Goal: Task Accomplishment & Management: Use online tool/utility

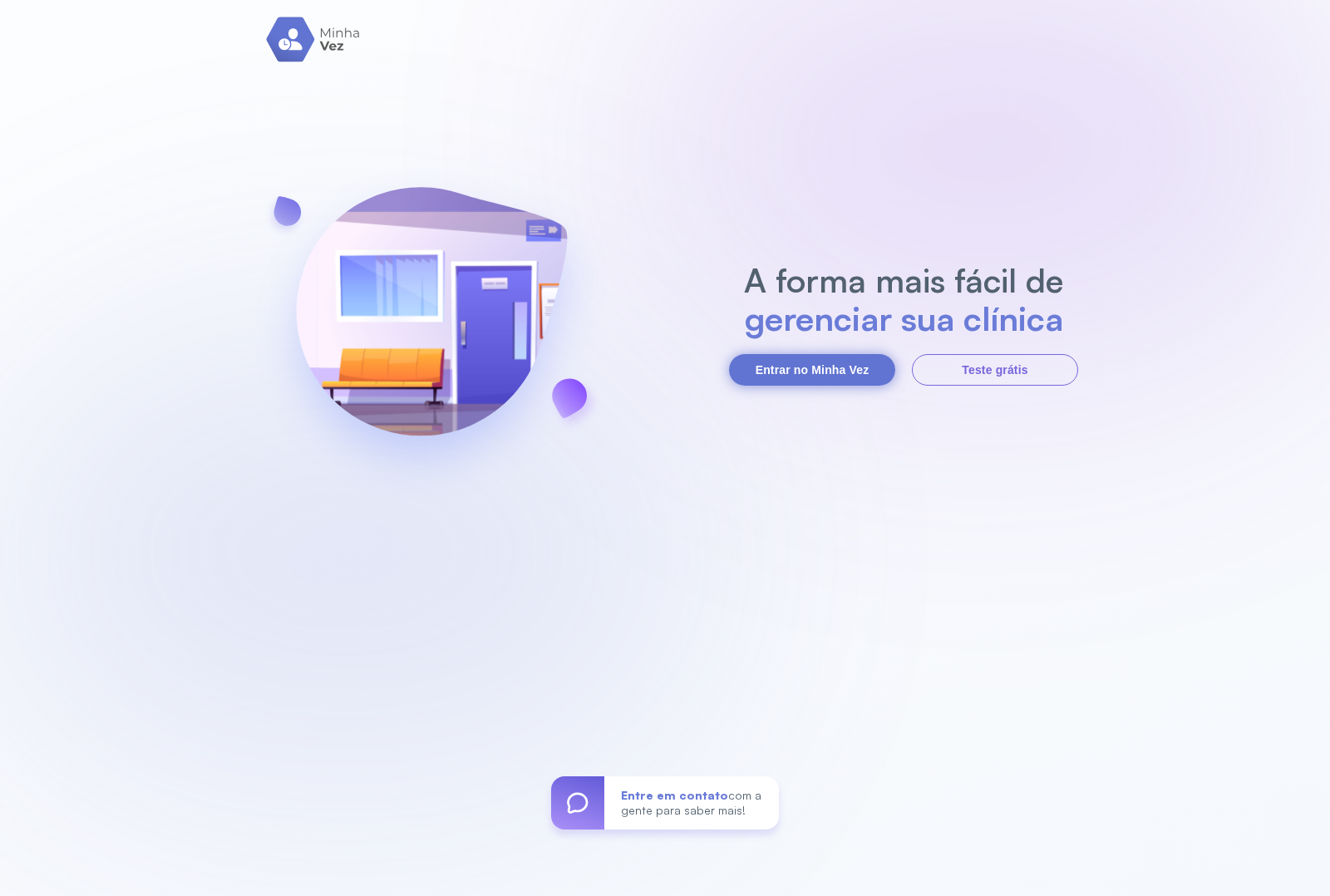
click at [791, 370] on button "Entrar no Minha Vez" at bounding box center [812, 370] width 166 height 31
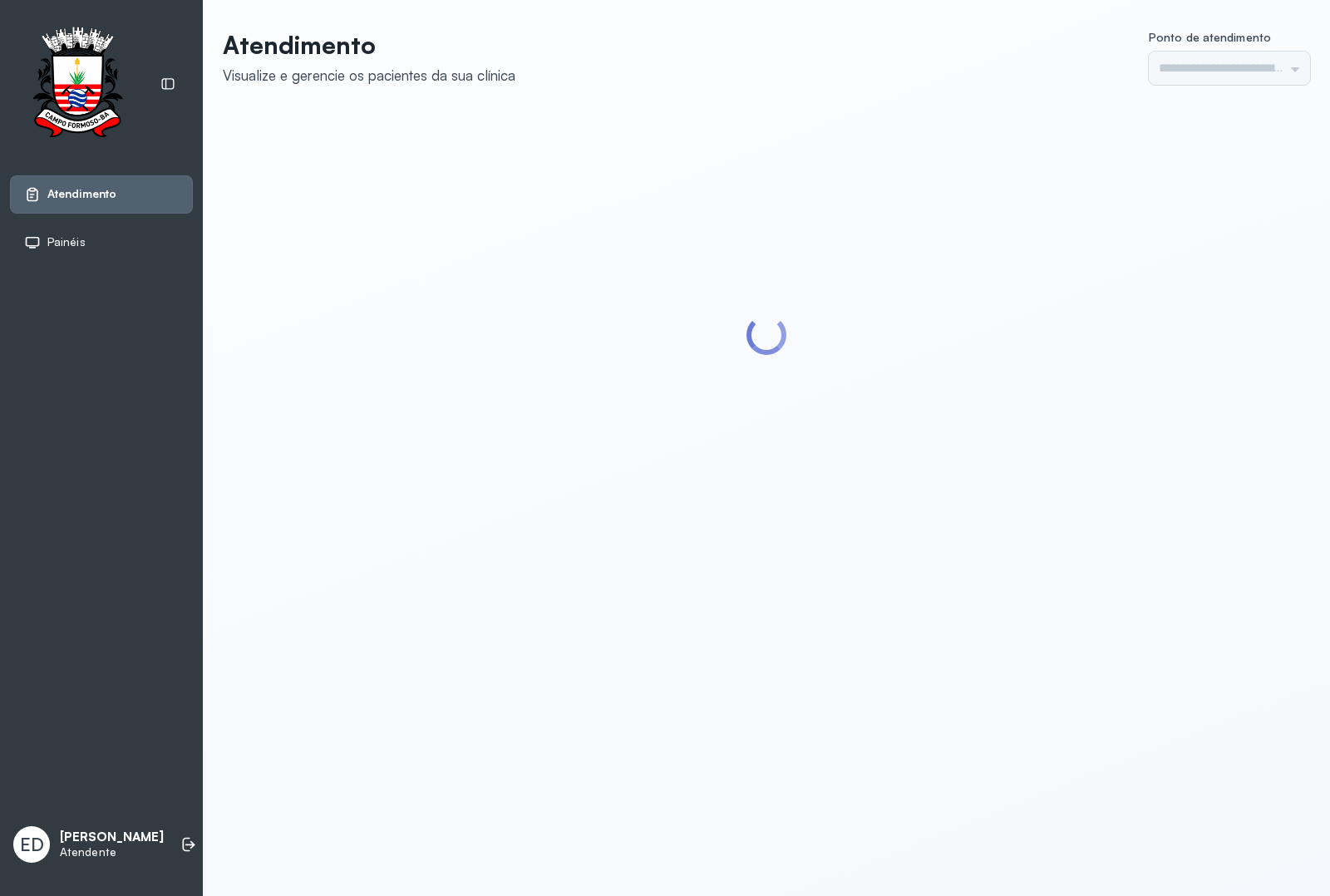
type input "*********"
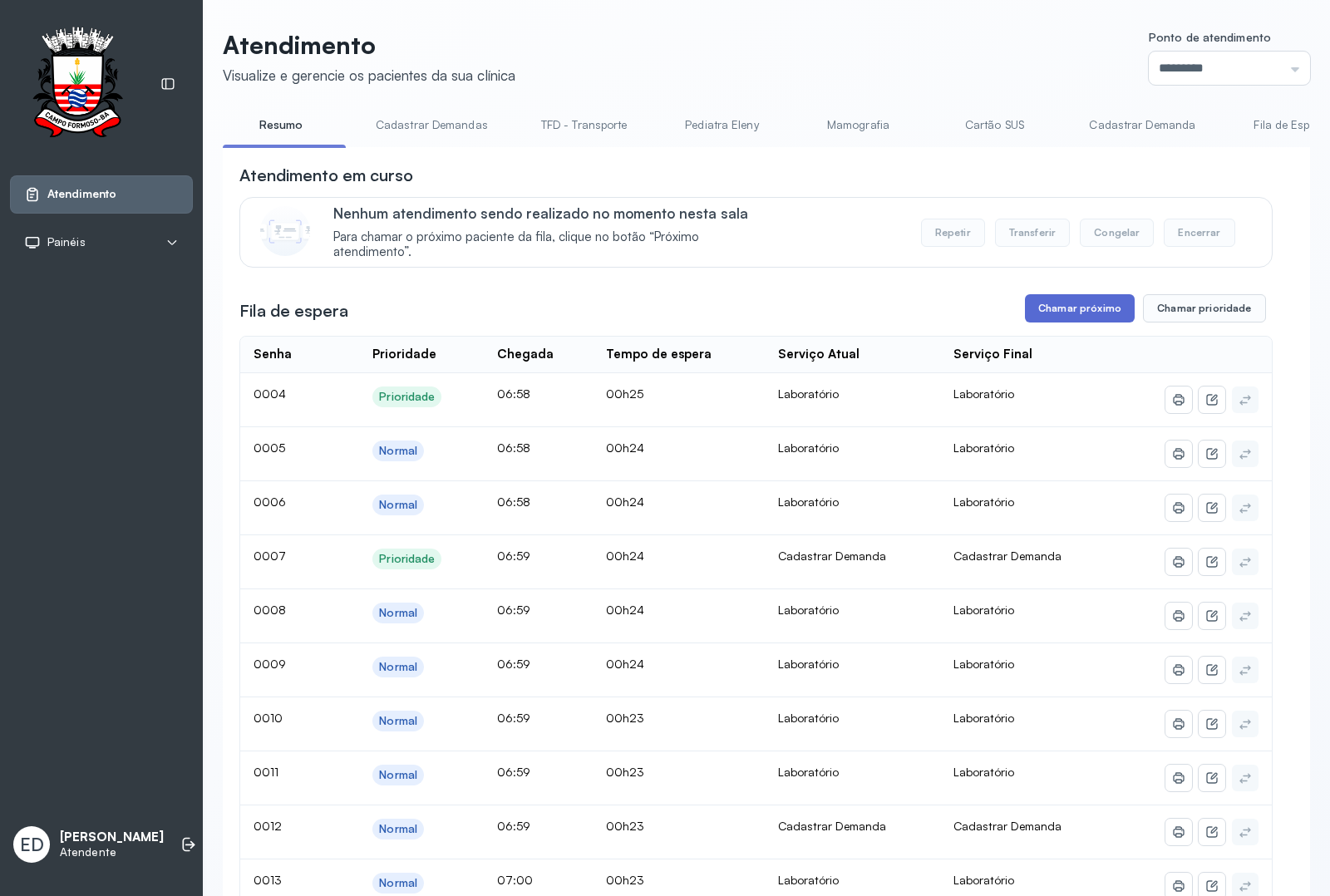
click at [1075, 312] on button "Chamar próximo" at bounding box center [1080, 308] width 110 height 29
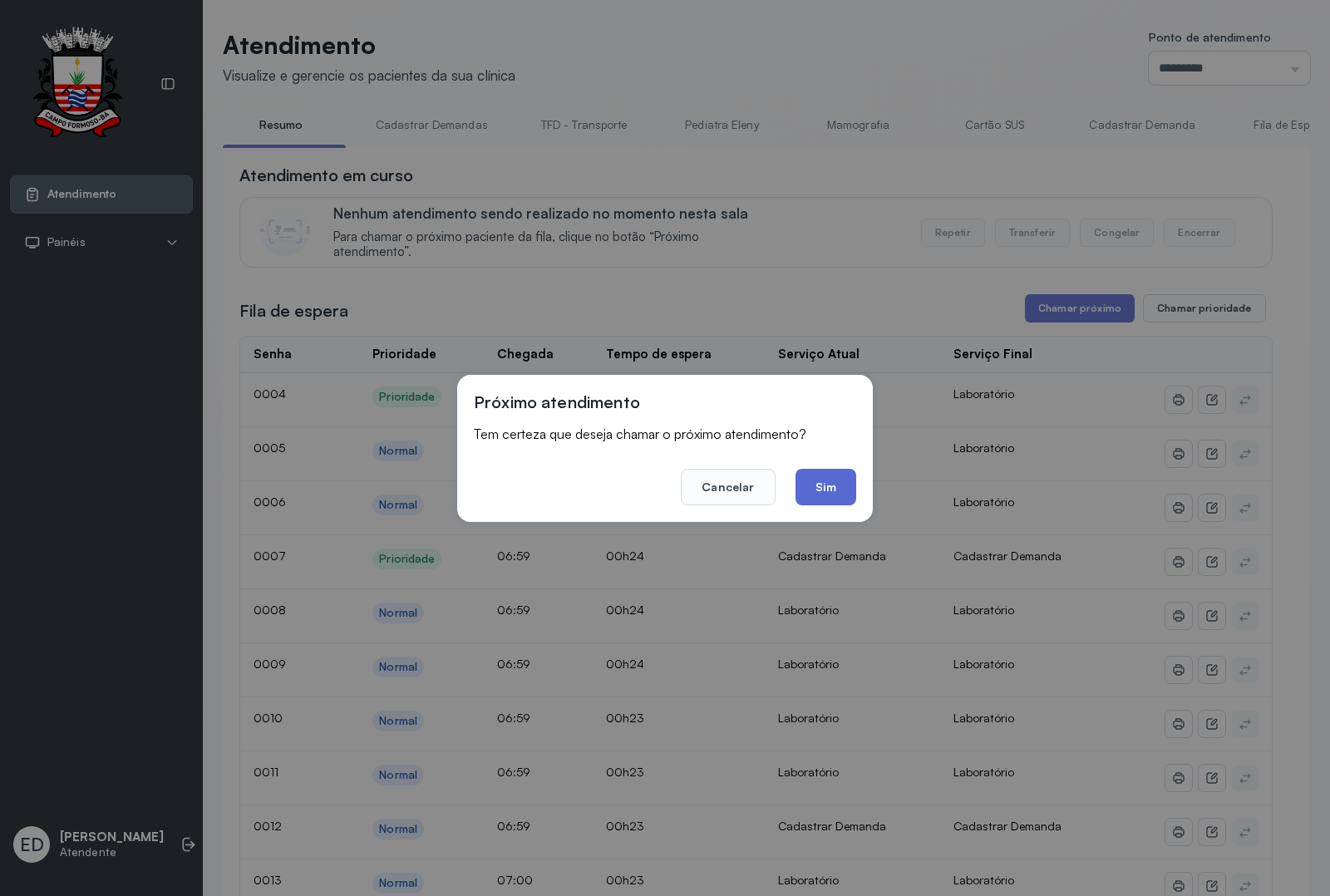
click at [825, 482] on button "Sim" at bounding box center [826, 487] width 61 height 37
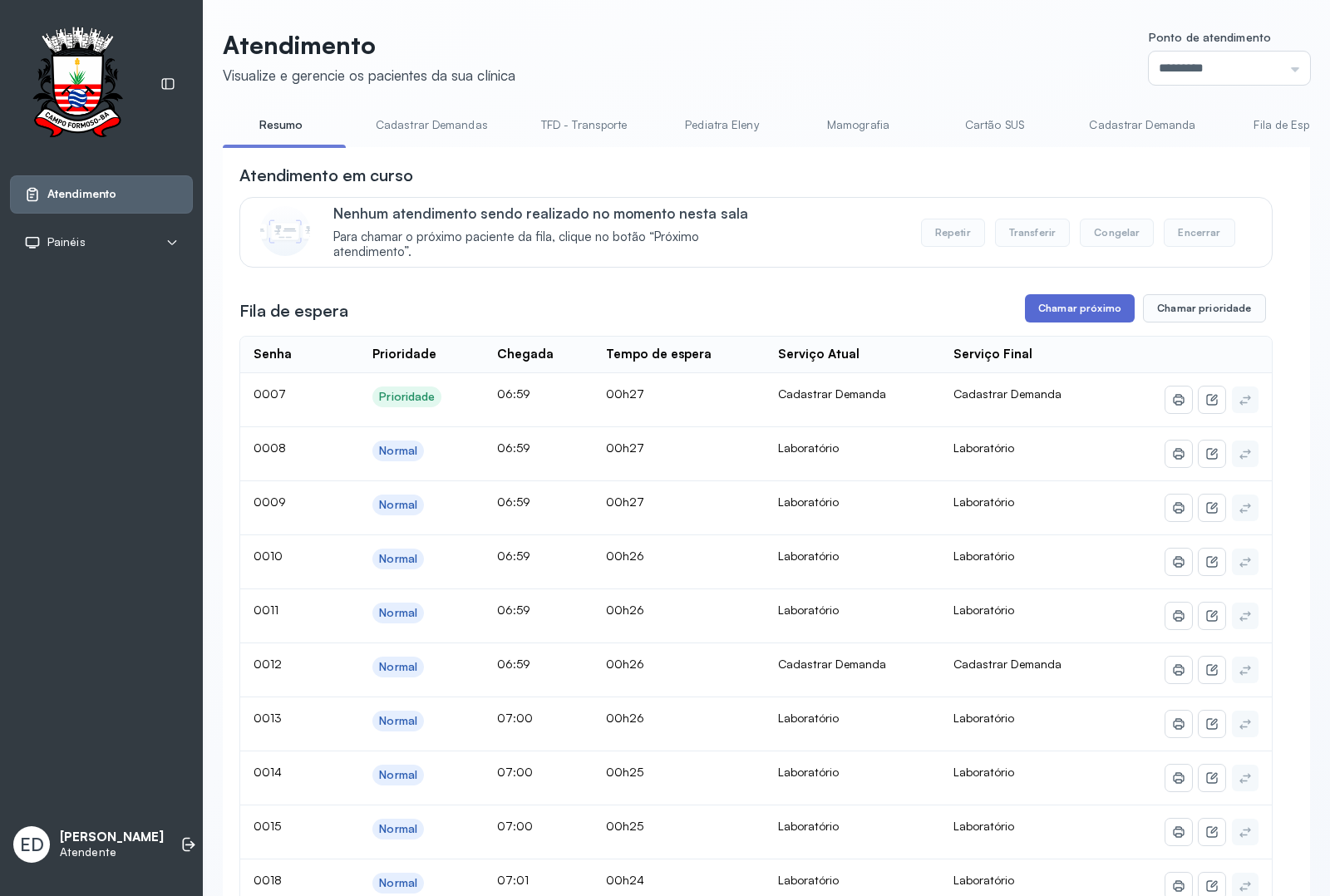
click at [1073, 321] on button "Chamar próximo" at bounding box center [1080, 308] width 110 height 29
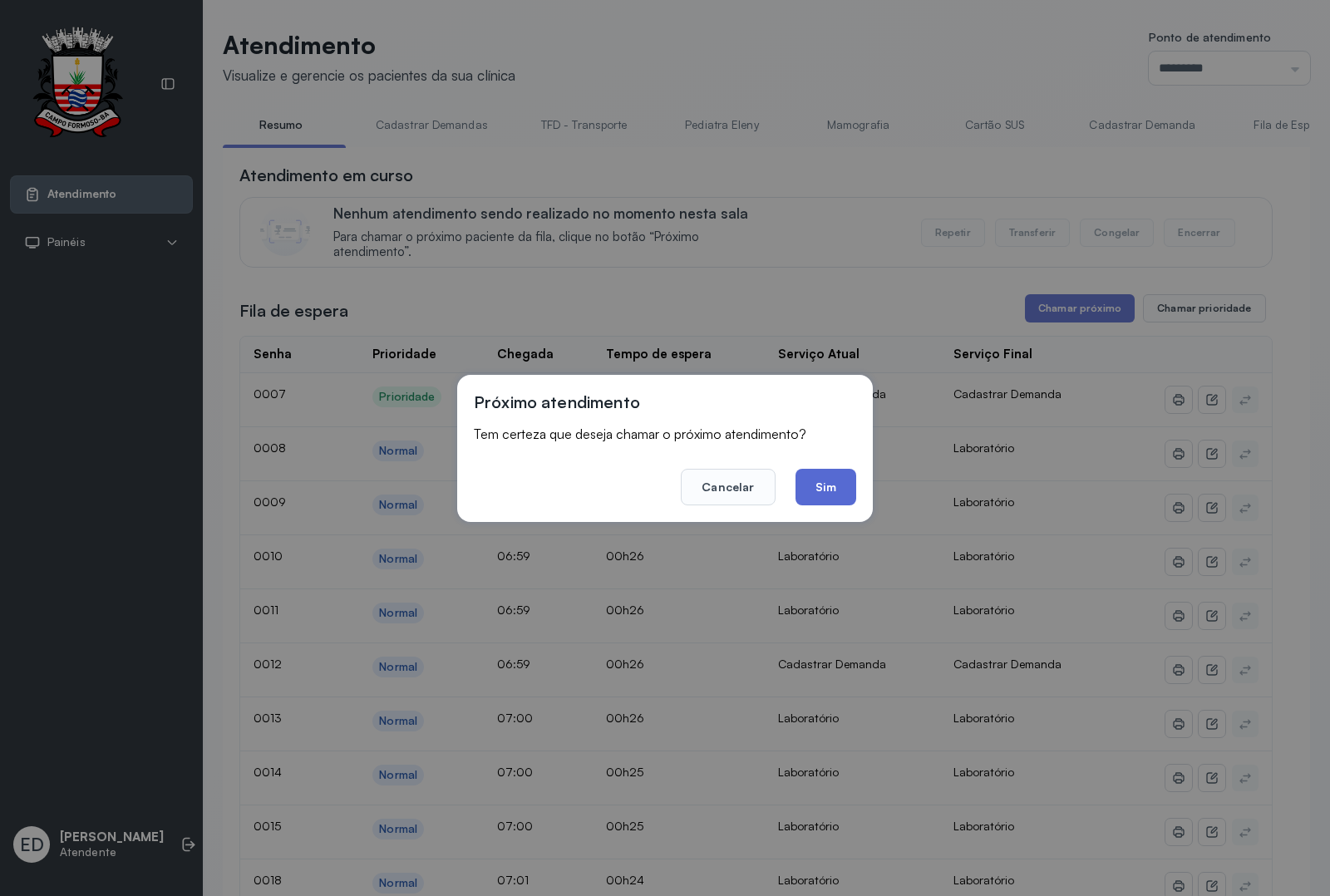
click at [830, 478] on button "Sim" at bounding box center [826, 487] width 61 height 37
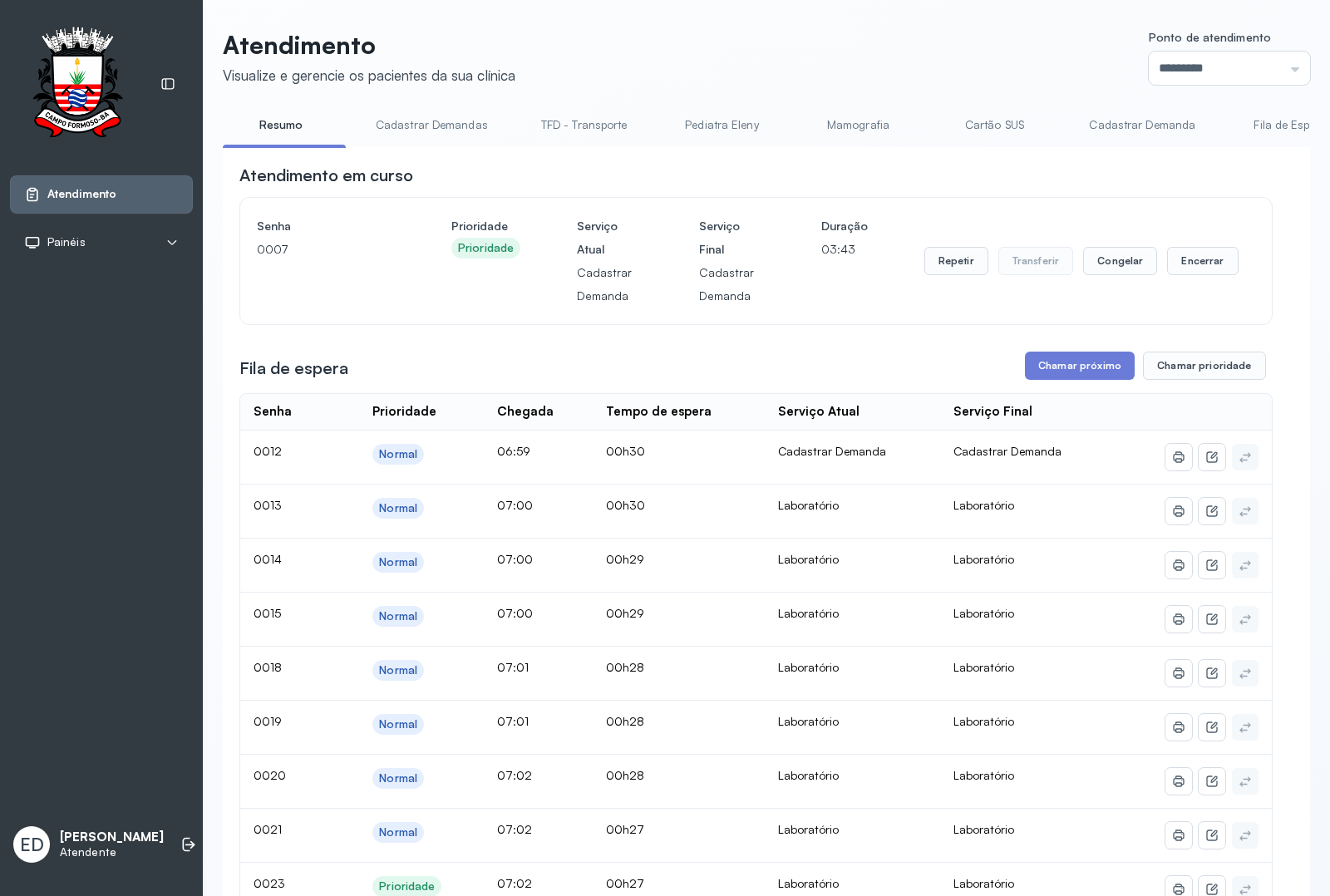
click at [1224, 276] on div "Senha [SECURITY_DATA] Prioridade Prioridade Serviço Atual Cadastrar Demanda Ser…" at bounding box center [757, 261] width 999 height 93
click at [1196, 275] on button "Encerrar" at bounding box center [1202, 261] width 70 height 29
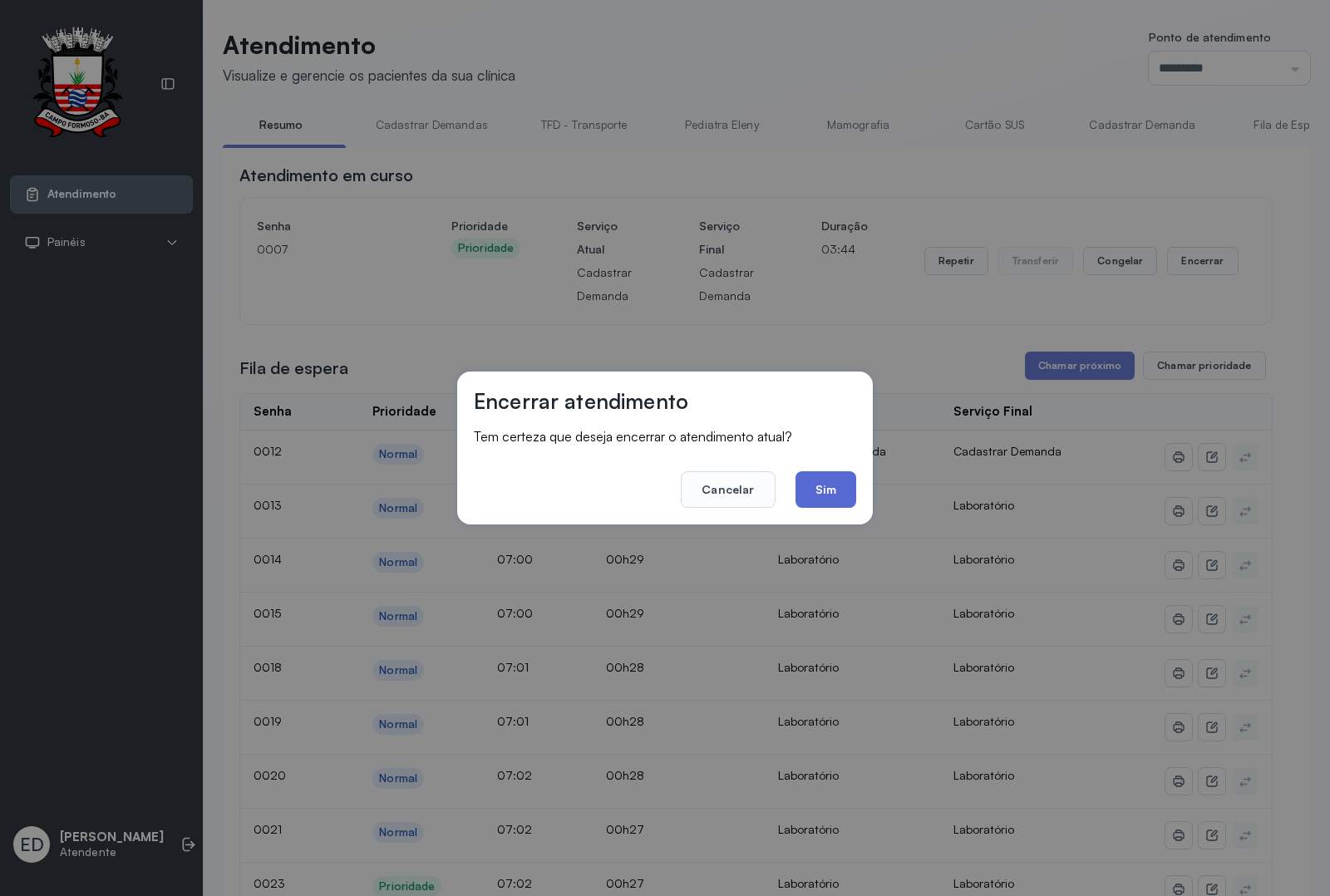
click at [843, 486] on button "Sim" at bounding box center [826, 490] width 61 height 37
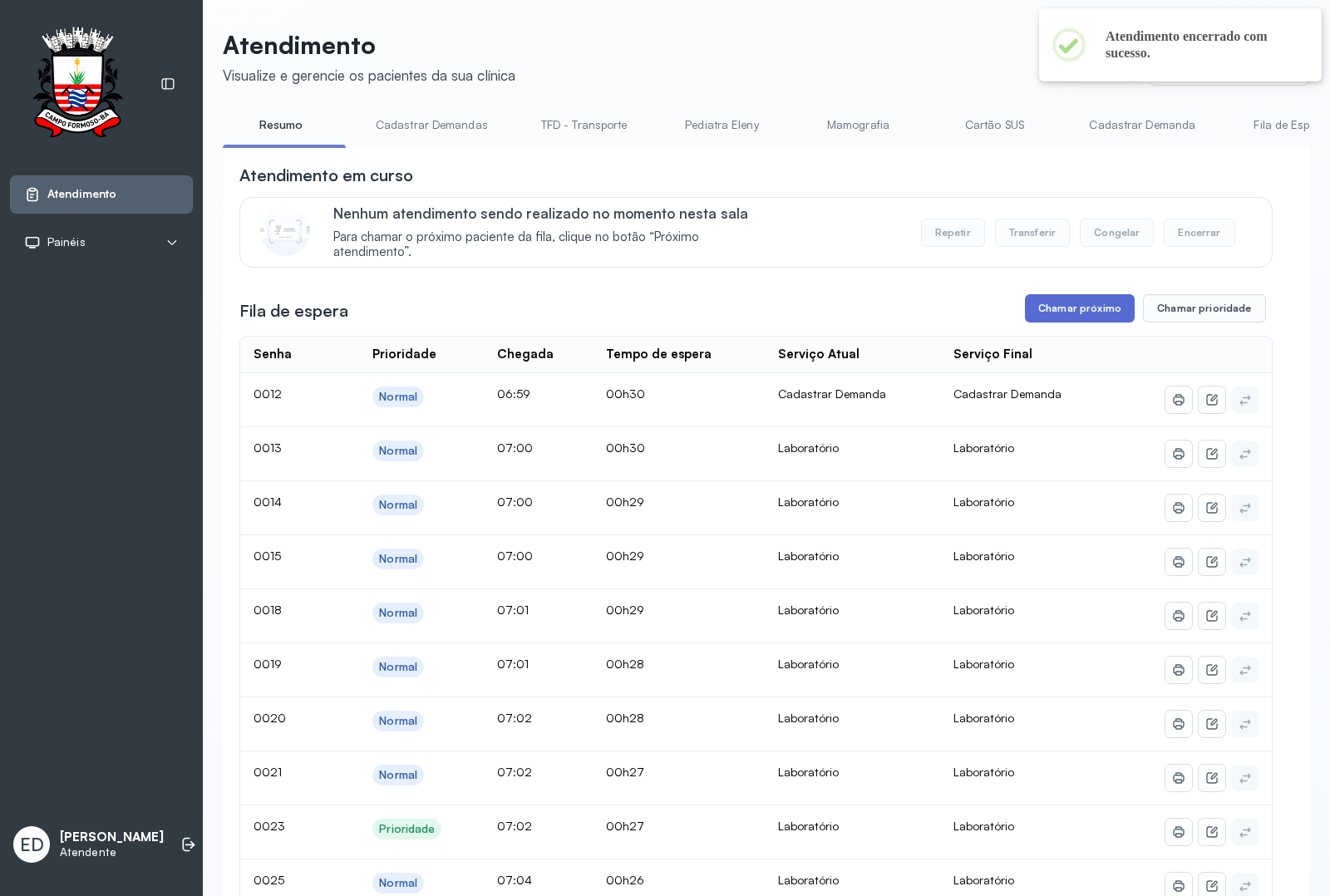
click at [1096, 306] on button "Chamar próximo" at bounding box center [1080, 308] width 110 height 29
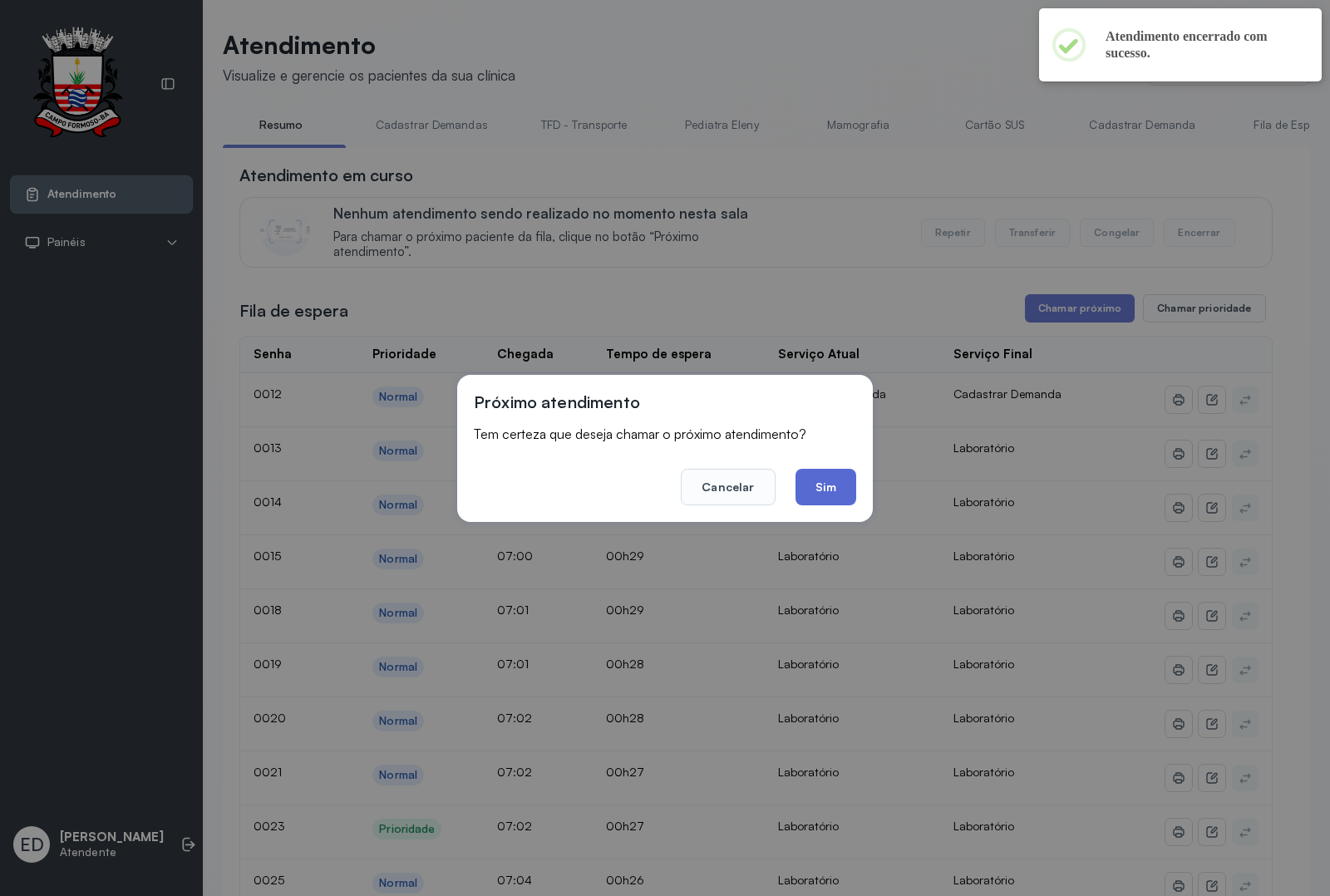
click at [841, 474] on button "Sim" at bounding box center [826, 487] width 61 height 37
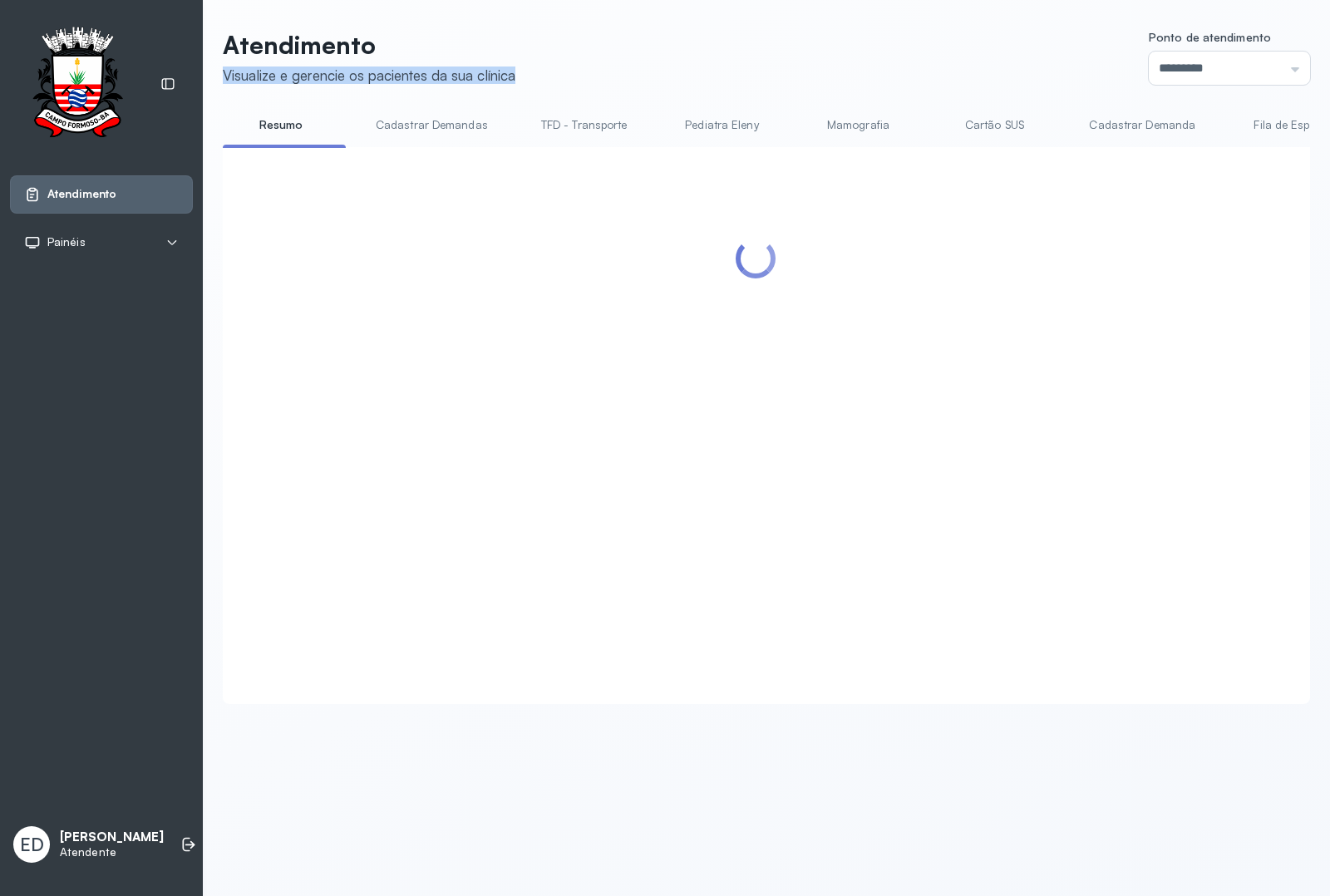
click at [559, 56] on header "Atendimento Visualize e gerencie os pacientes da sua clínica Ponto de atendimen…" at bounding box center [767, 56] width 1088 height 55
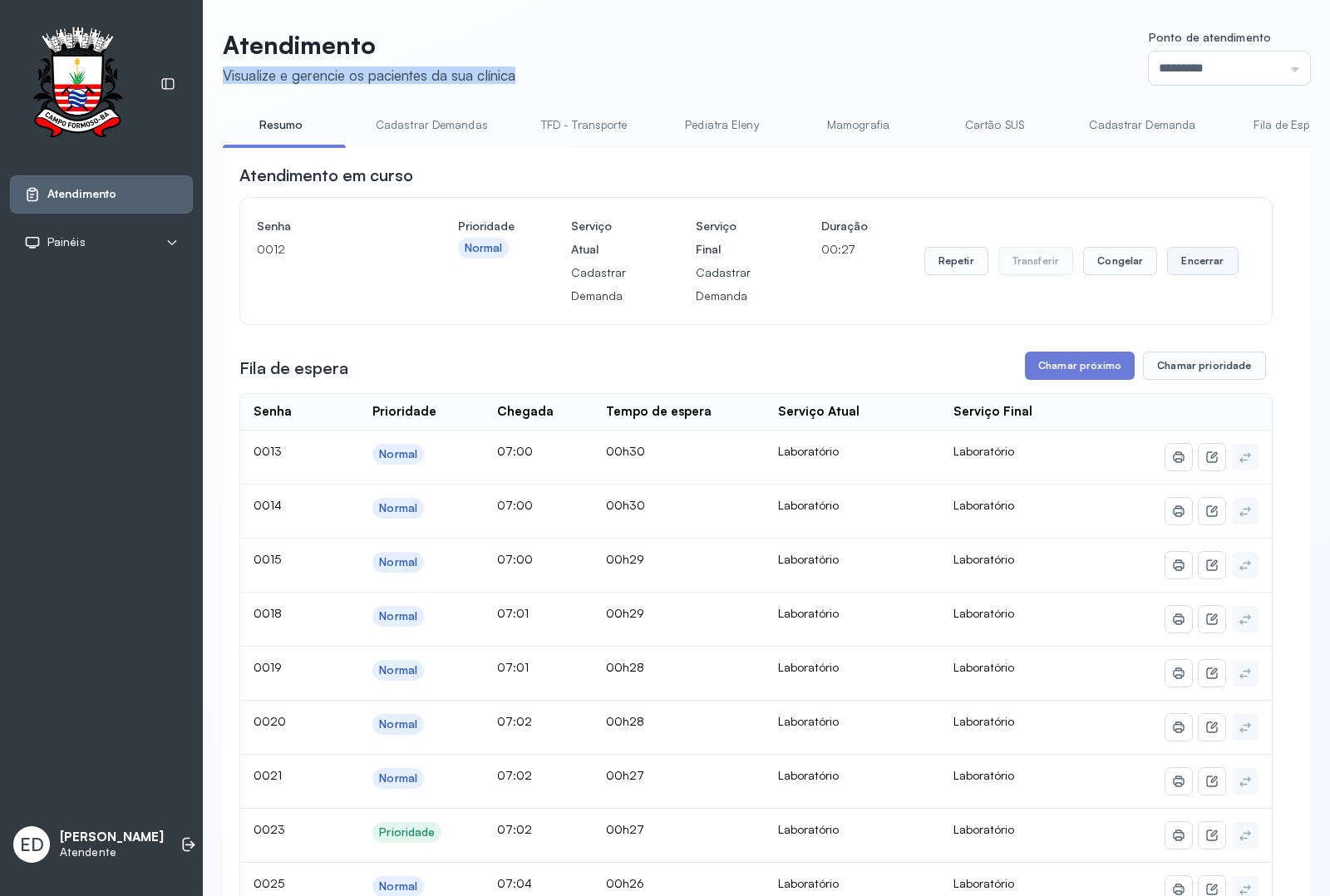
click at [1194, 267] on button "Encerrar" at bounding box center [1202, 261] width 70 height 29
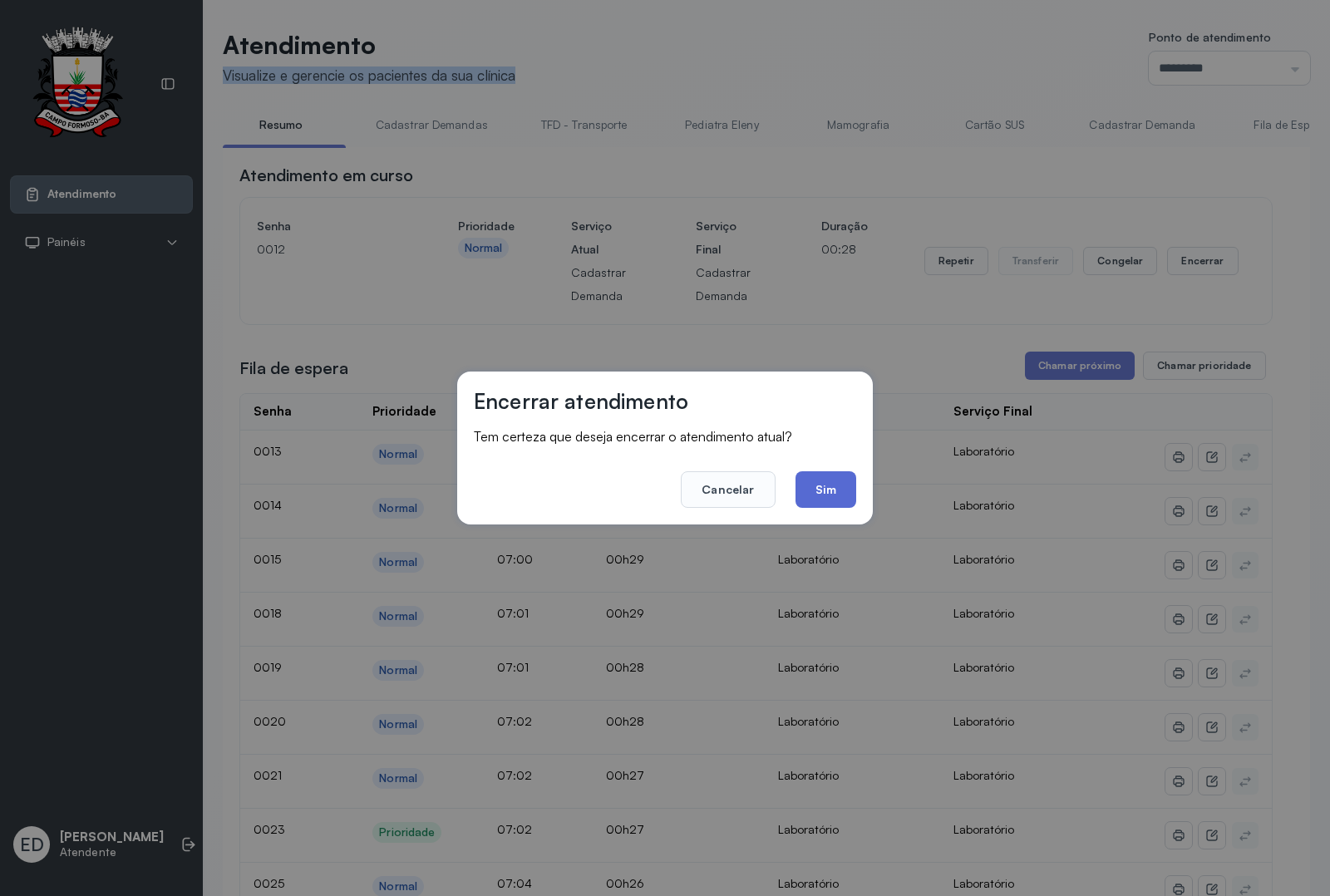
click at [841, 485] on button "Sim" at bounding box center [826, 490] width 61 height 37
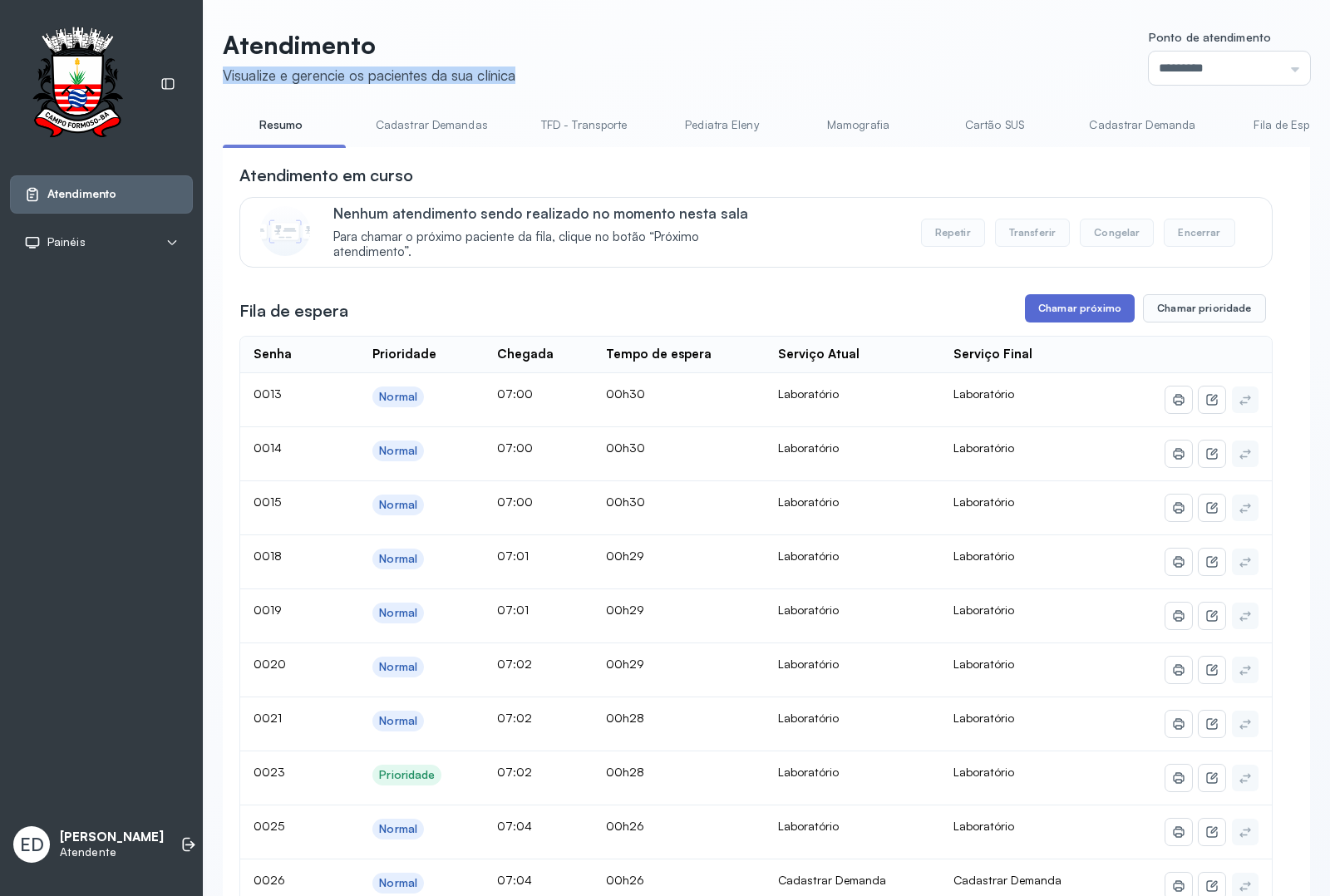
click at [1111, 316] on button "Chamar próximo" at bounding box center [1080, 308] width 110 height 29
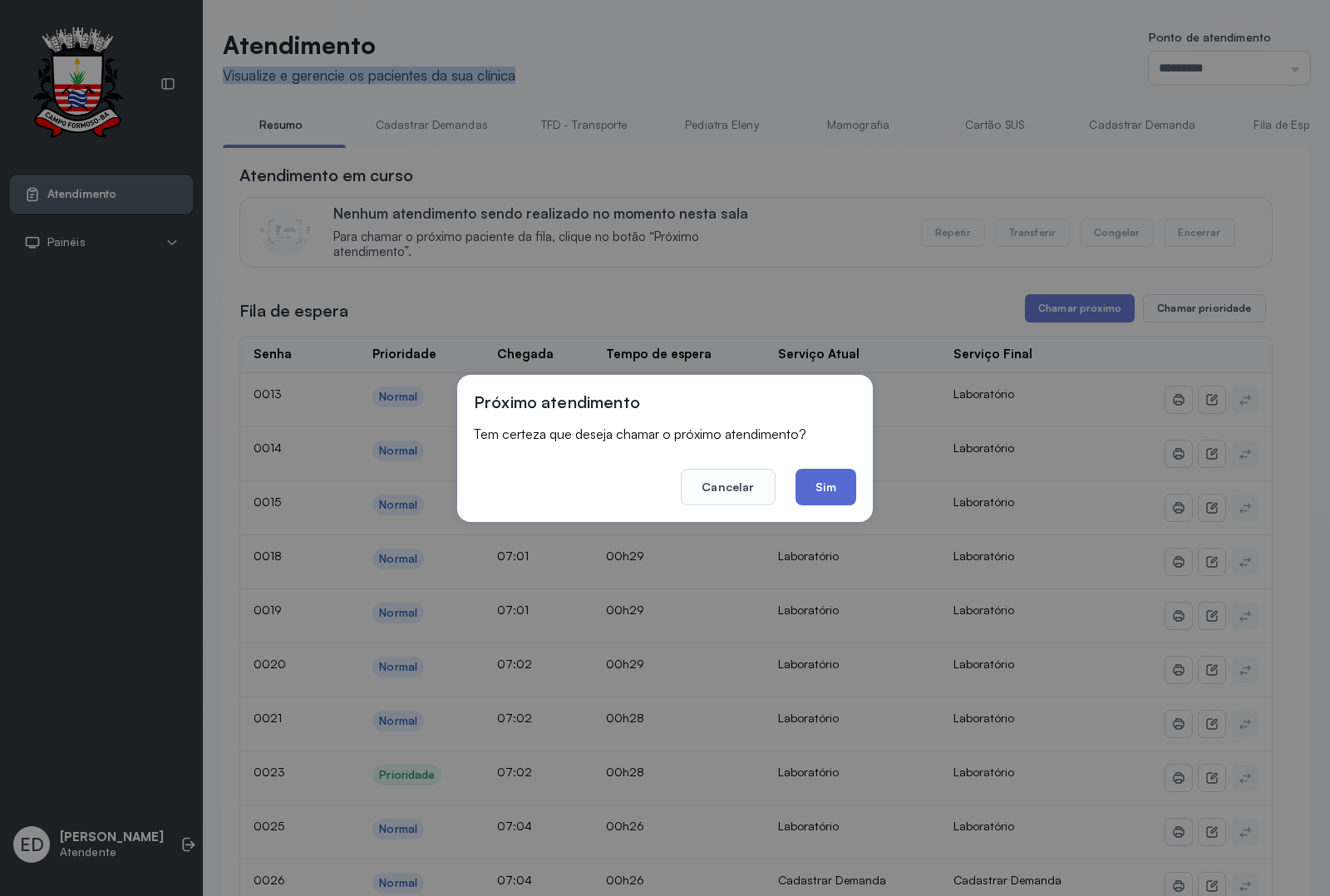
click at [824, 482] on button "Sim" at bounding box center [826, 487] width 61 height 37
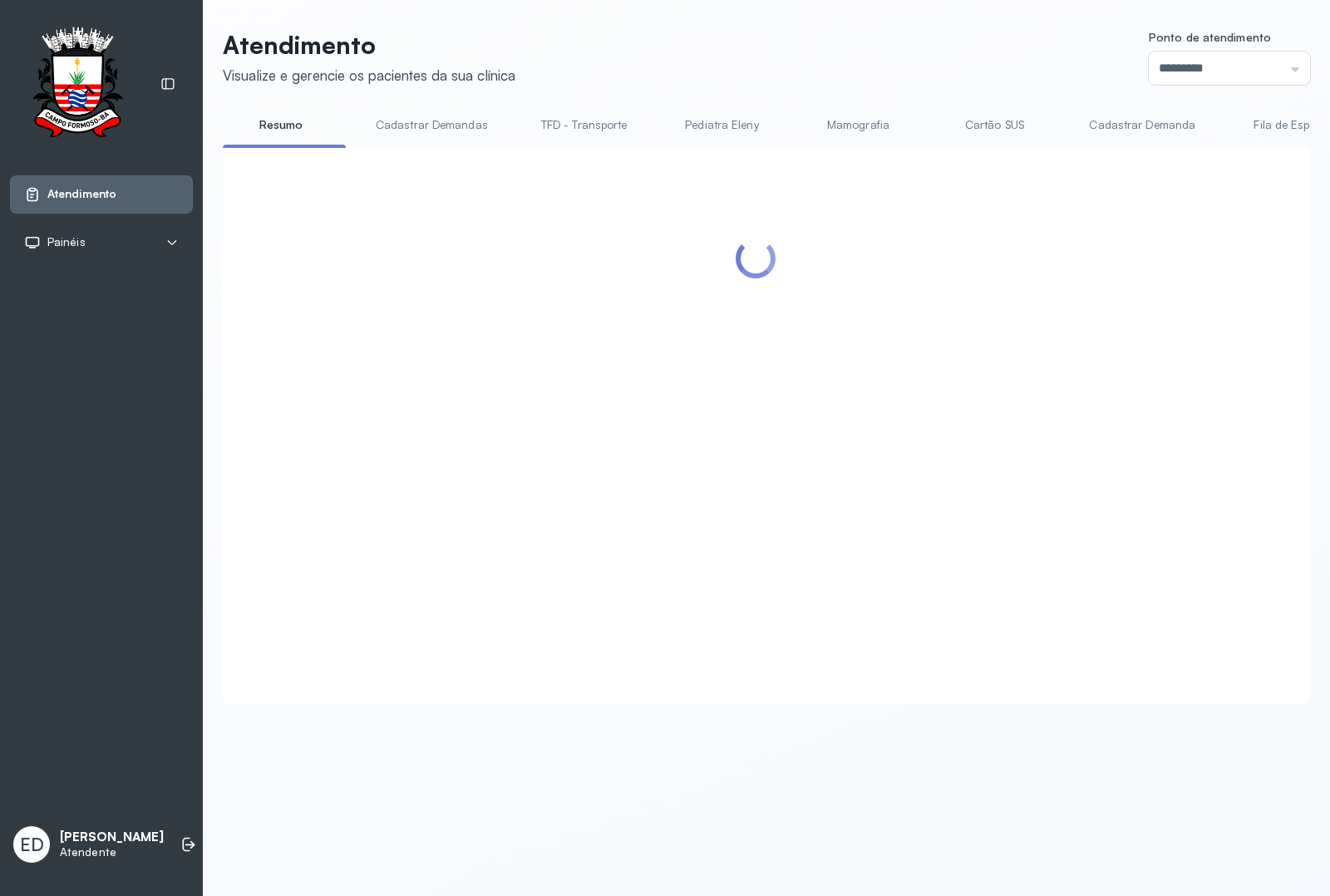
click at [932, 68] on header "Atendimento Visualize e gerencie os pacientes da sua clínica Ponto de atendimen…" at bounding box center [767, 56] width 1088 height 55
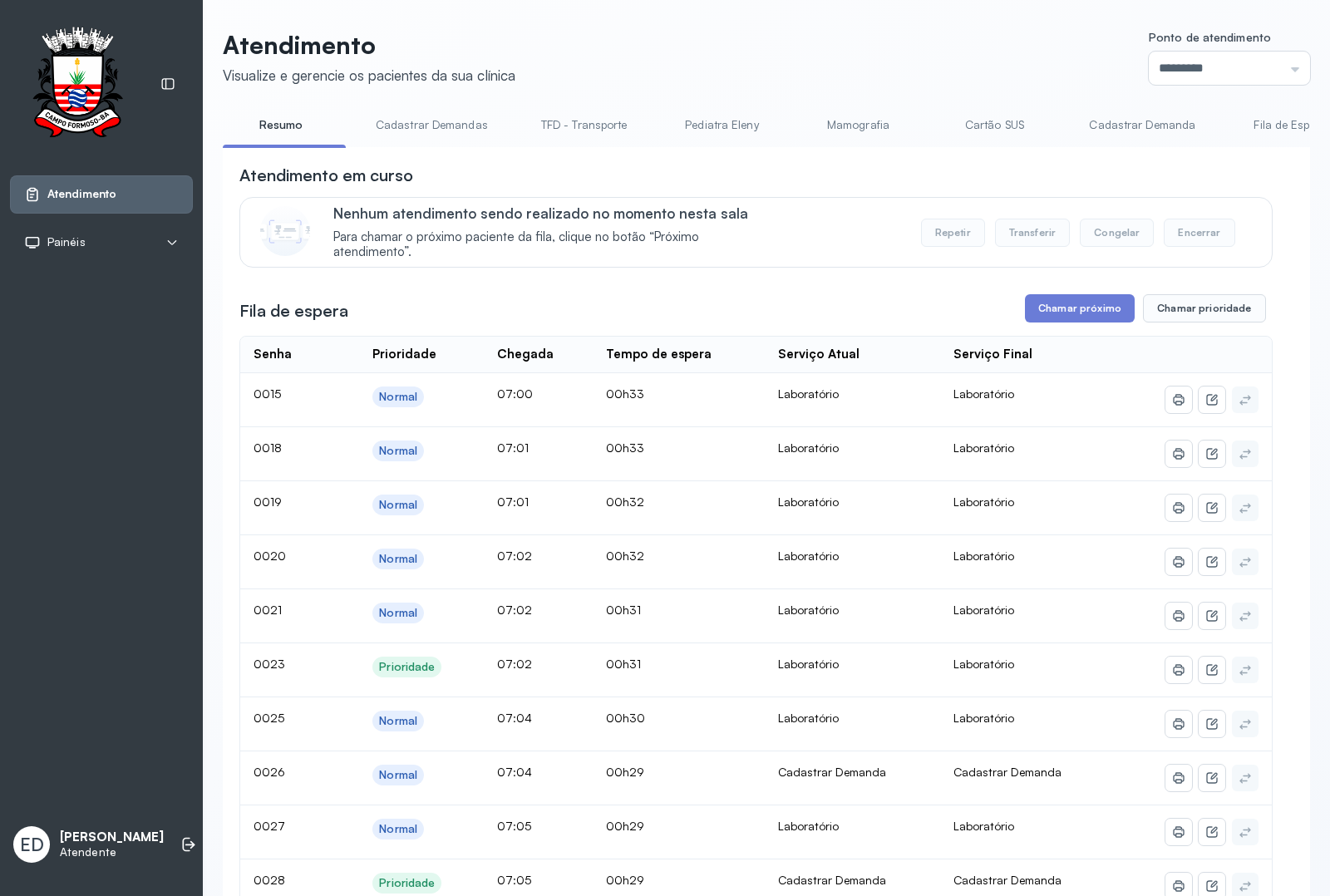
click at [1012, 51] on header "Atendimento Visualize e gerencie os pacientes da sua clínica Ponto de atendimen…" at bounding box center [767, 56] width 1088 height 55
click at [1078, 318] on button "Chamar próximo" at bounding box center [1080, 308] width 110 height 29
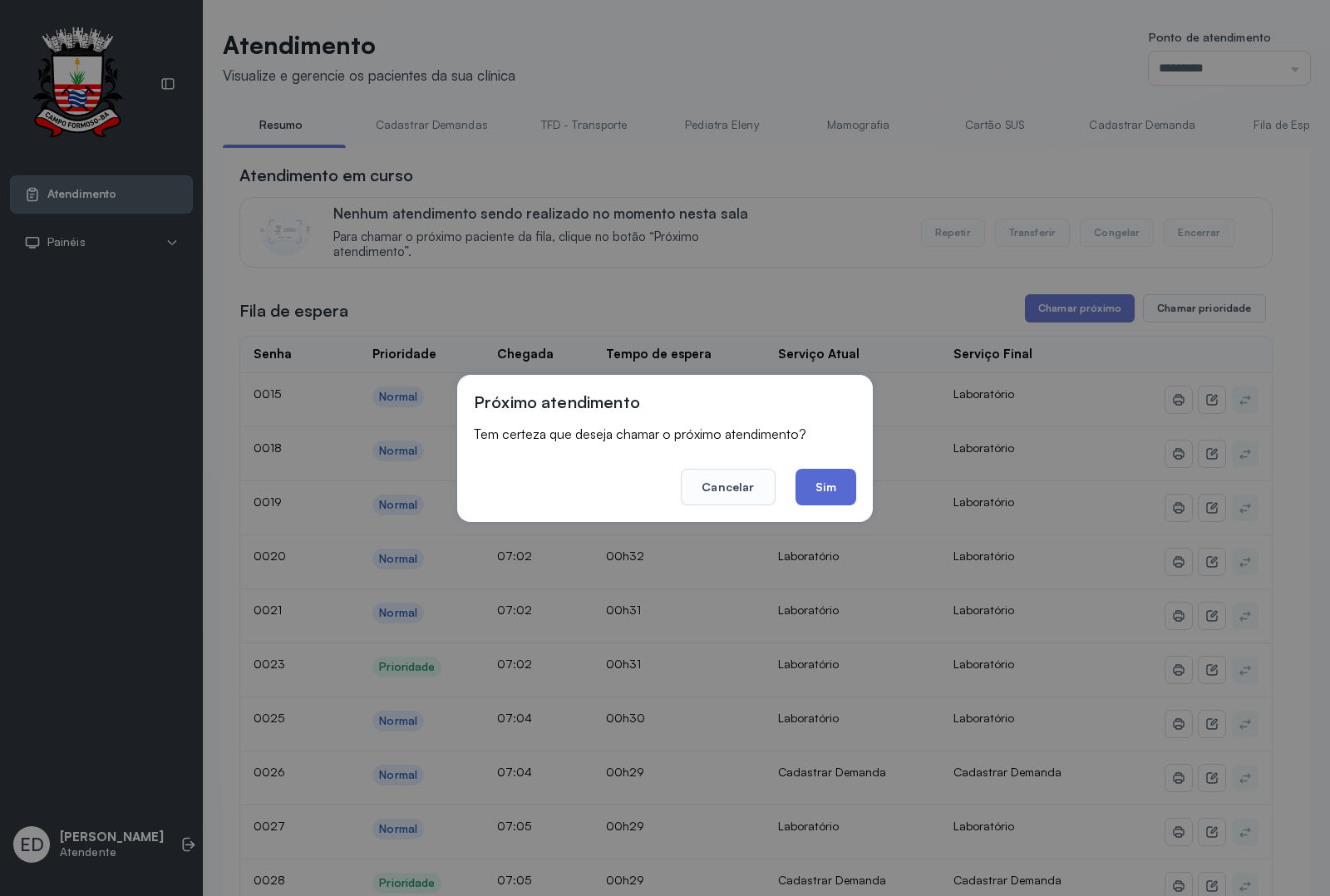
click at [838, 485] on button "Sim" at bounding box center [826, 487] width 61 height 37
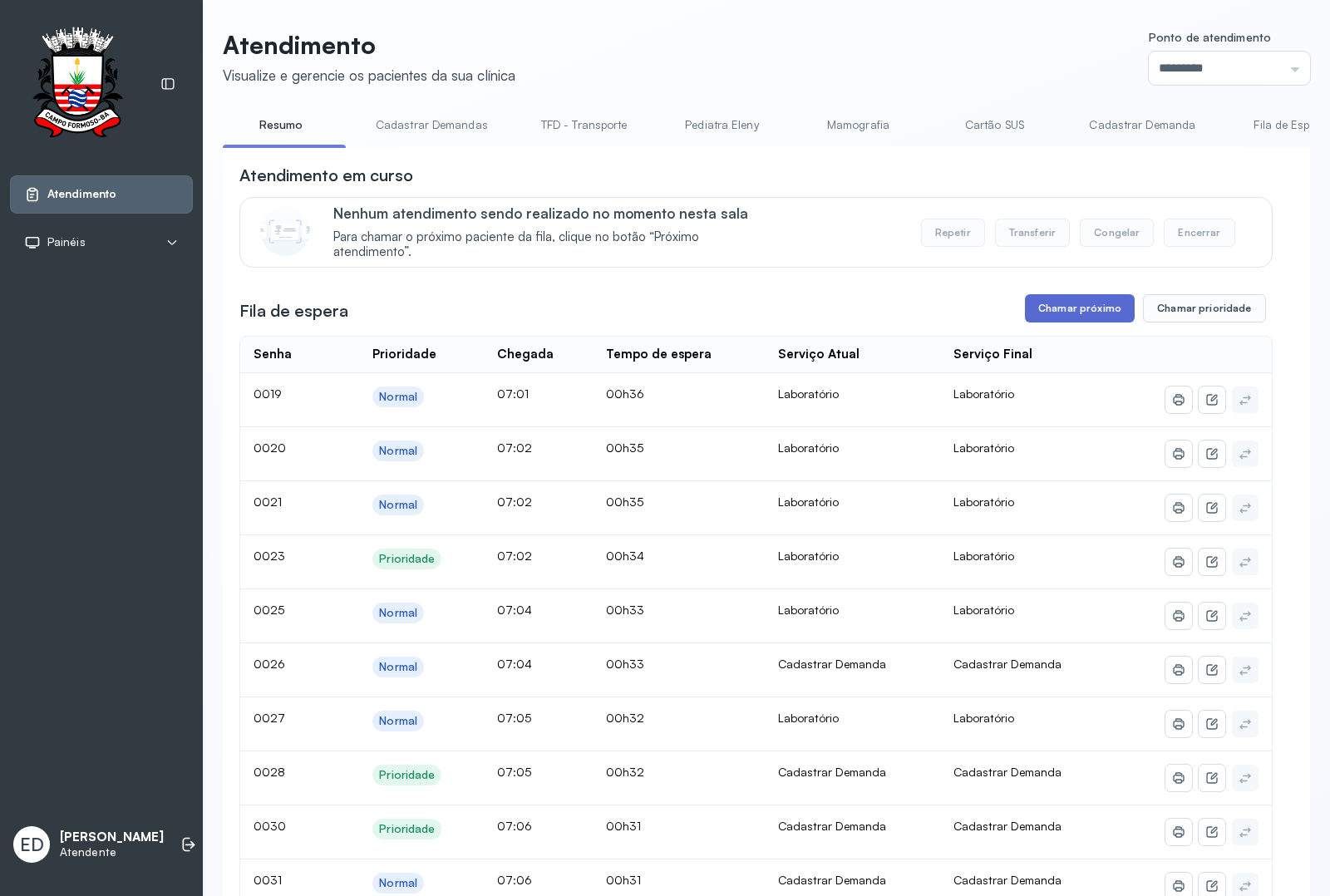
click at [1065, 321] on button "Chamar próximo" at bounding box center [1080, 308] width 110 height 29
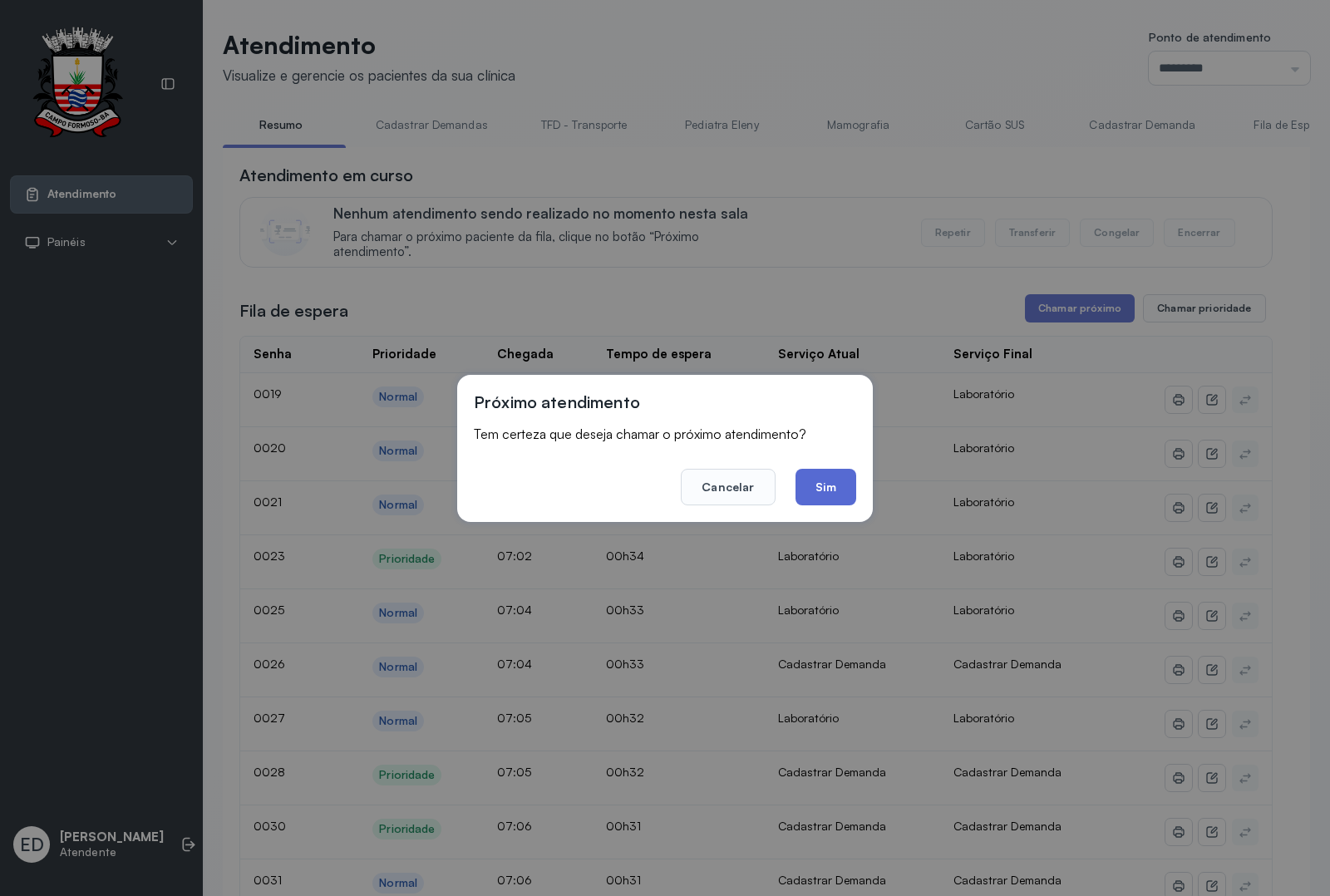
click at [828, 479] on button "Sim" at bounding box center [826, 487] width 61 height 37
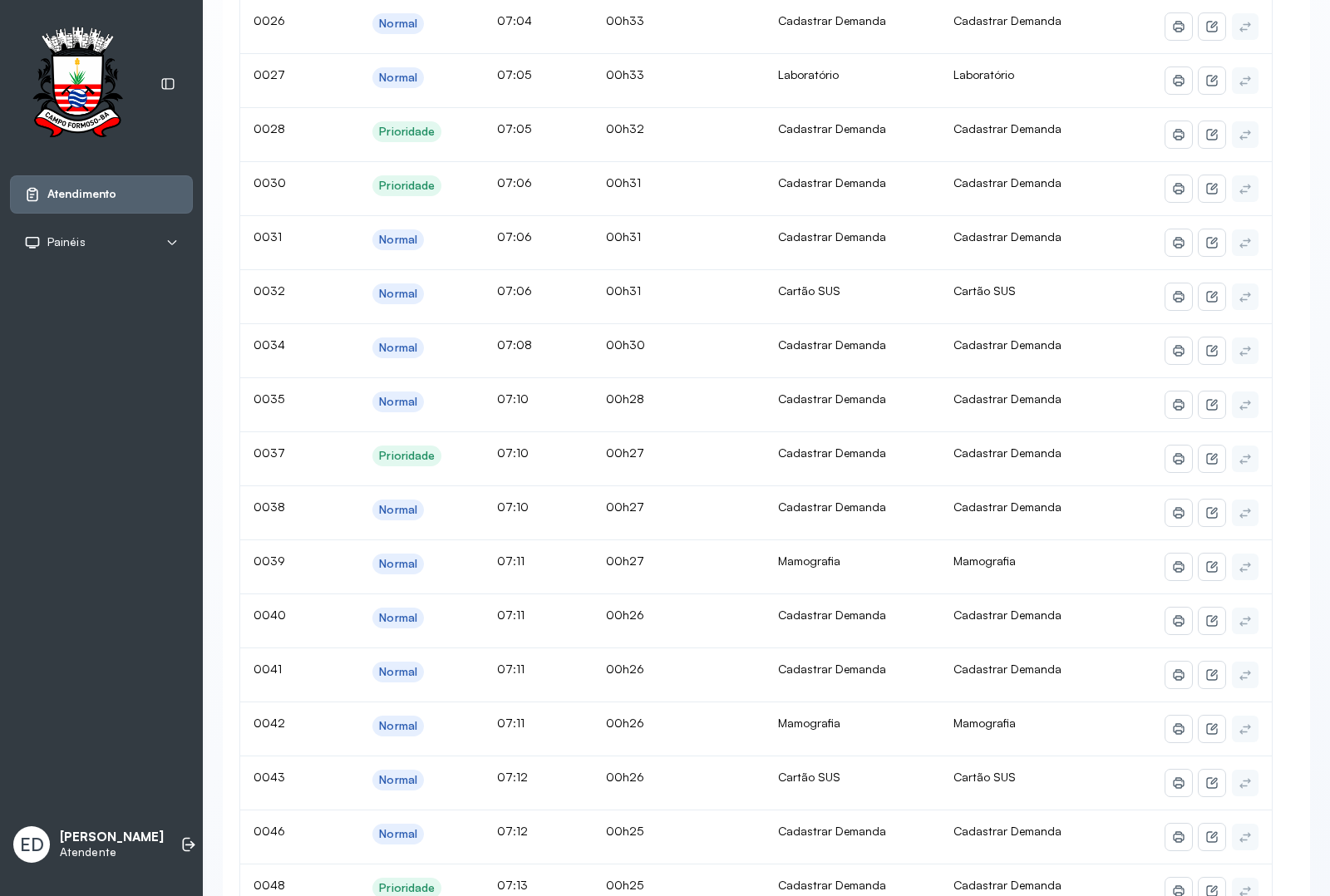
scroll to position [104, 0]
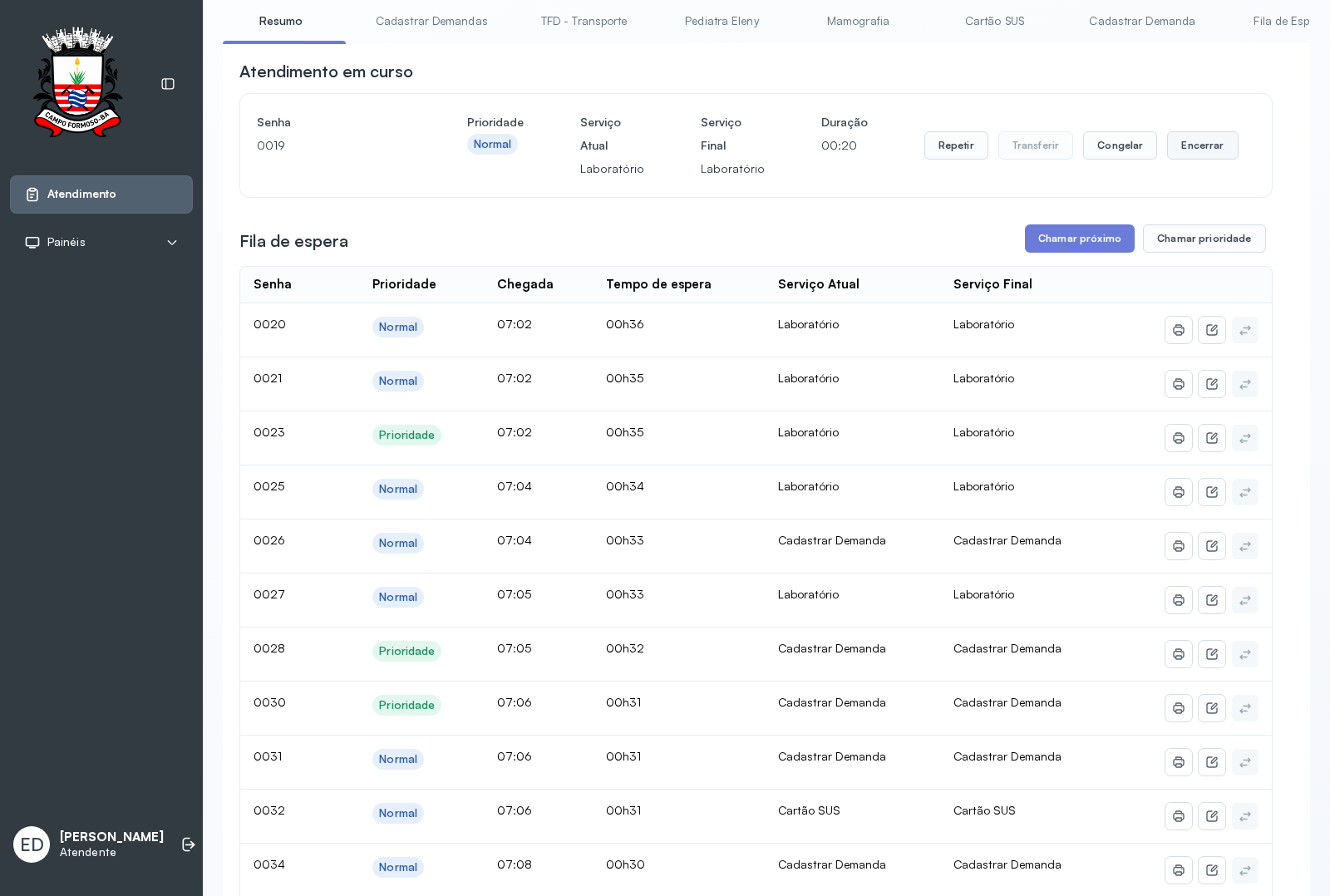
click at [1185, 155] on button "Encerrar" at bounding box center [1202, 145] width 70 height 29
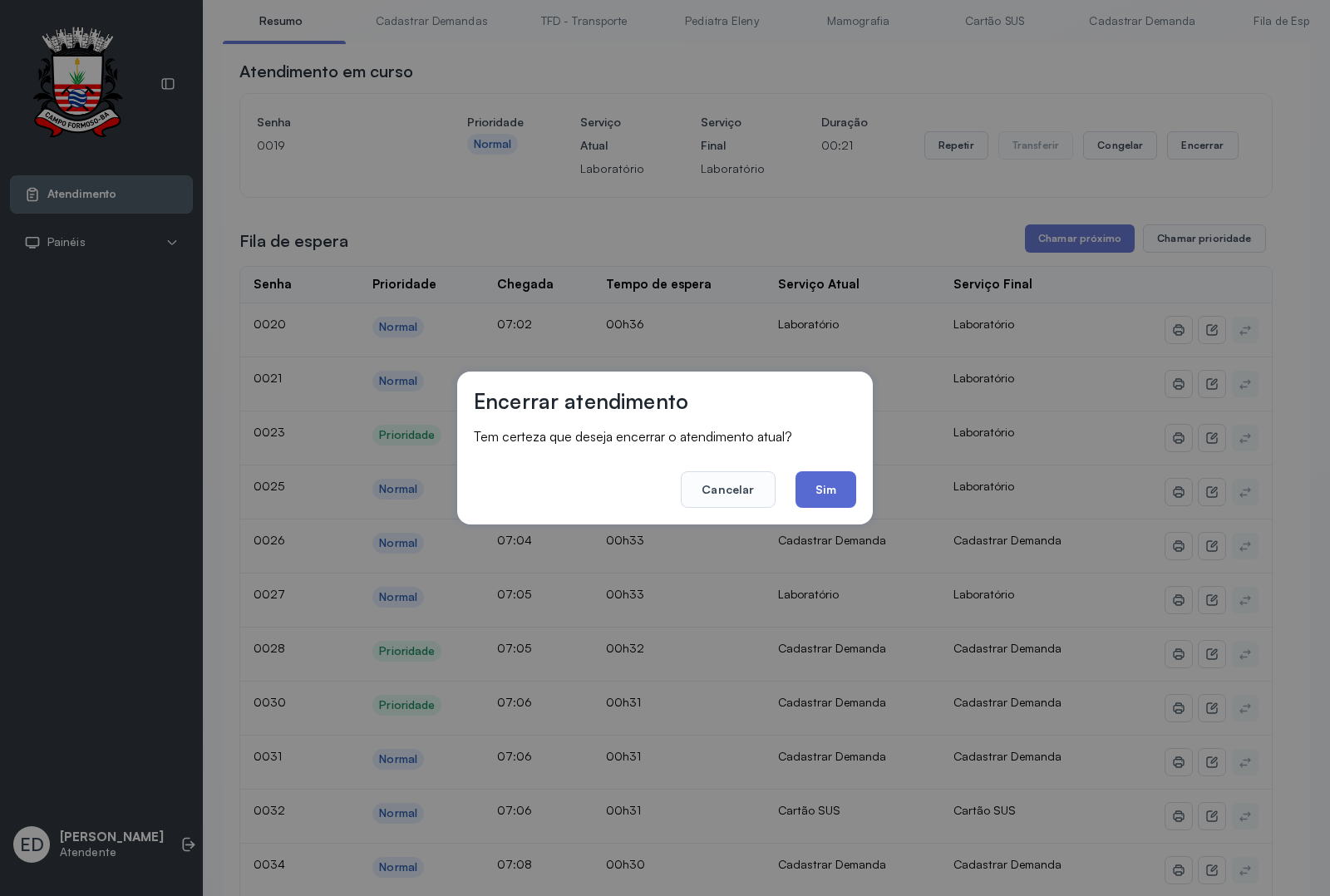
click at [809, 486] on button "Sim" at bounding box center [826, 490] width 61 height 37
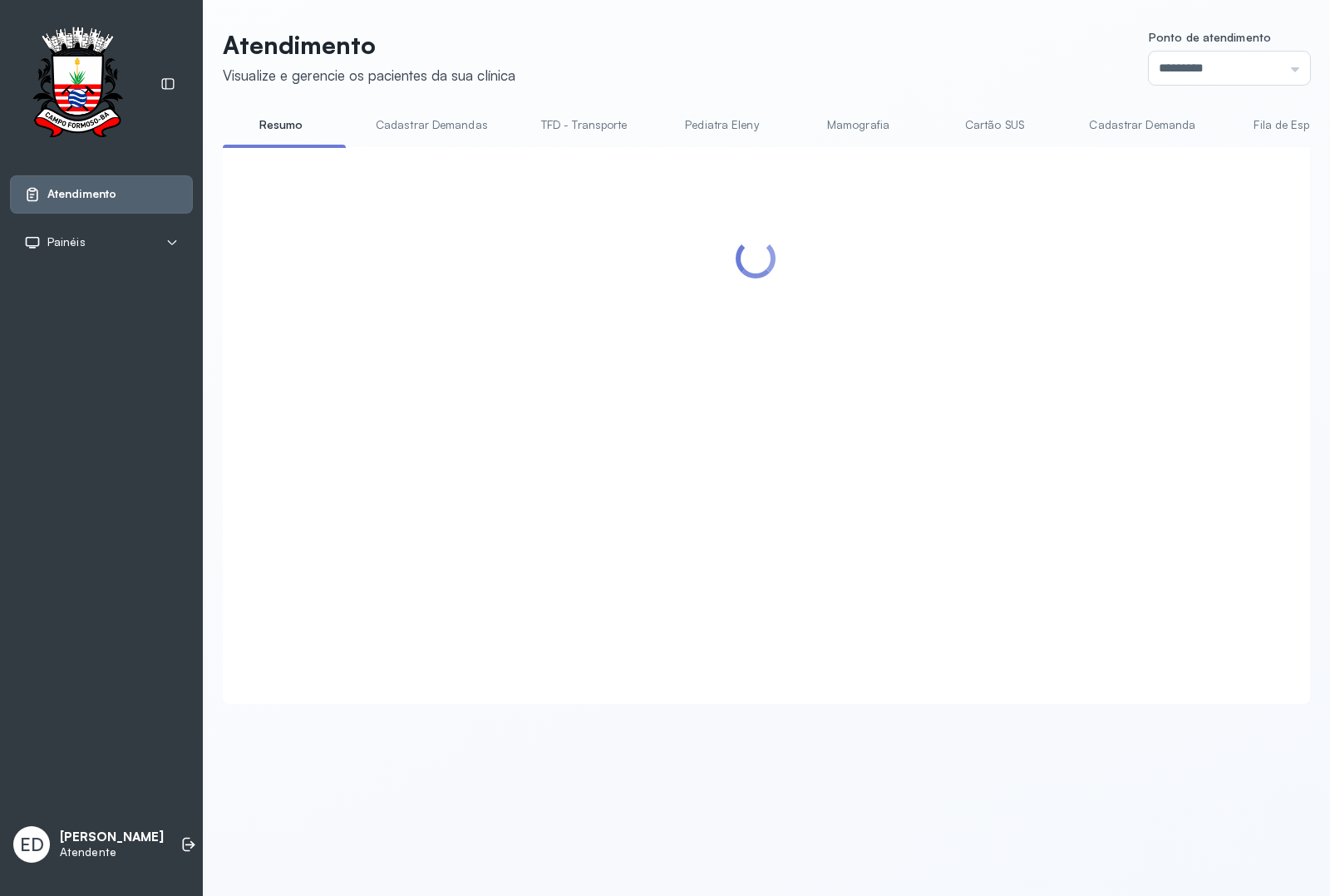
scroll to position [0, 0]
click at [1087, 325] on div at bounding box center [757, 405] width 1034 height 484
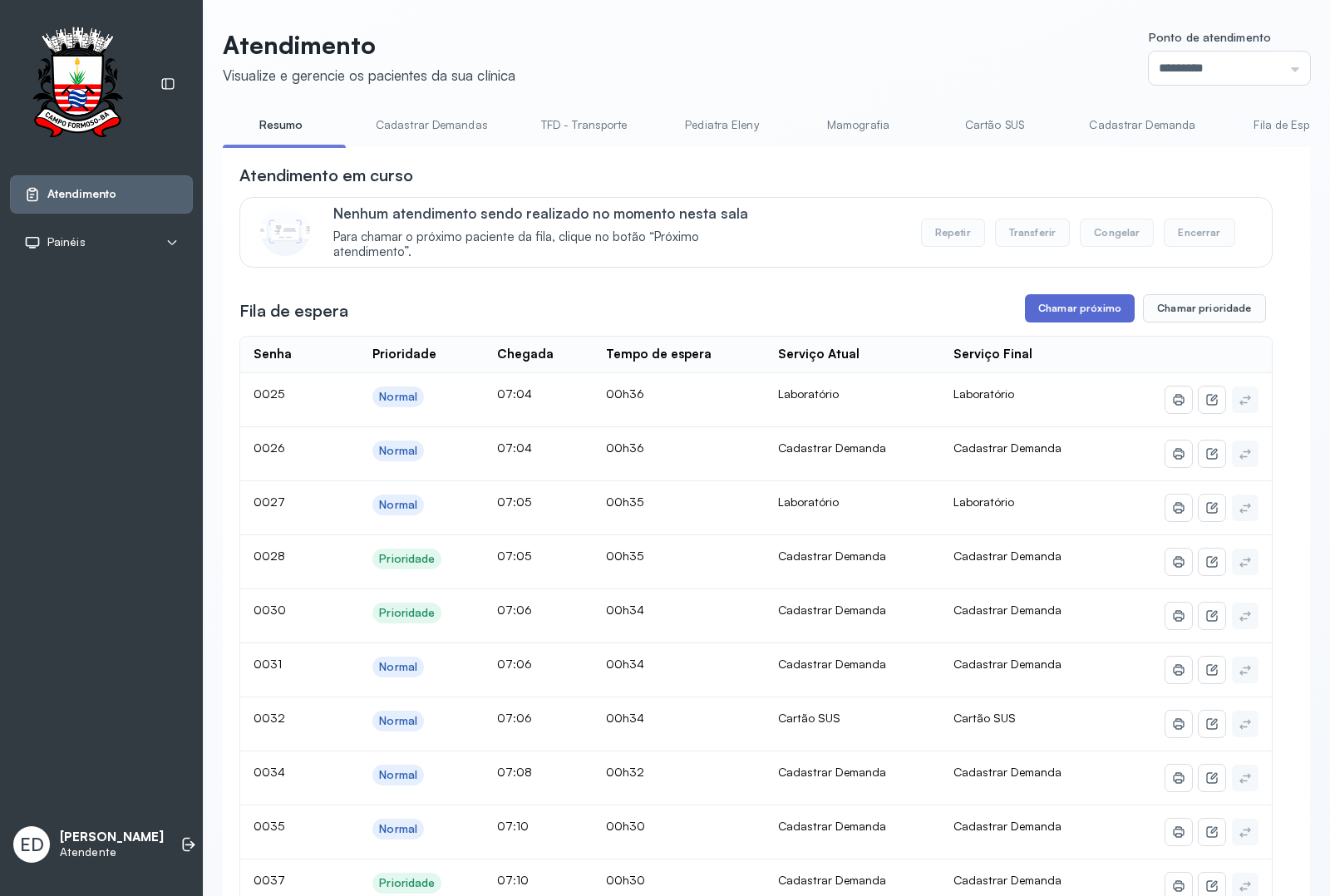
click at [1083, 317] on button "Chamar próximo" at bounding box center [1080, 308] width 110 height 29
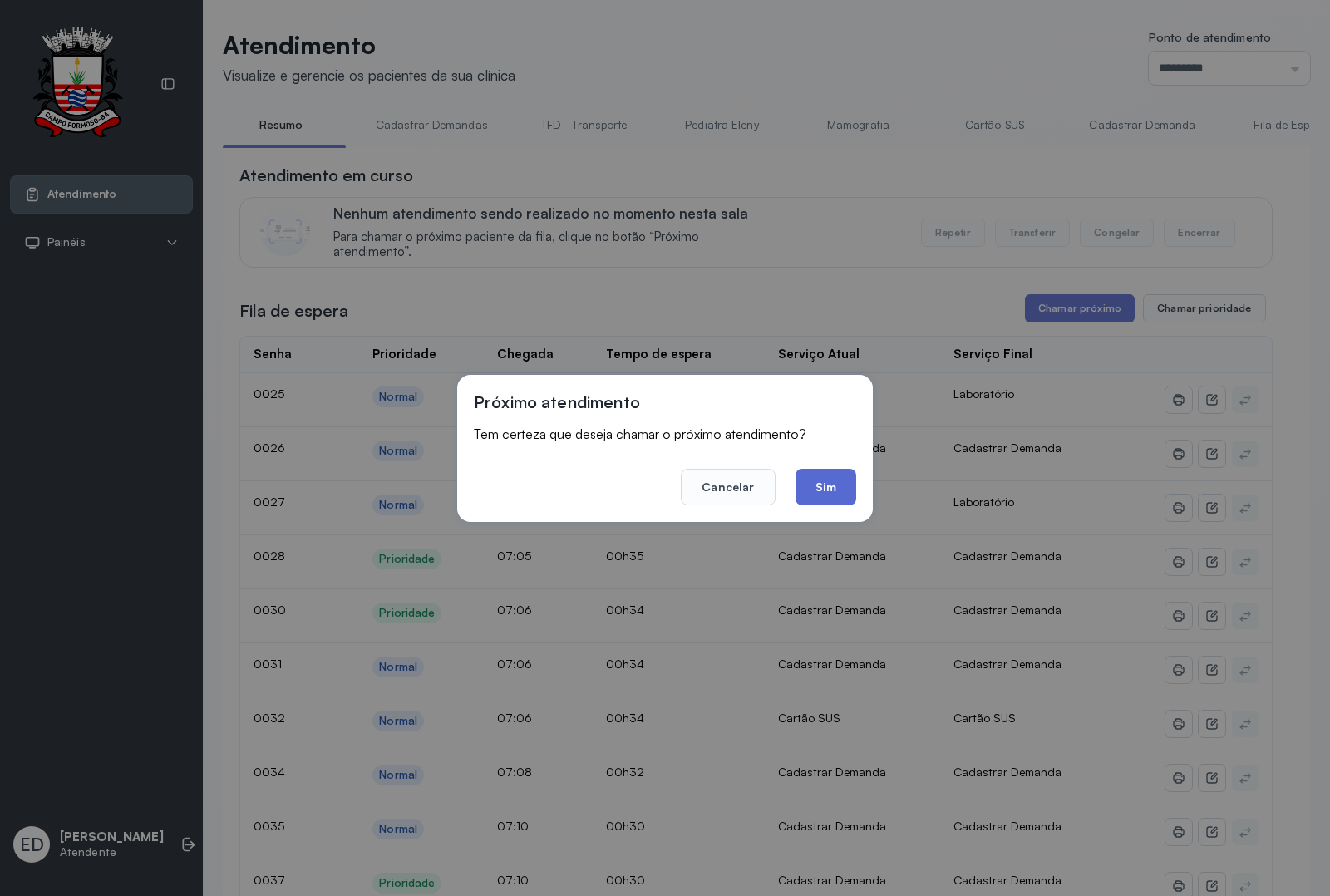
click at [815, 491] on button "Sim" at bounding box center [826, 487] width 61 height 37
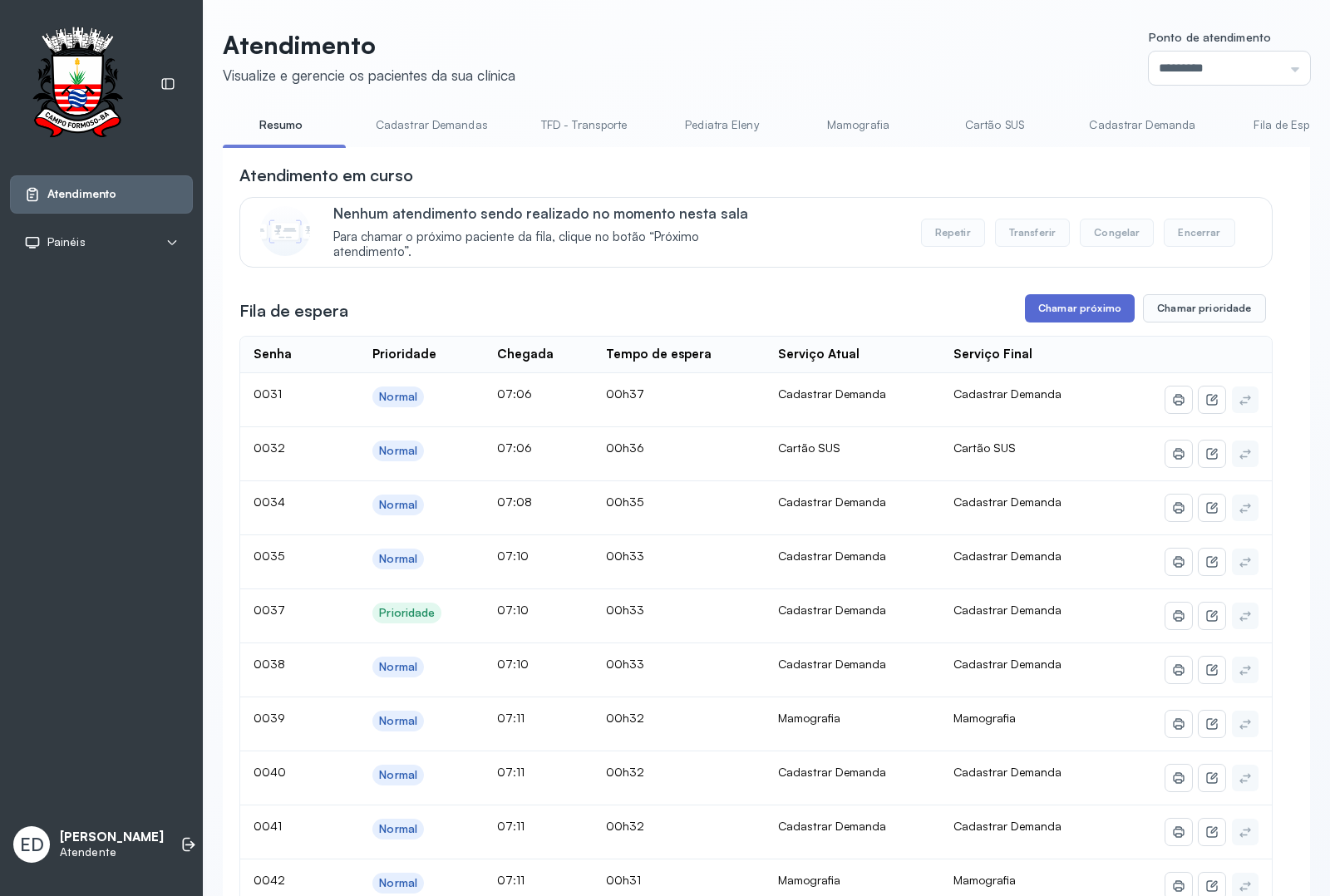
click at [1081, 323] on button "Chamar próximo" at bounding box center [1080, 308] width 110 height 29
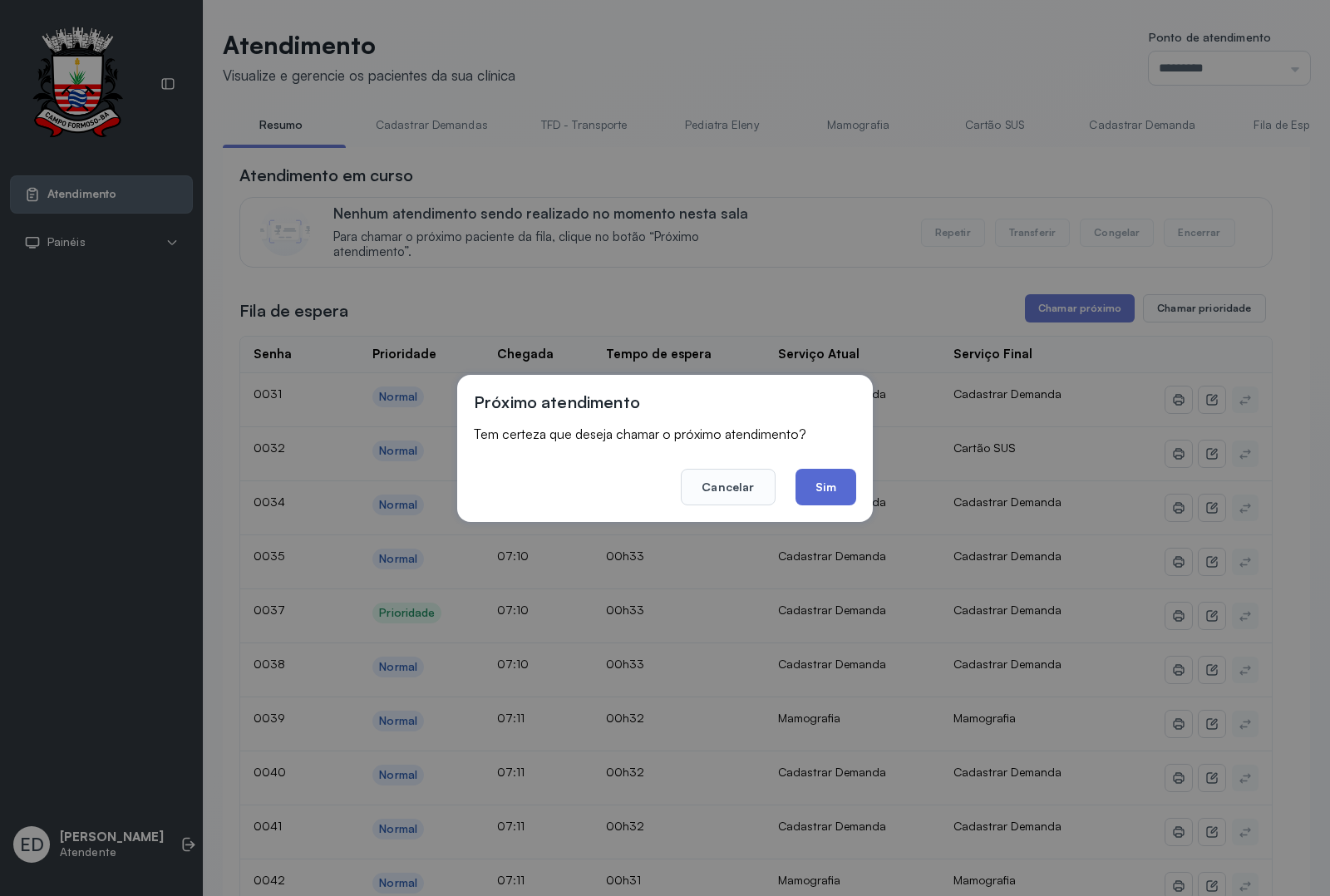
click at [843, 483] on button "Sim" at bounding box center [826, 487] width 61 height 37
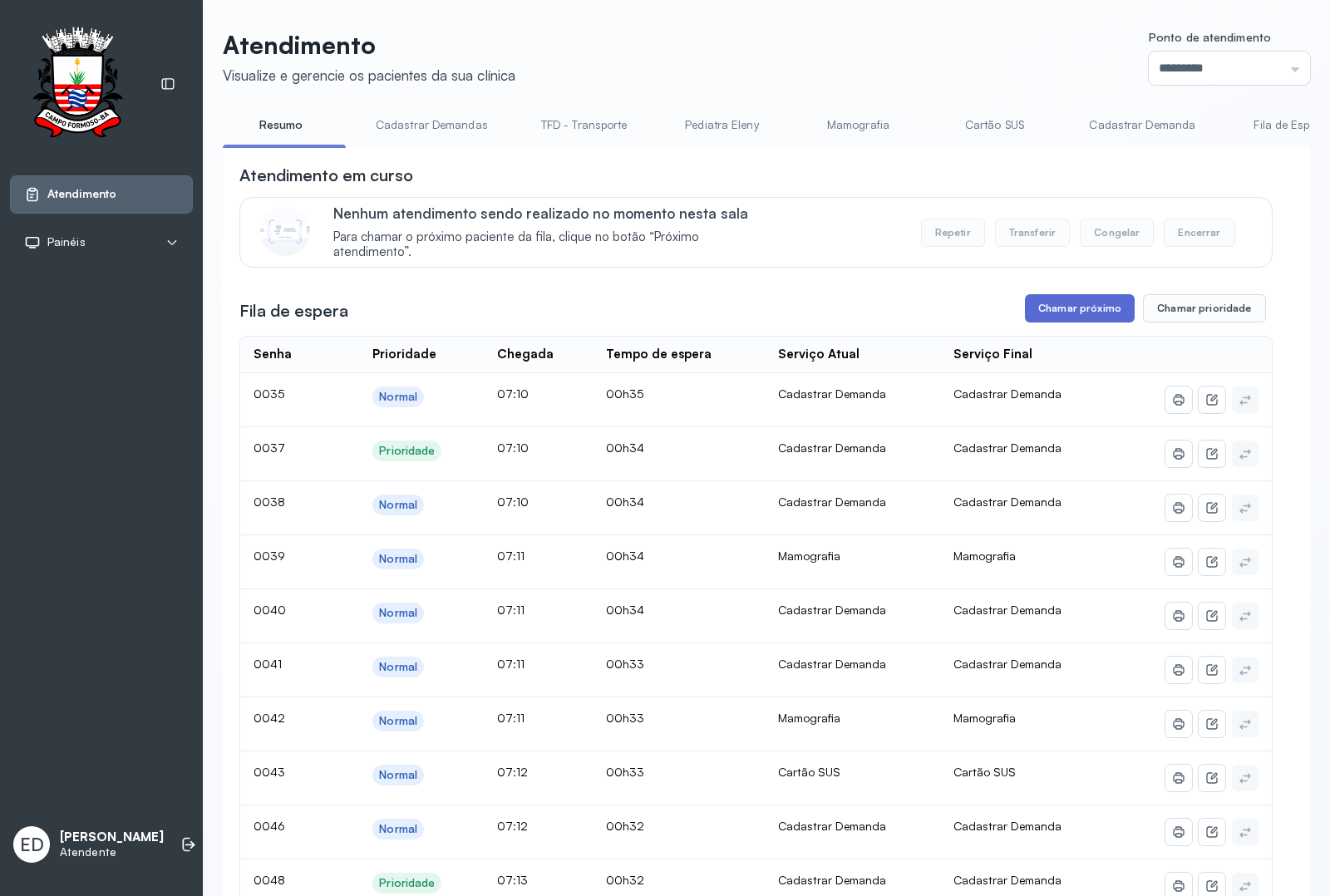
click at [1081, 298] on button "Chamar próximo" at bounding box center [1080, 308] width 110 height 29
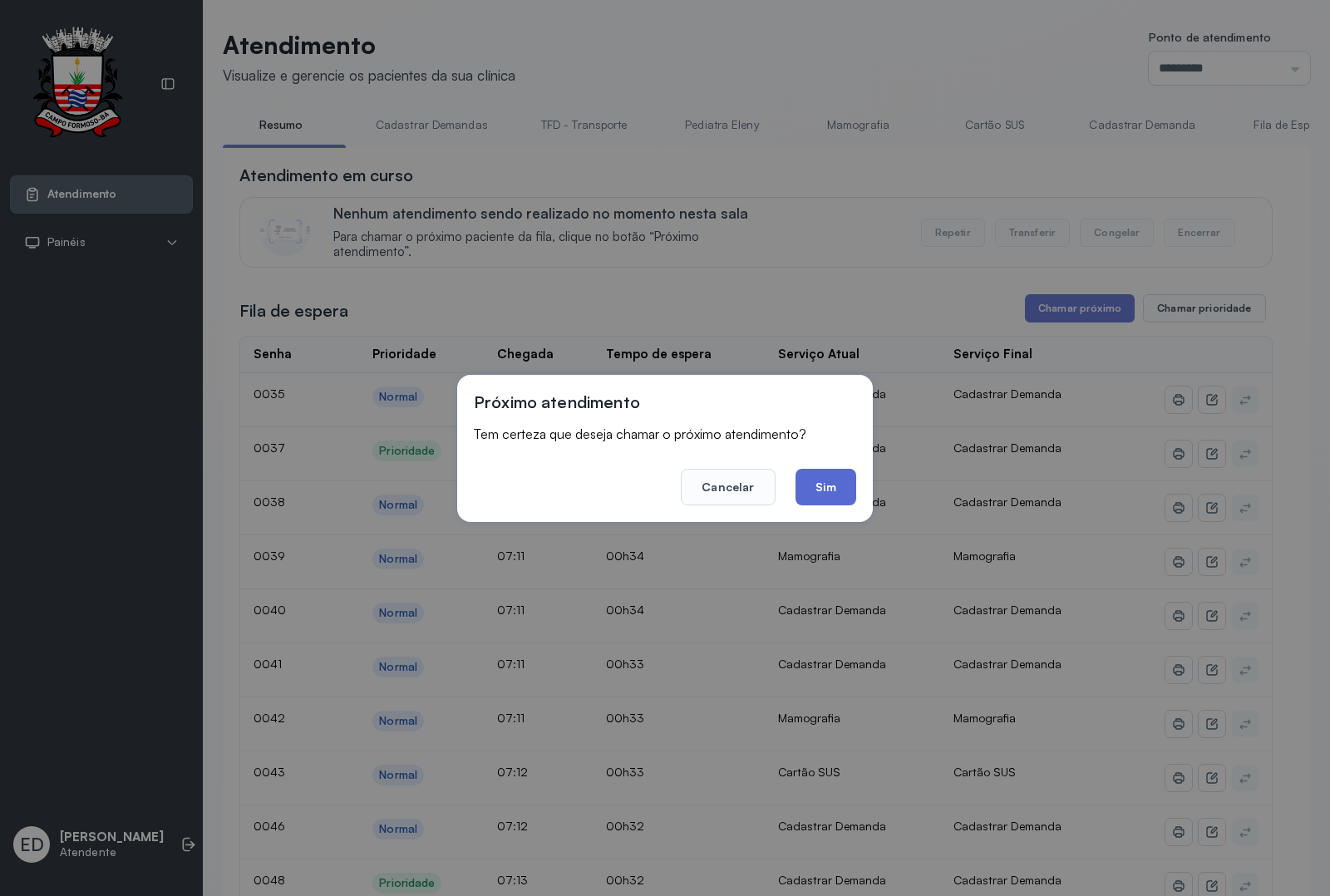
click at [832, 479] on button "Sim" at bounding box center [826, 487] width 61 height 37
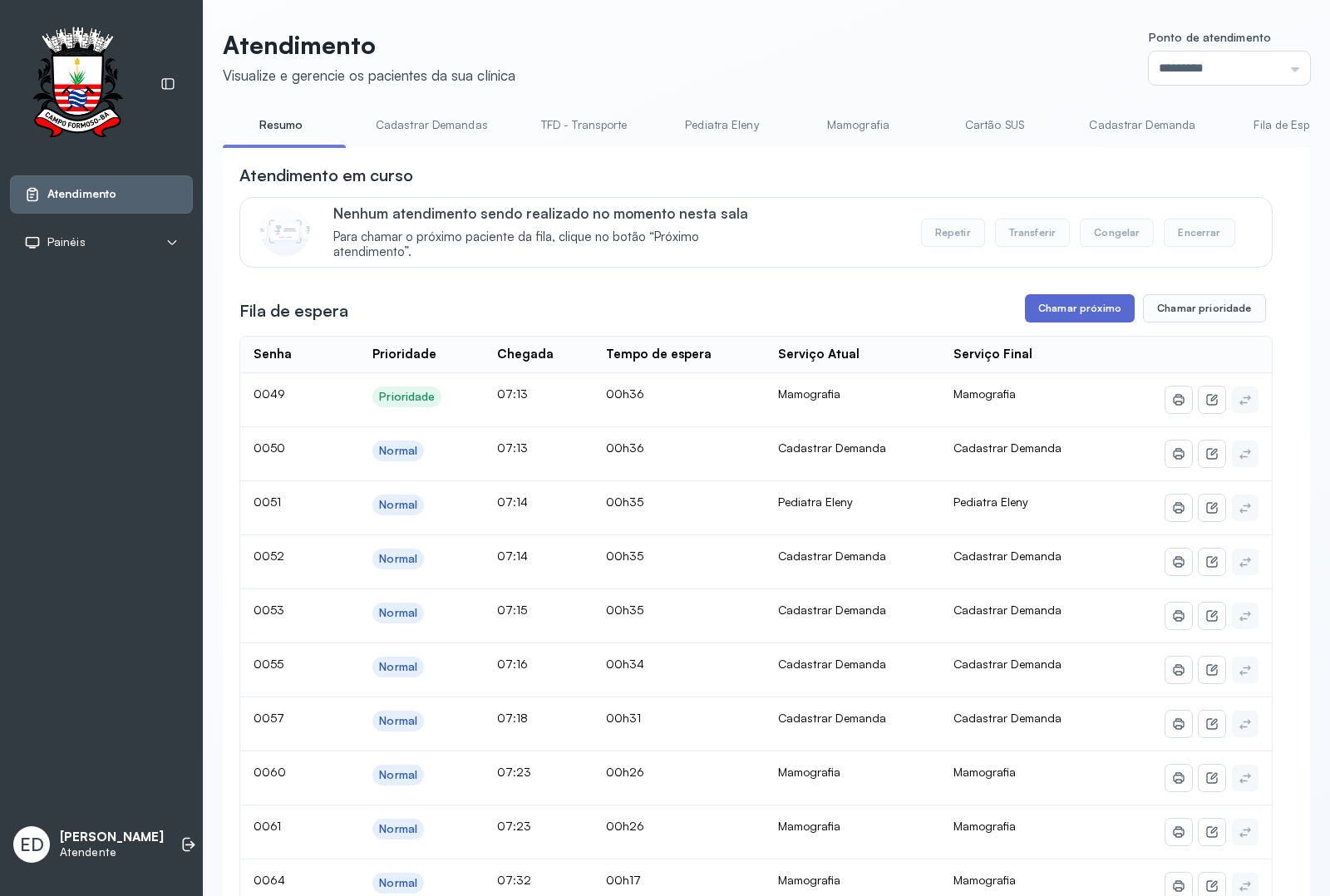
click at [1045, 323] on button "Chamar próximo" at bounding box center [1080, 308] width 110 height 29
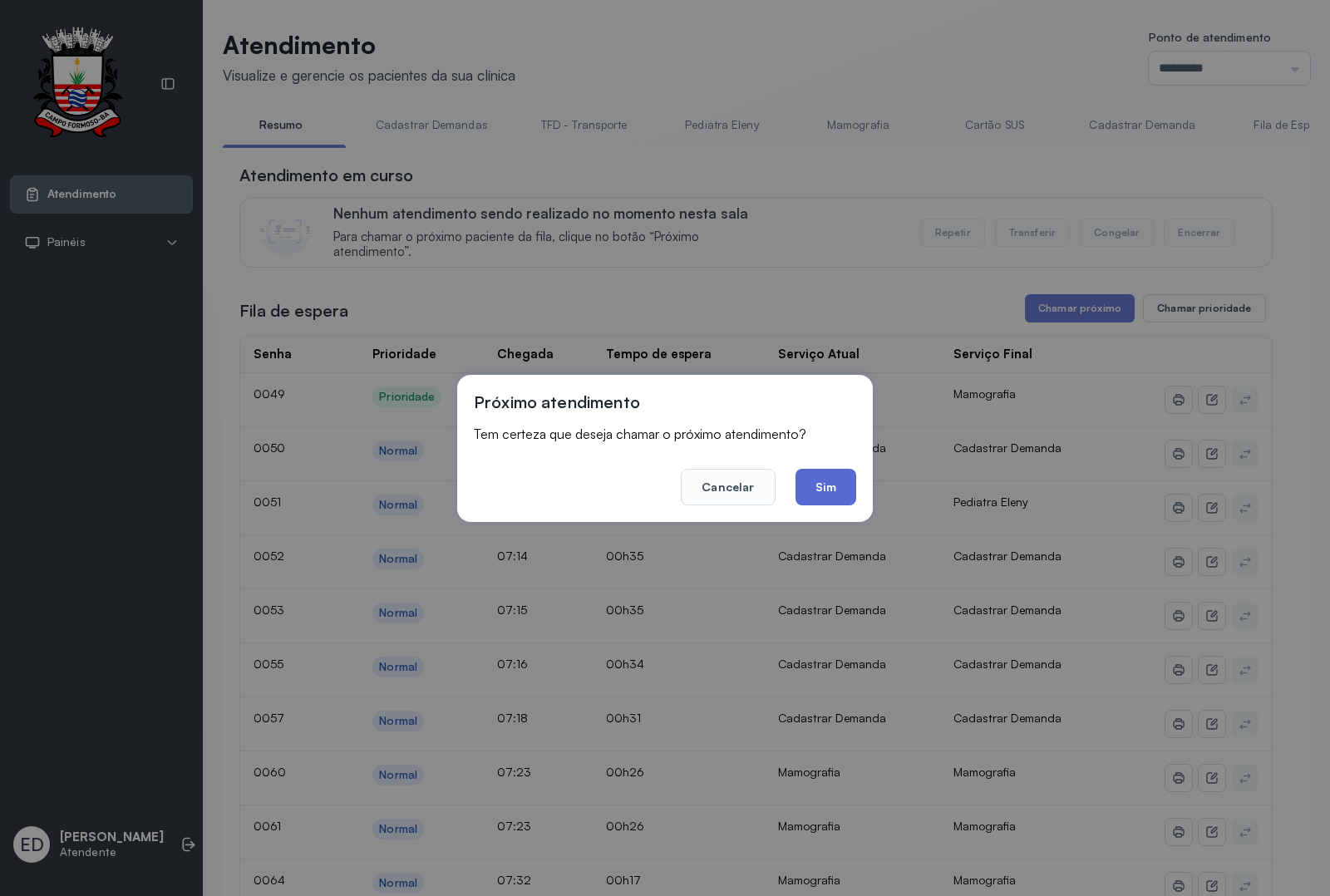
click at [838, 481] on button "Sim" at bounding box center [826, 487] width 61 height 37
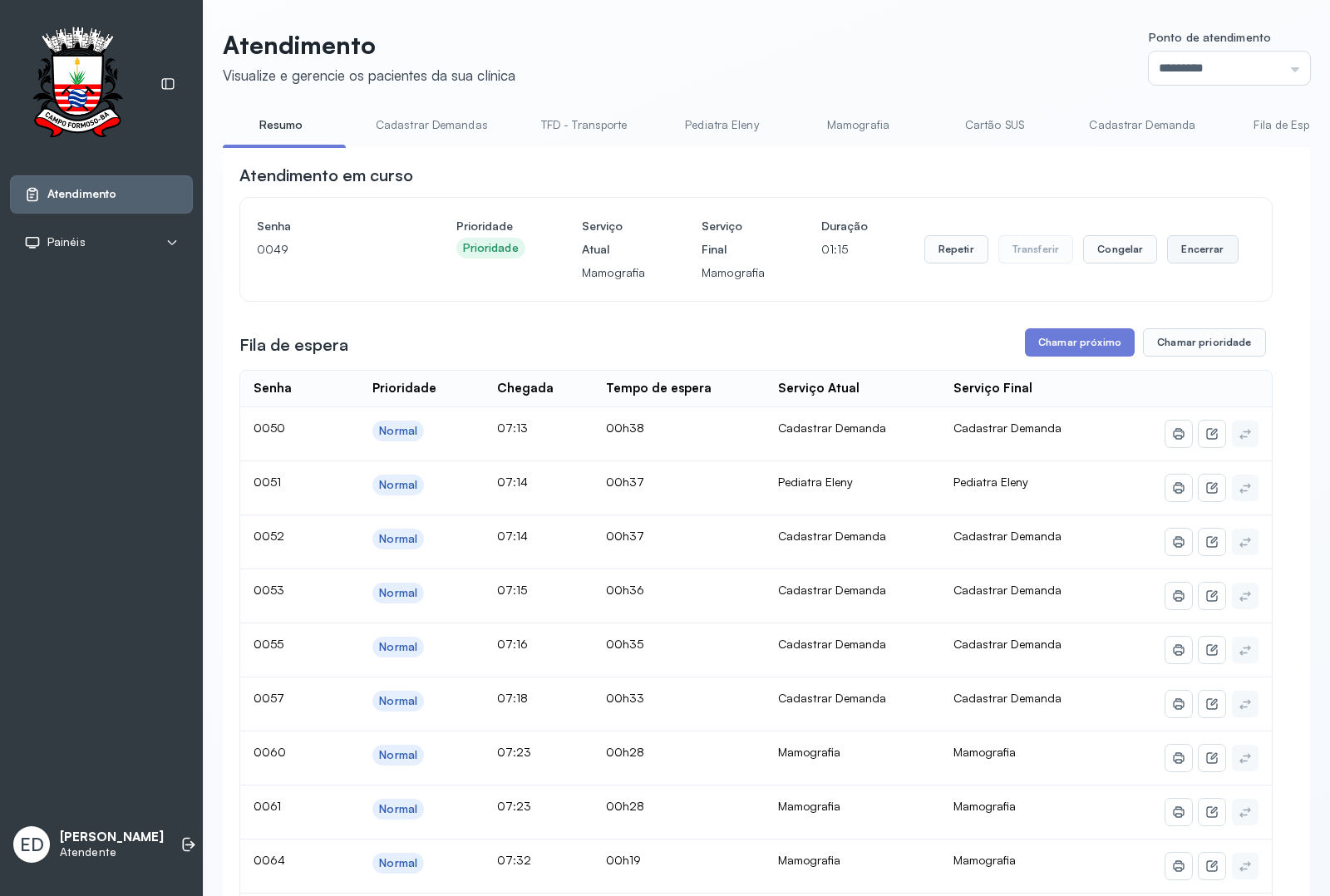
drag, startPoint x: 1190, startPoint y: 260, endPoint x: 1181, endPoint y: 264, distance: 9.8
click at [1181, 264] on button "Encerrar" at bounding box center [1202, 249] width 70 height 29
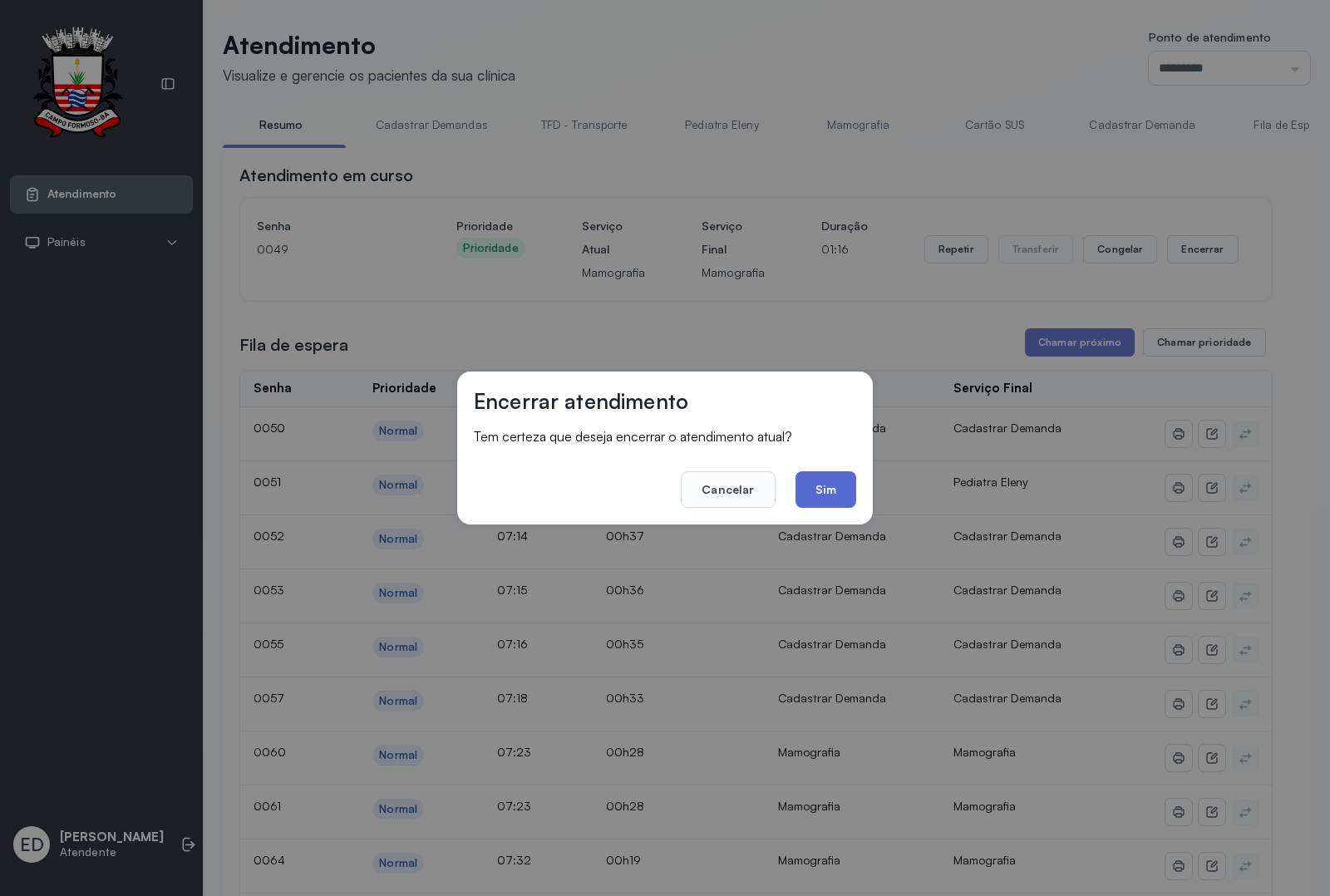
click at [844, 485] on button "Sim" at bounding box center [826, 490] width 61 height 37
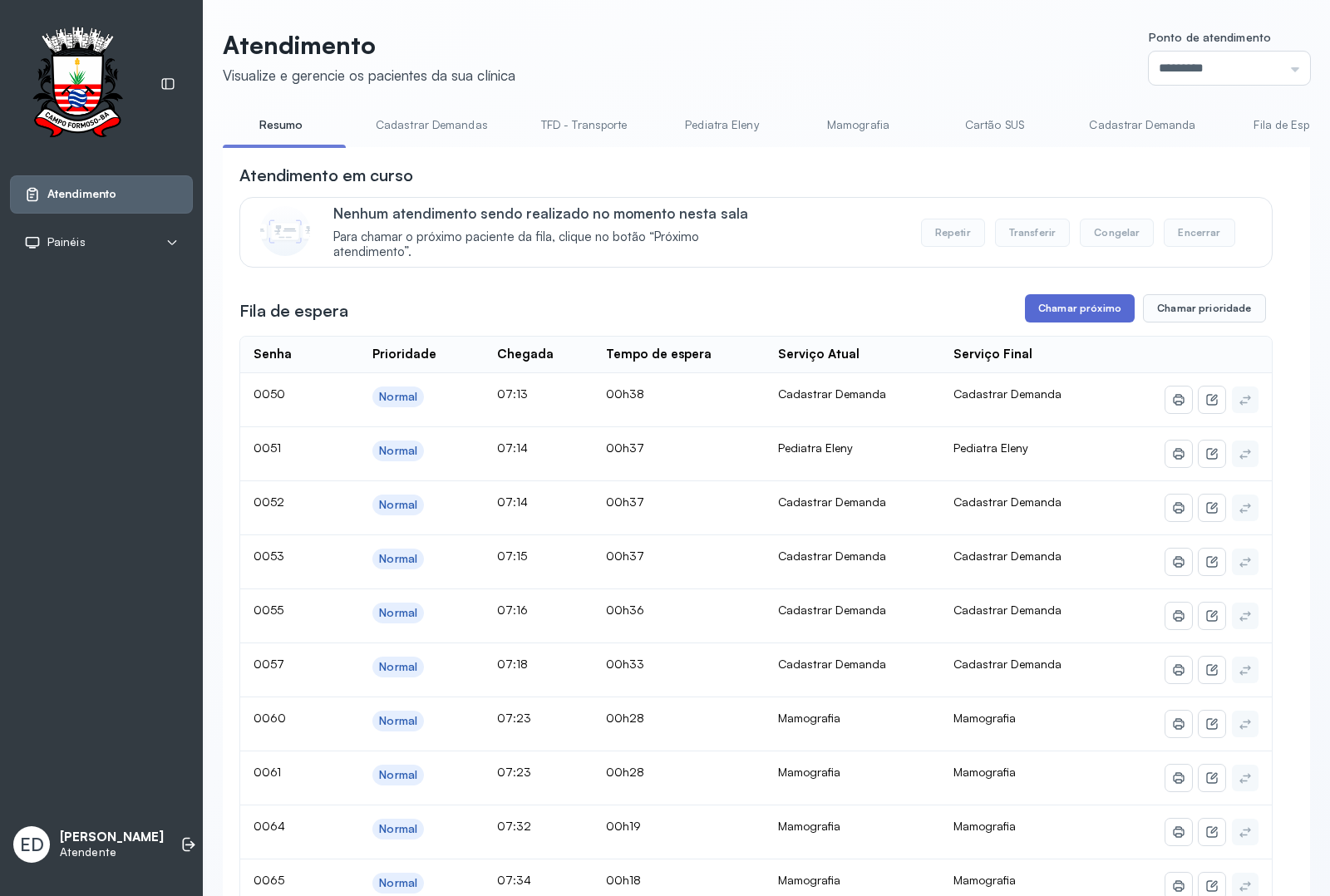
click at [1069, 313] on button "Chamar próximo" at bounding box center [1080, 308] width 110 height 29
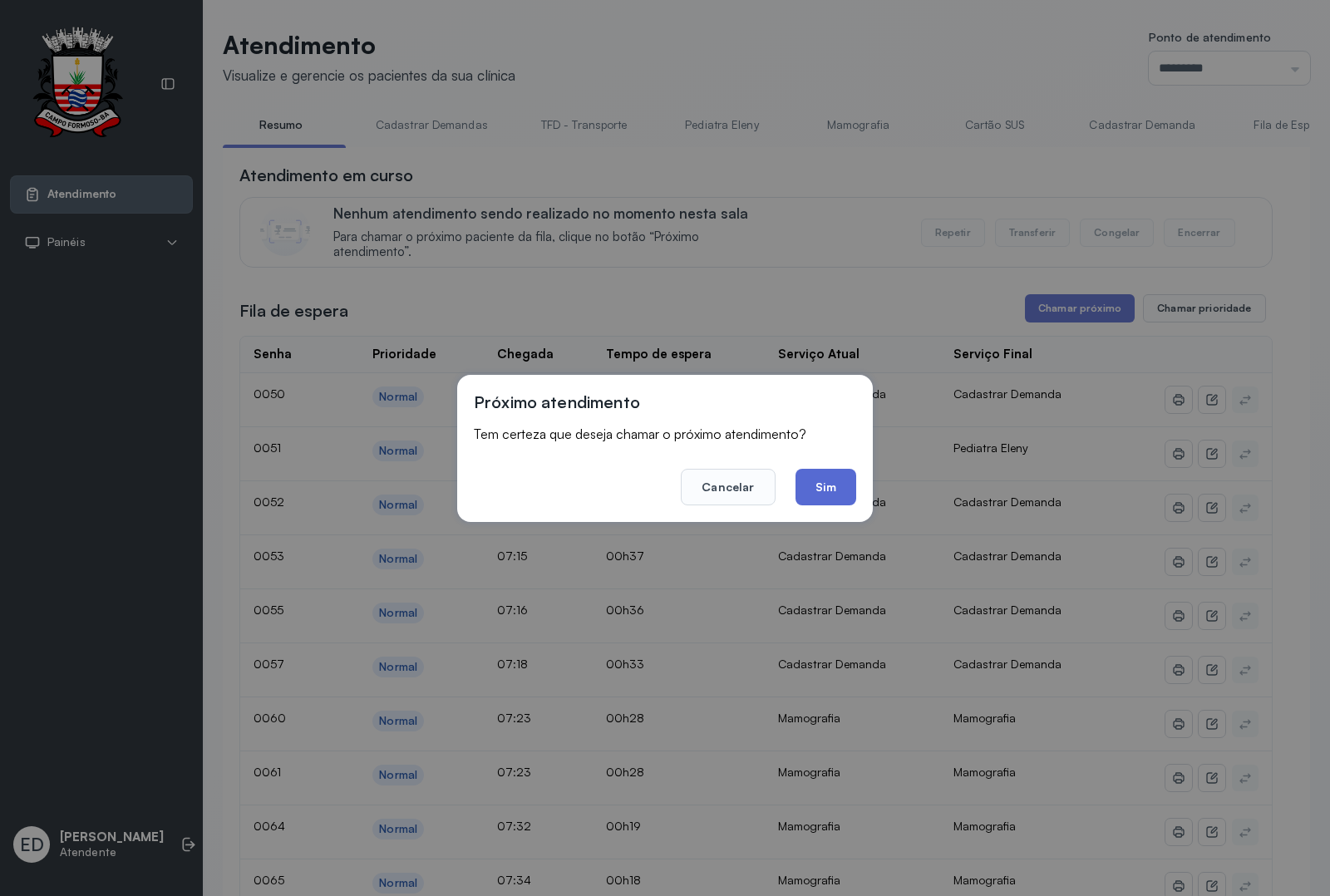
click at [825, 492] on button "Sim" at bounding box center [826, 487] width 61 height 37
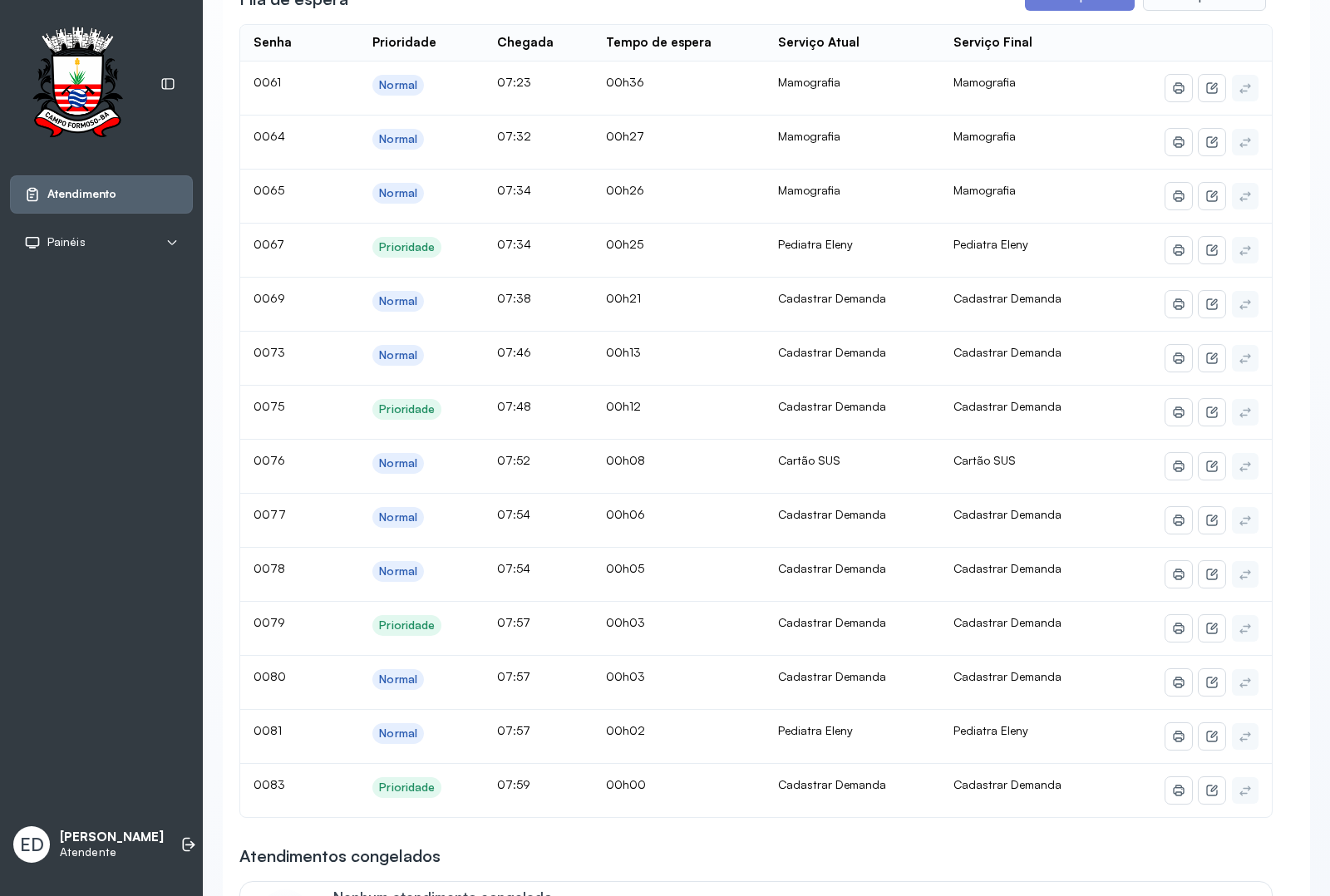
scroll to position [208, 0]
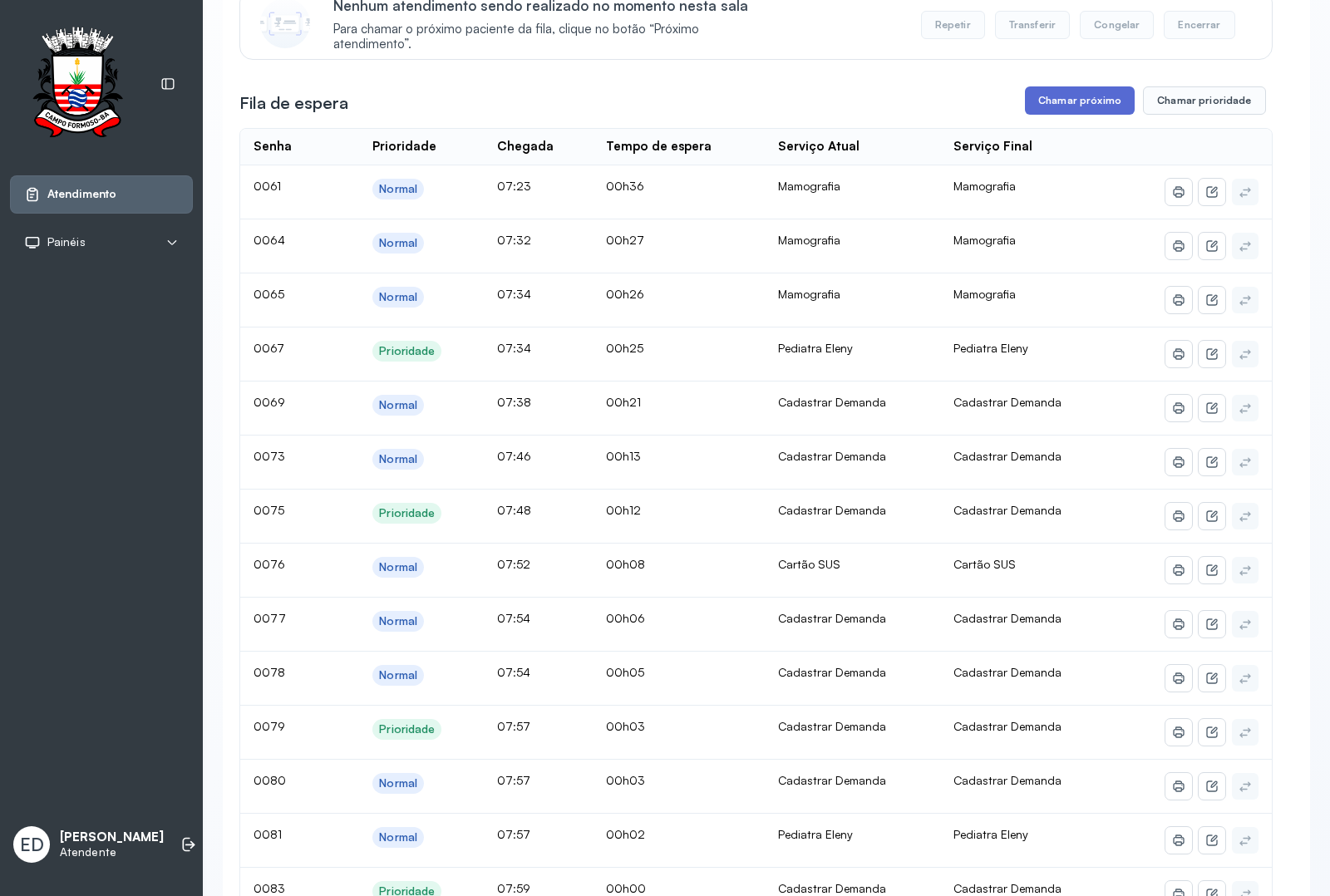
click at [1091, 113] on button "Chamar próximo" at bounding box center [1080, 101] width 110 height 29
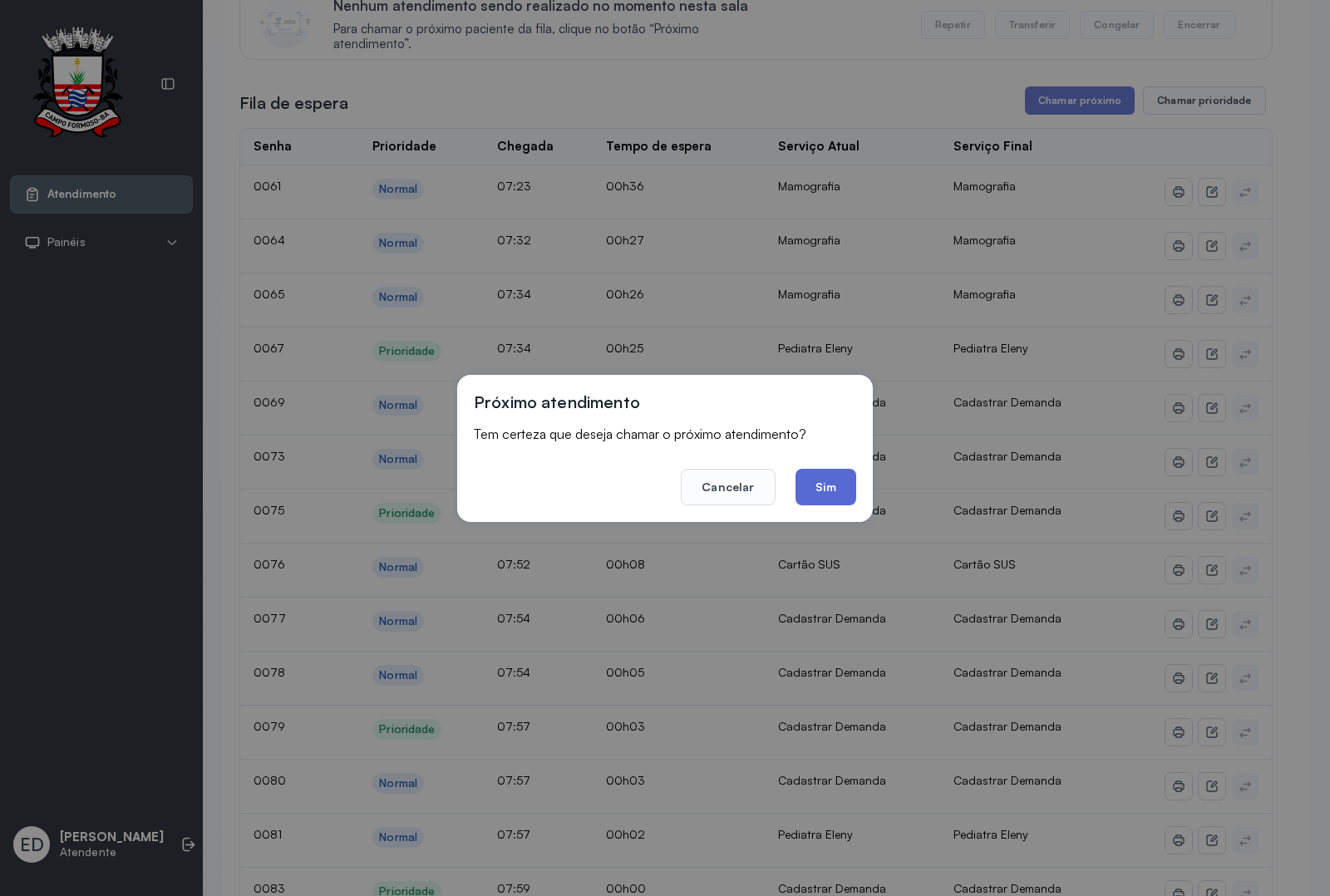
click at [830, 485] on button "Sim" at bounding box center [826, 487] width 61 height 37
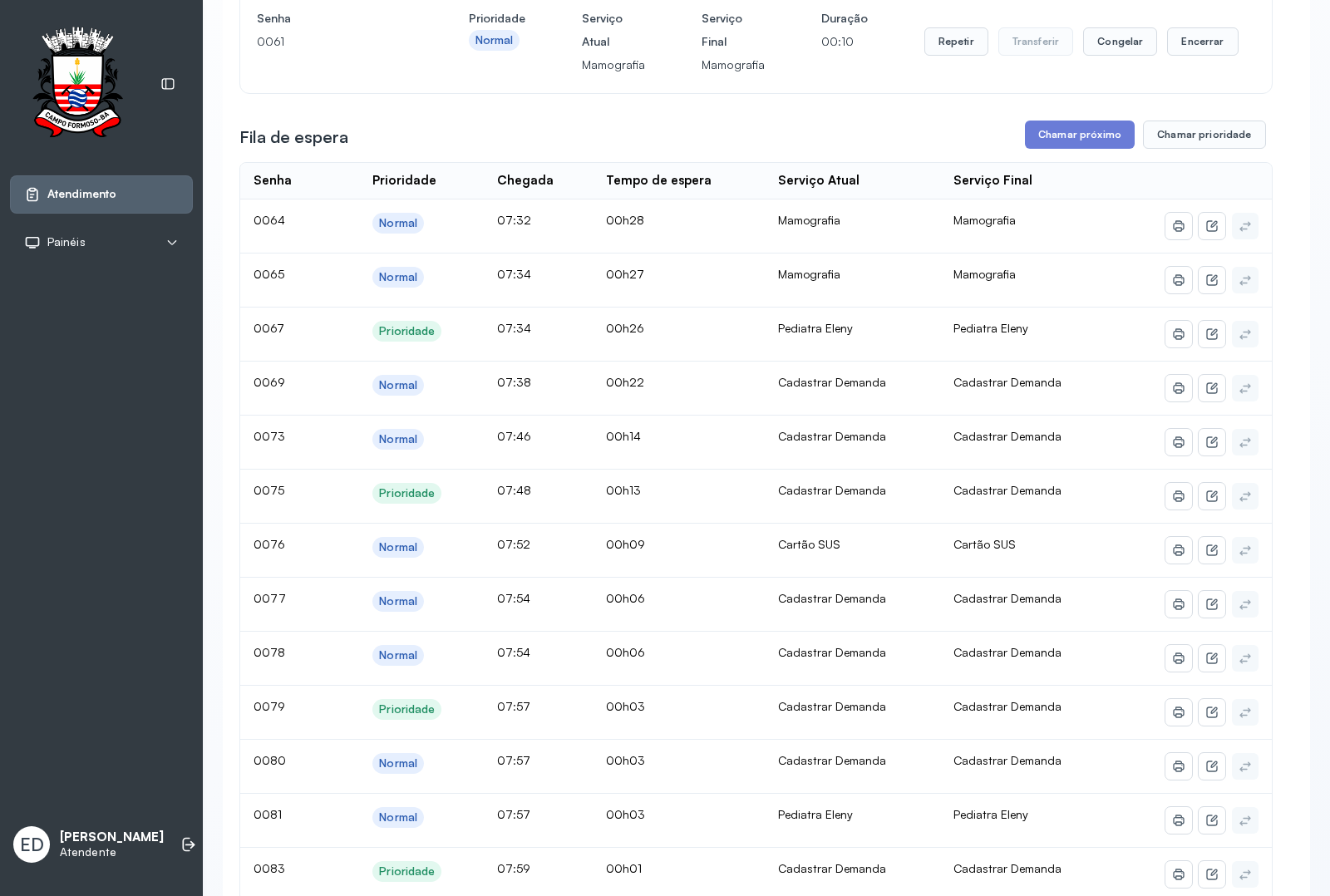
scroll to position [104, 0]
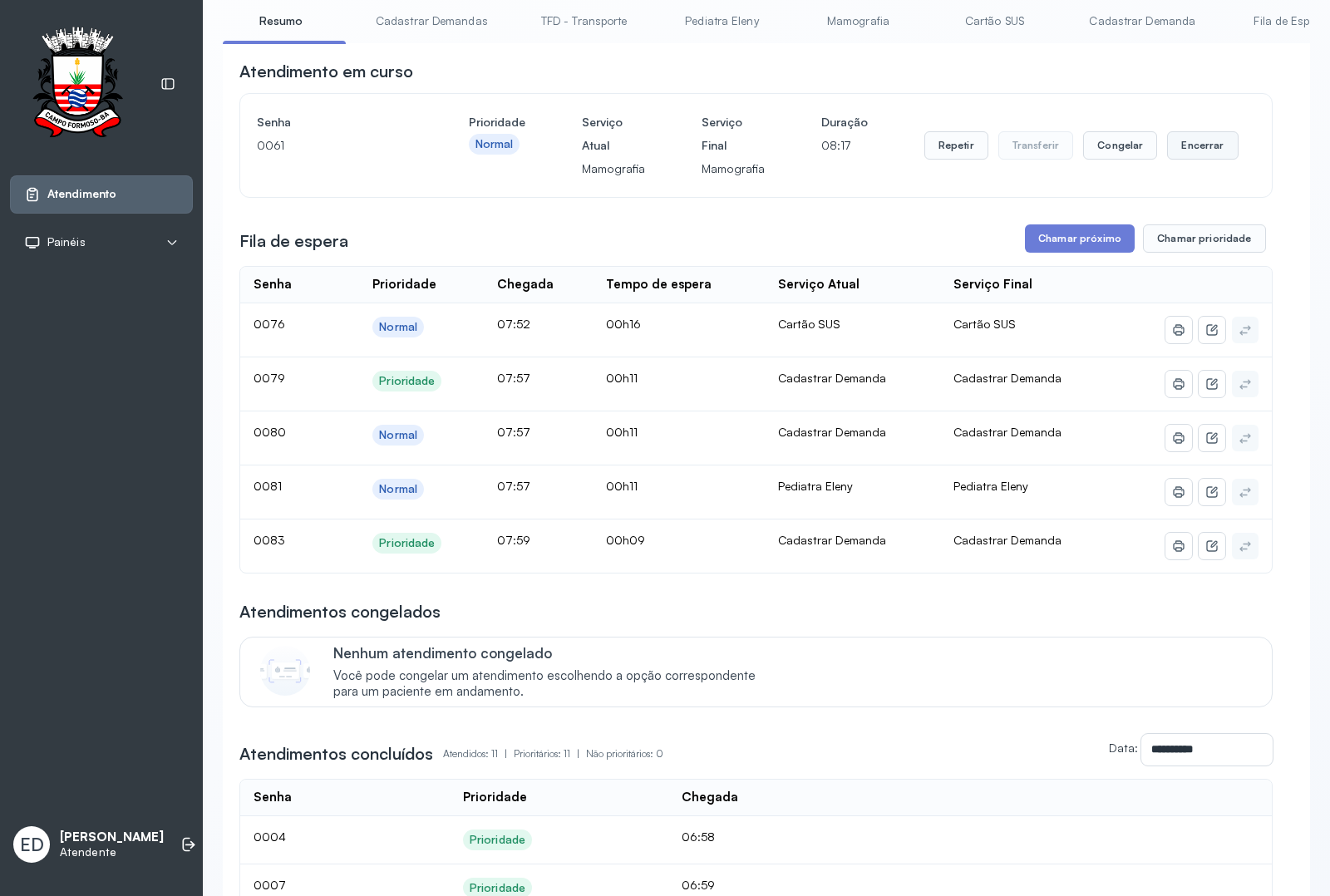
click at [1199, 153] on button "Encerrar" at bounding box center [1202, 145] width 70 height 29
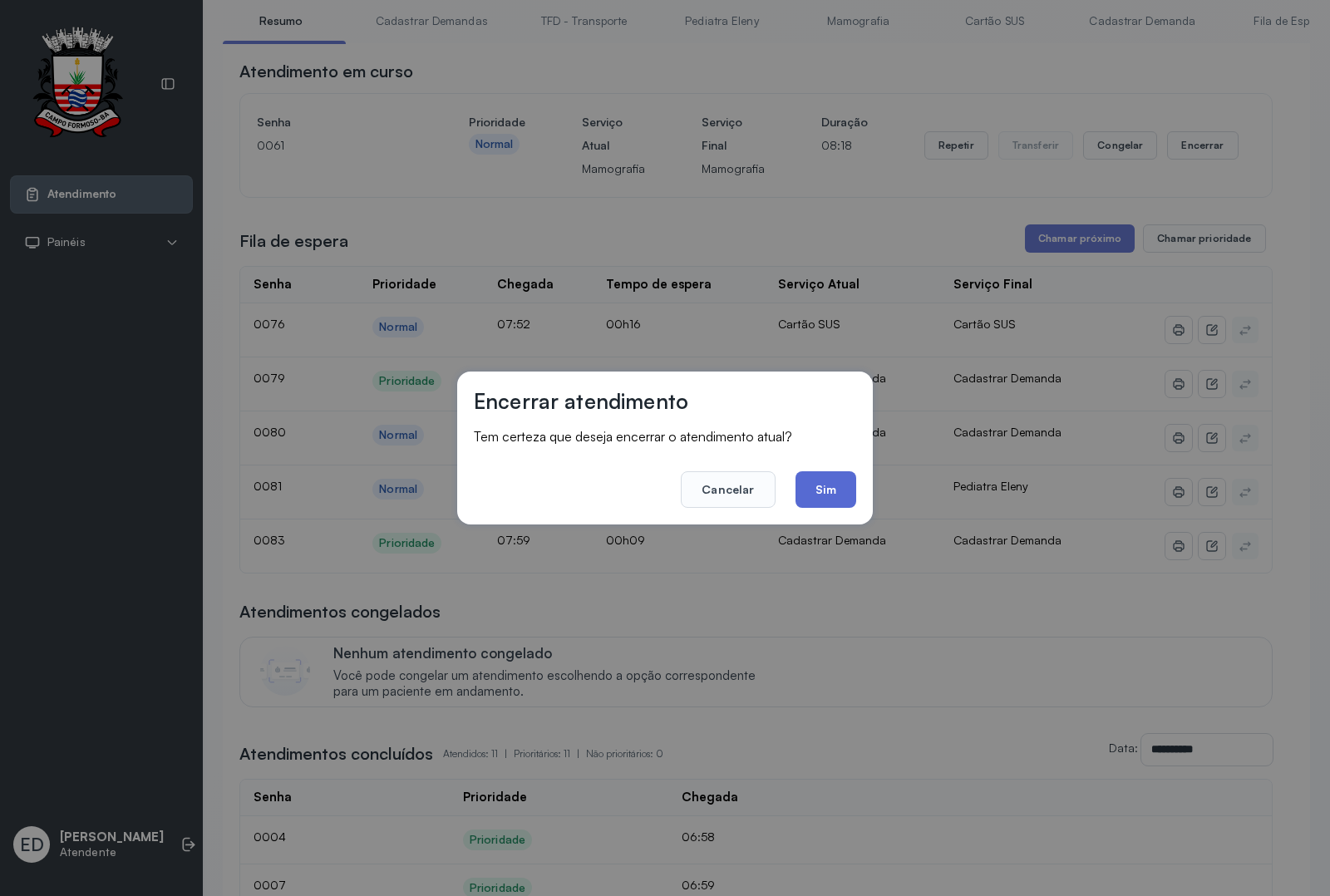
click at [811, 491] on button "Sim" at bounding box center [826, 490] width 61 height 37
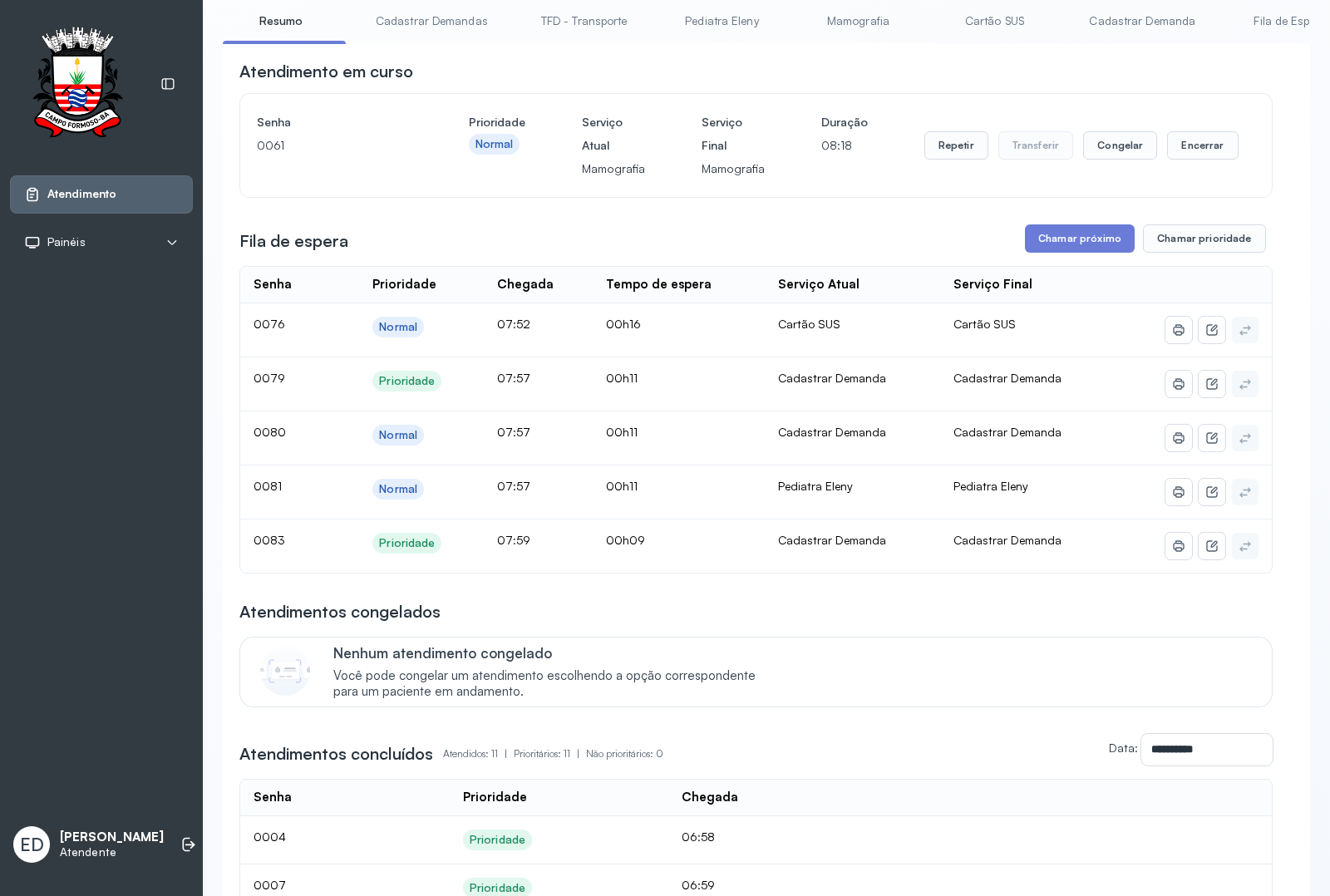
scroll to position [0, 0]
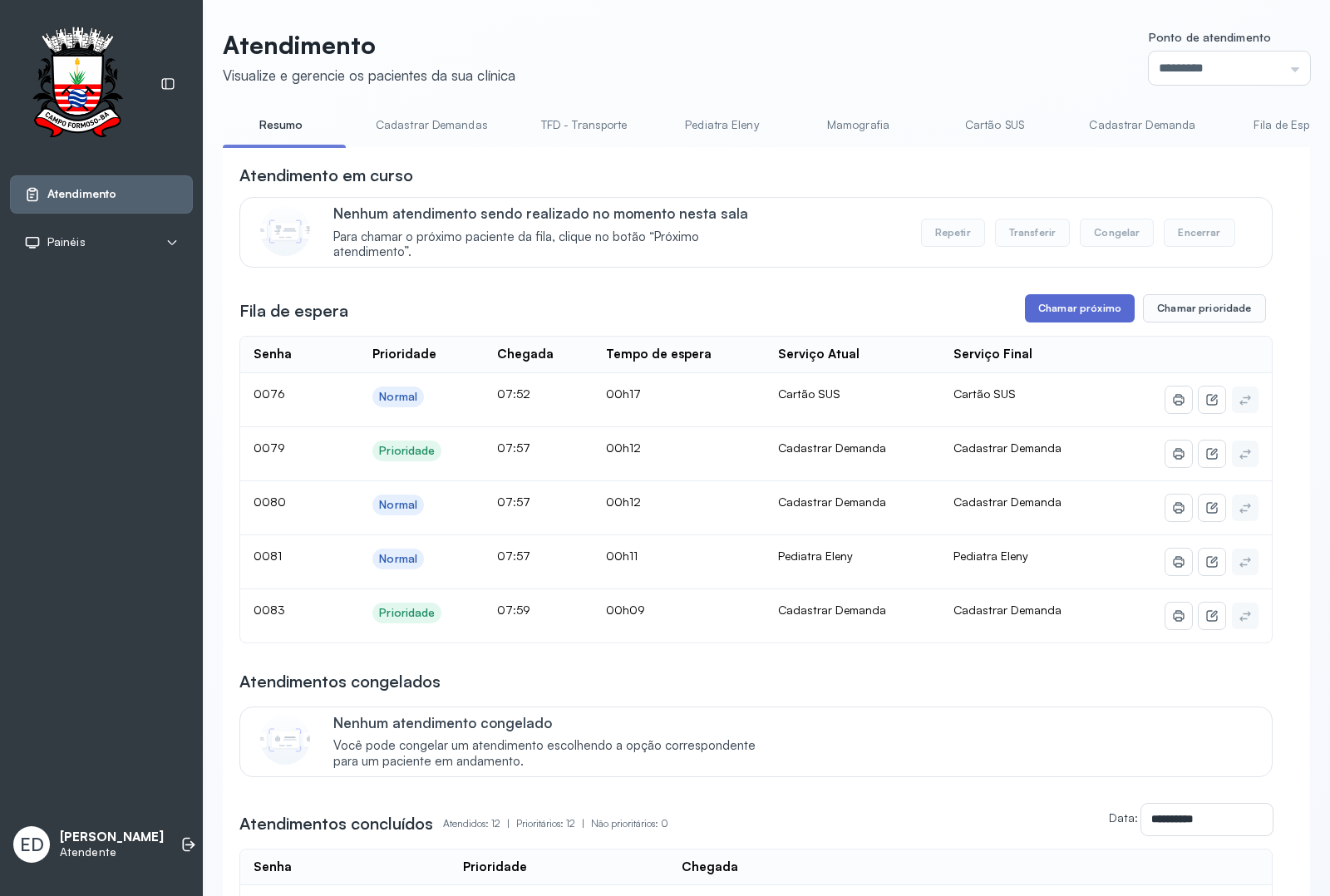
click at [1085, 317] on button "Chamar próximo" at bounding box center [1080, 308] width 110 height 29
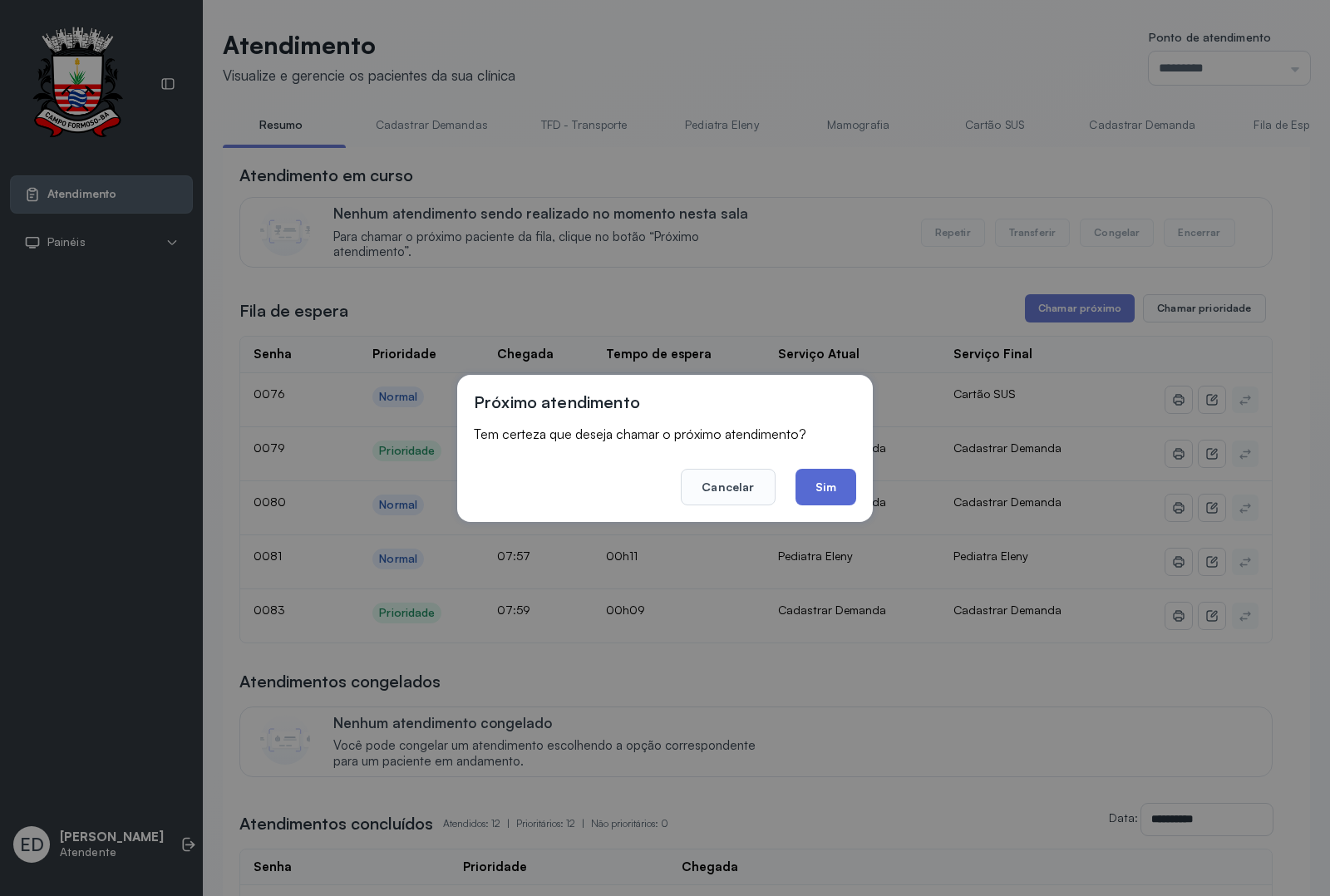
click at [838, 495] on button "Sim" at bounding box center [826, 487] width 61 height 37
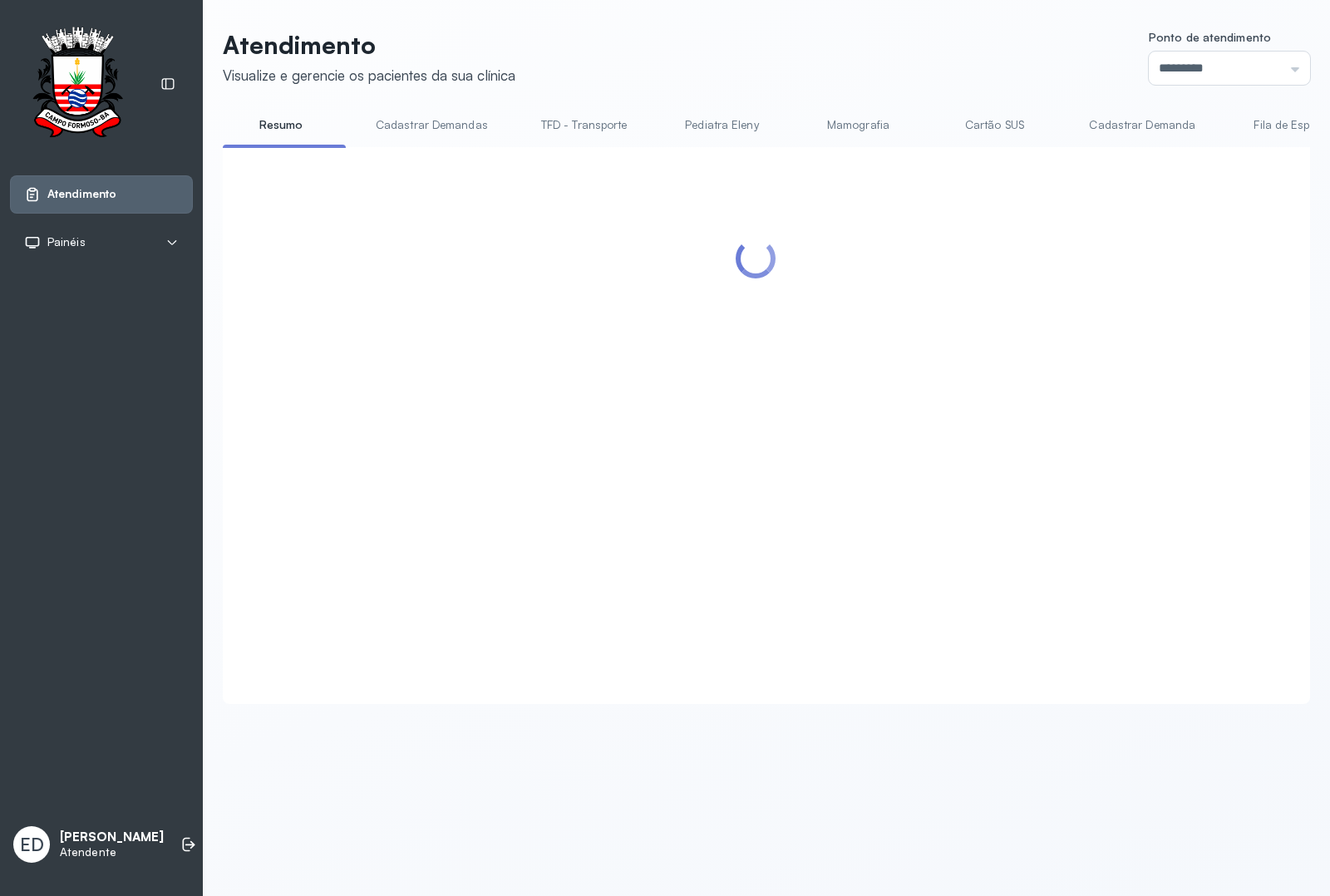
click at [971, 50] on header "Atendimento Visualize e gerencie os pacientes da sua clínica Ponto de atendimen…" at bounding box center [767, 56] width 1088 height 55
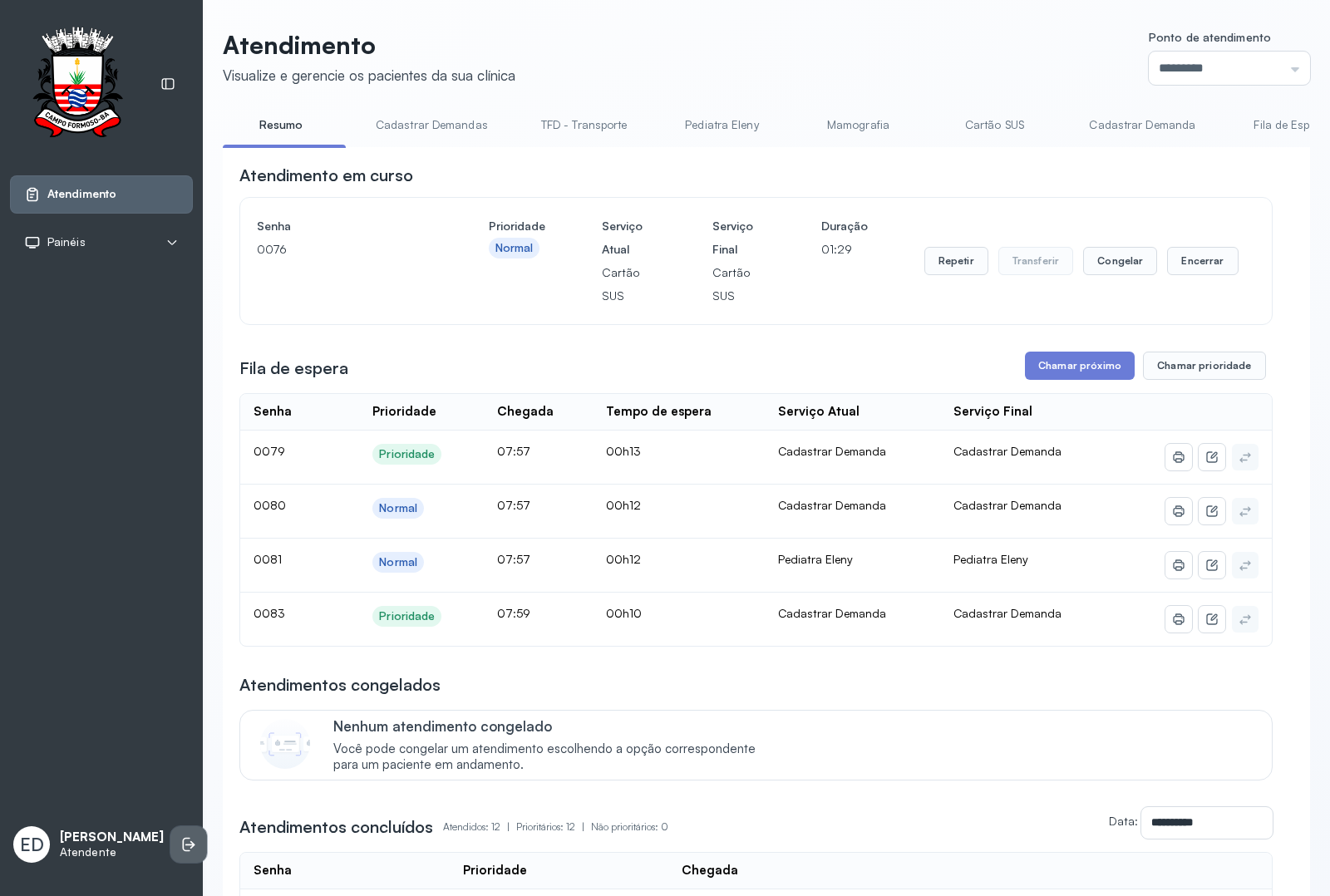
click at [180, 846] on icon at bounding box center [189, 844] width 17 height 17
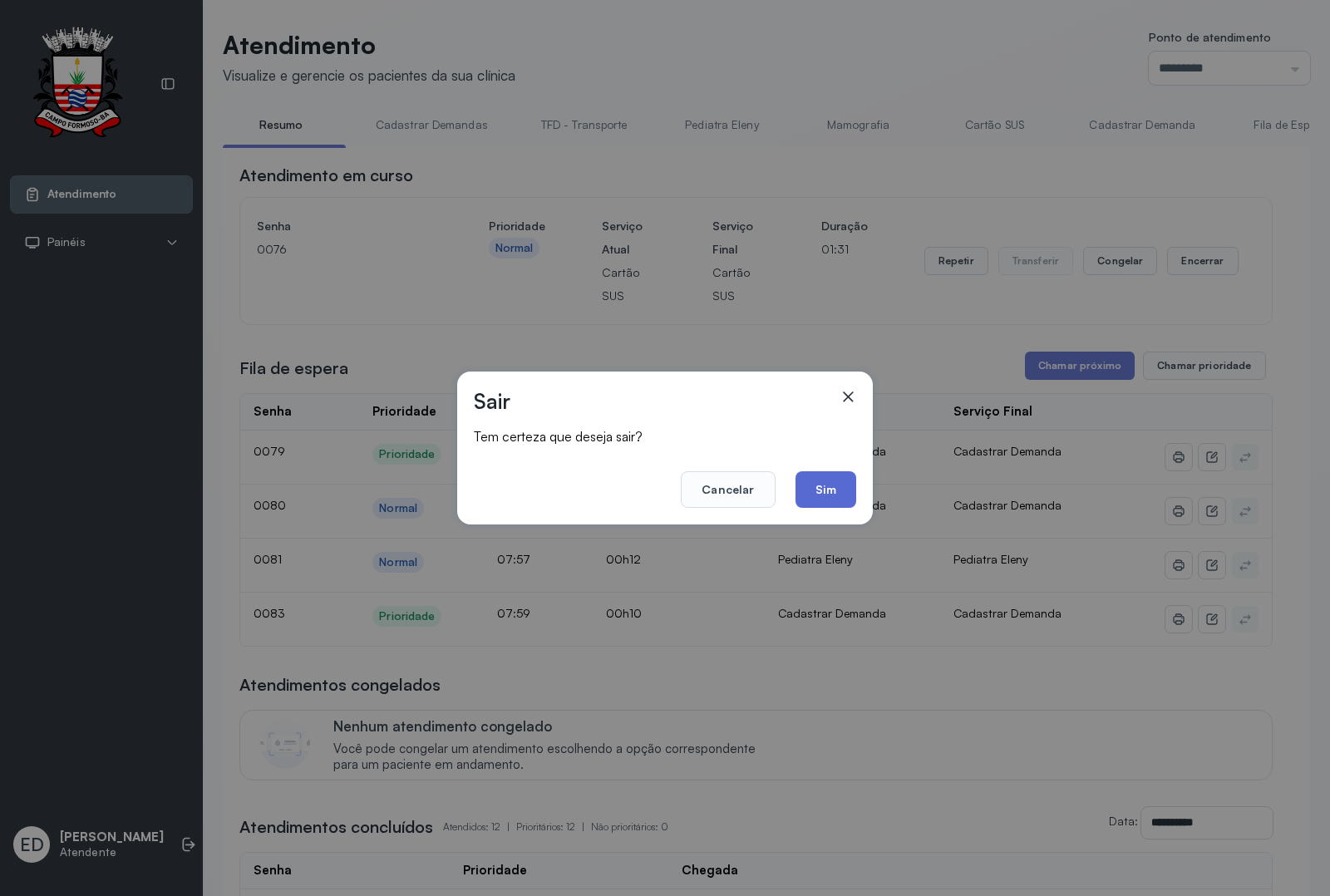
click at [825, 480] on button "Sim" at bounding box center [826, 490] width 61 height 37
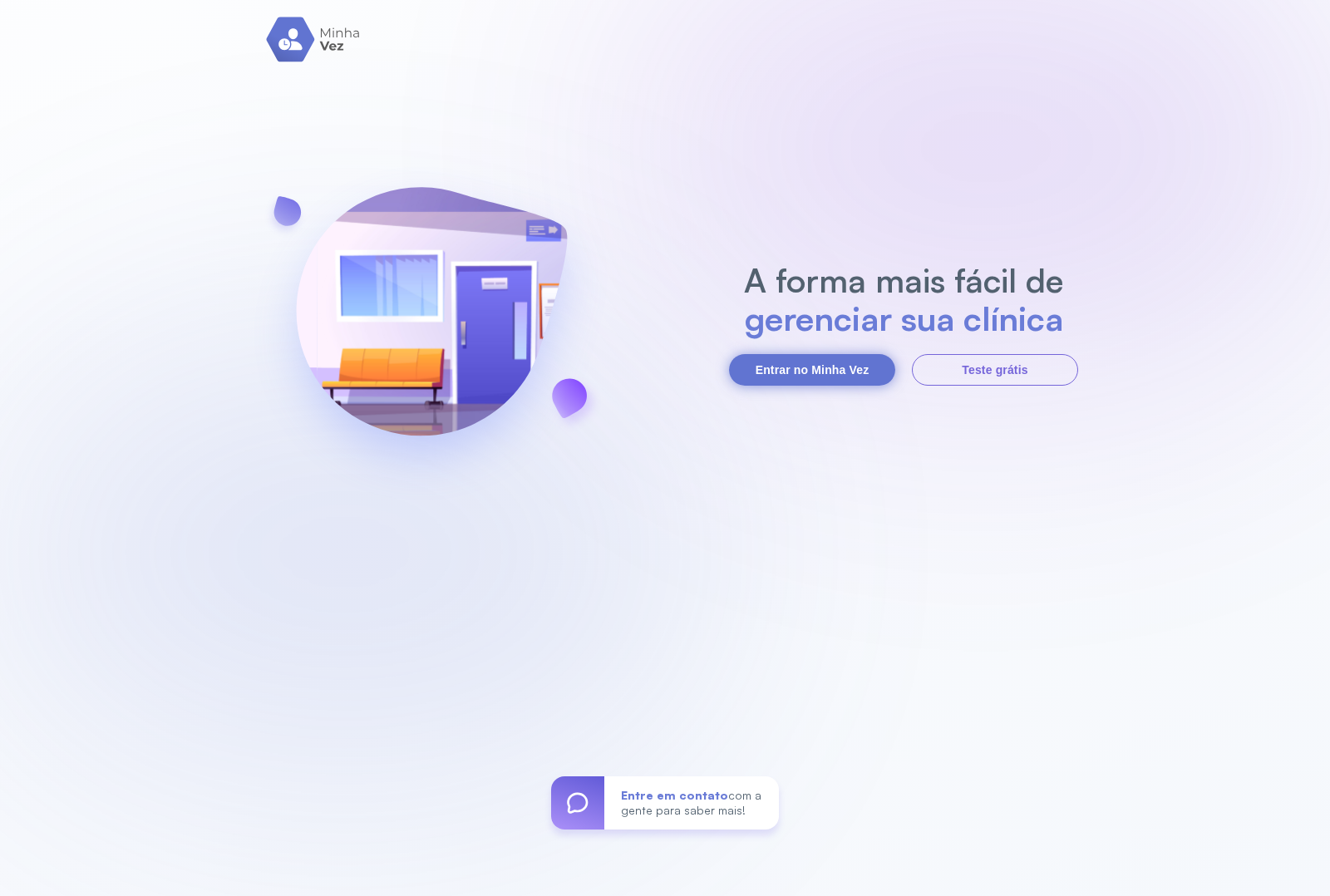
click at [819, 374] on button "Entrar no Minha Vez" at bounding box center [812, 370] width 166 height 31
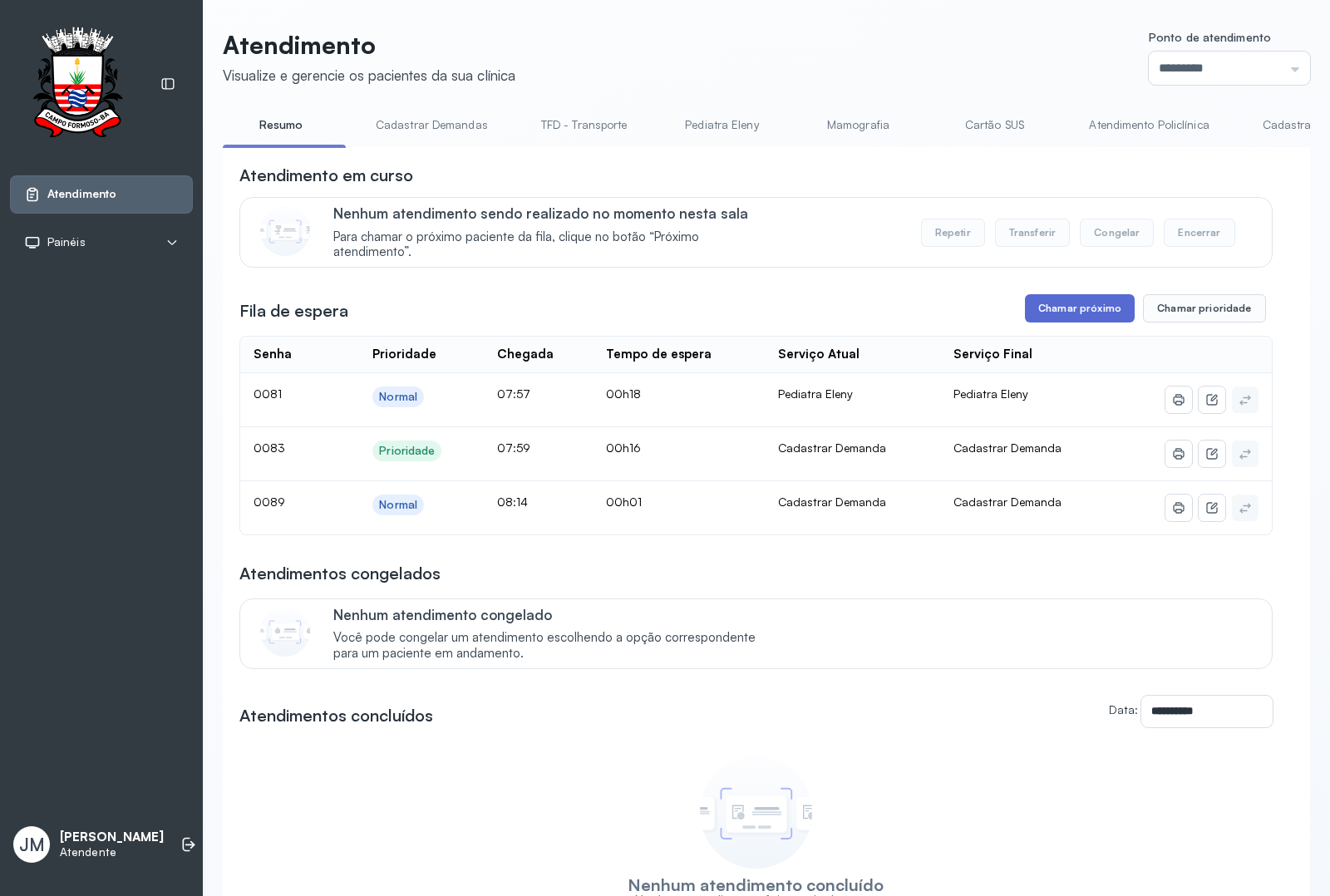
click at [1061, 306] on button "Chamar próximo" at bounding box center [1080, 308] width 110 height 29
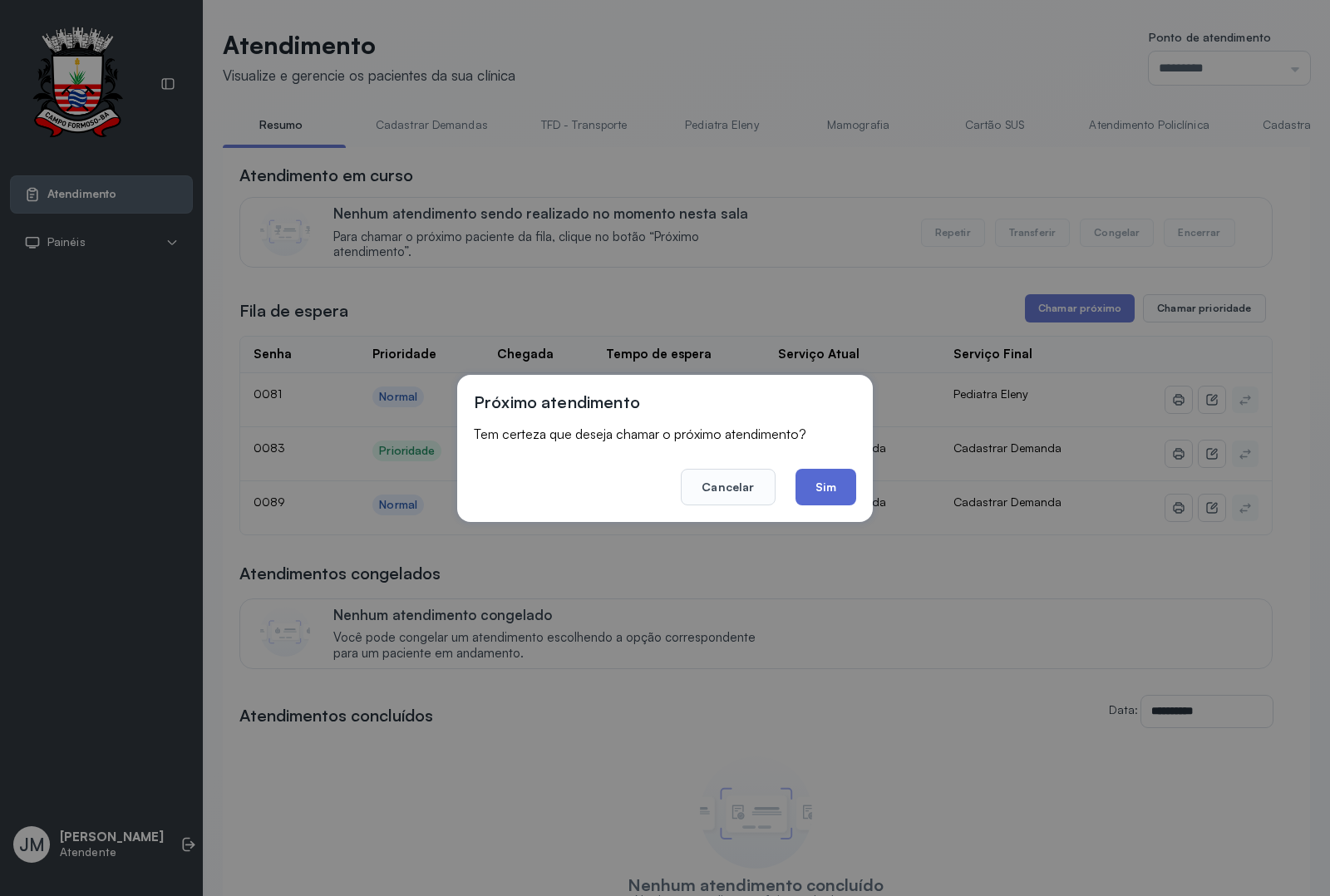
click at [836, 476] on button "Sim" at bounding box center [826, 487] width 61 height 37
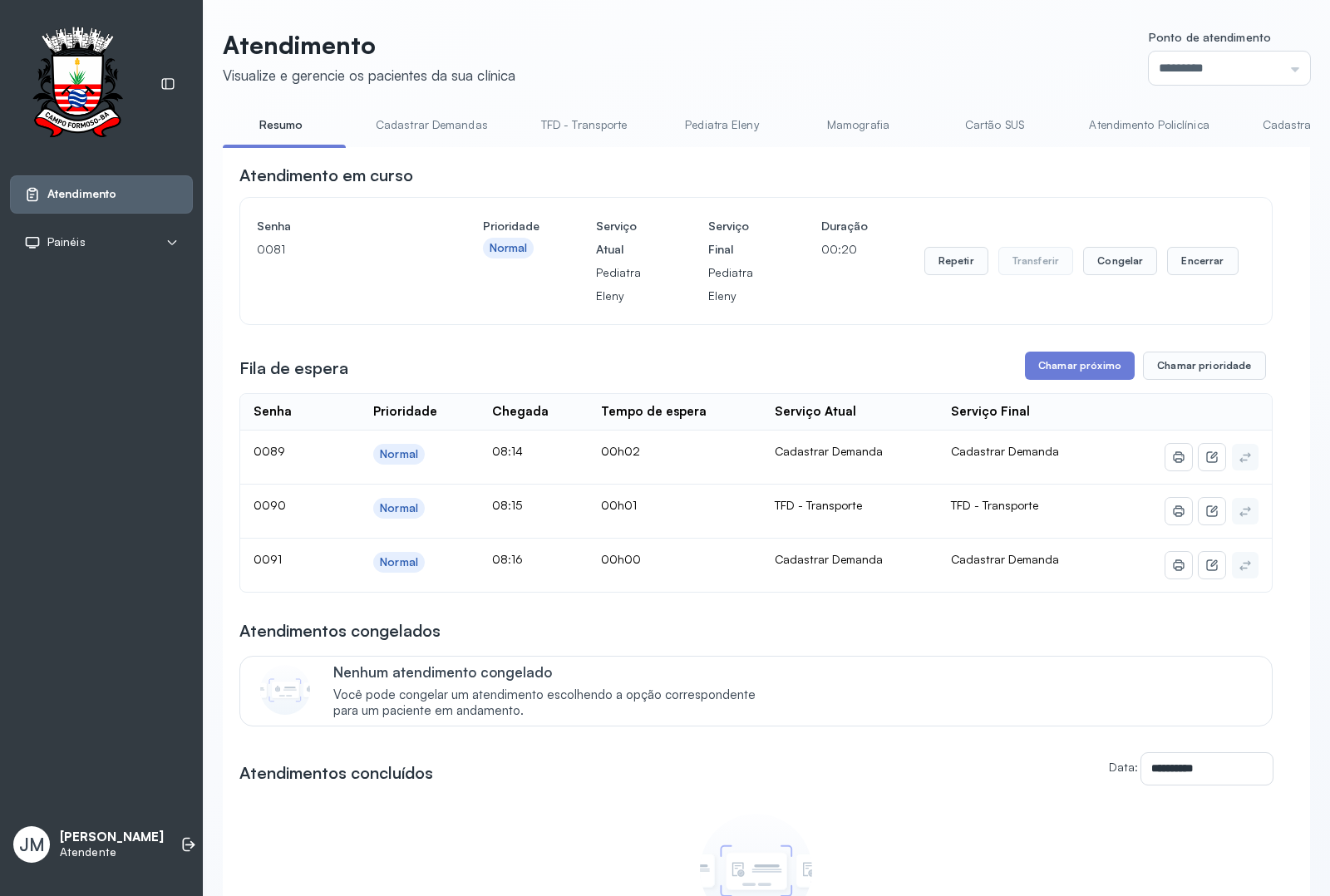
drag, startPoint x: 1250, startPoint y: 65, endPoint x: 1202, endPoint y: 135, distance: 84.9
click at [1249, 68] on input "*********" at bounding box center [1229, 68] width 161 height 33
type input "*********"
click at [1157, 309] on div "**********" at bounding box center [767, 558] width 1088 height 1058
click at [1068, 370] on button "Chamar próximo" at bounding box center [1080, 365] width 110 height 29
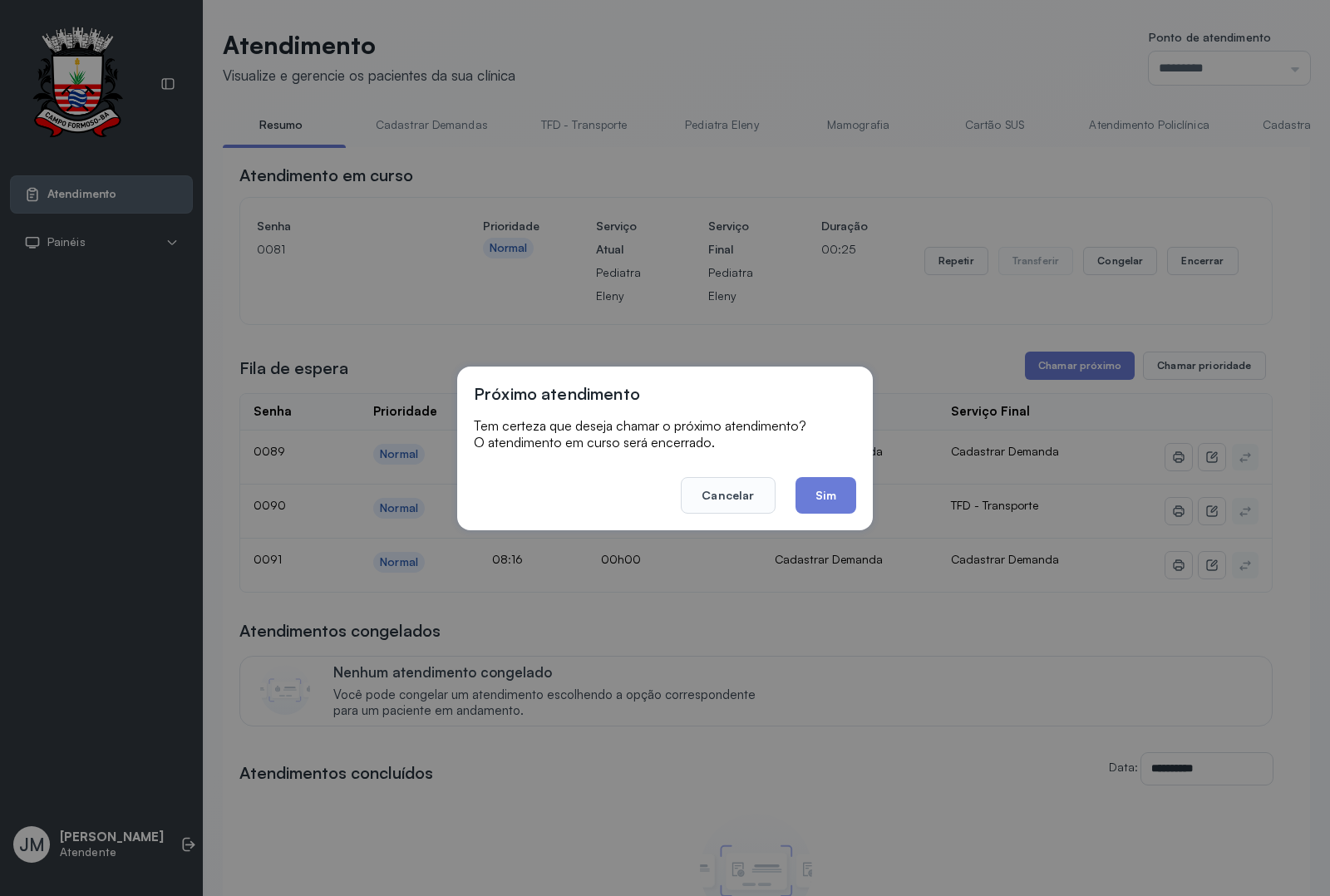
click at [787, 484] on footer "Cancelar Sim" at bounding box center [665, 484] width 383 height 60
click at [818, 488] on button "Sim" at bounding box center [826, 496] width 61 height 37
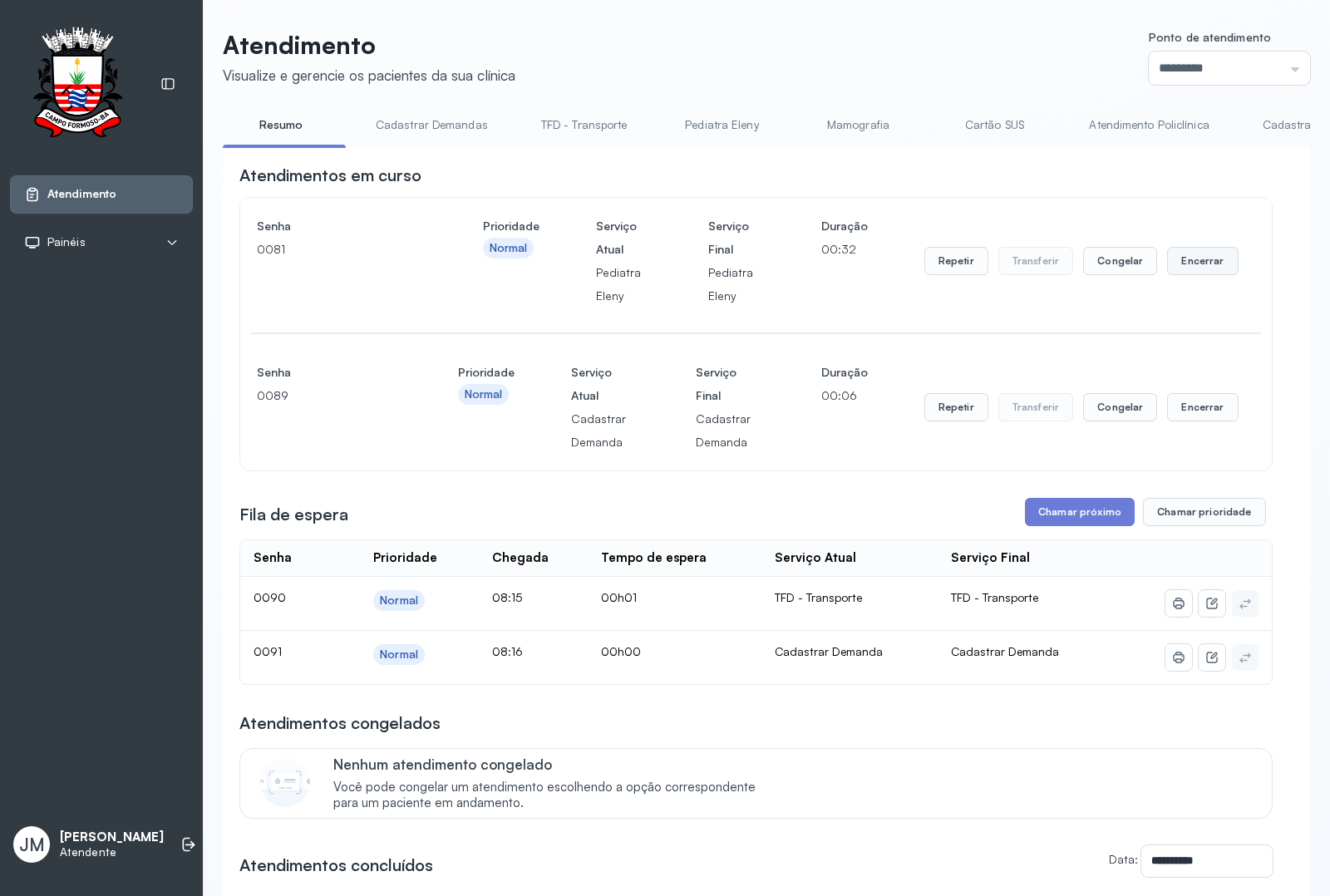
click at [1187, 254] on button "Encerrar" at bounding box center [1202, 261] width 70 height 29
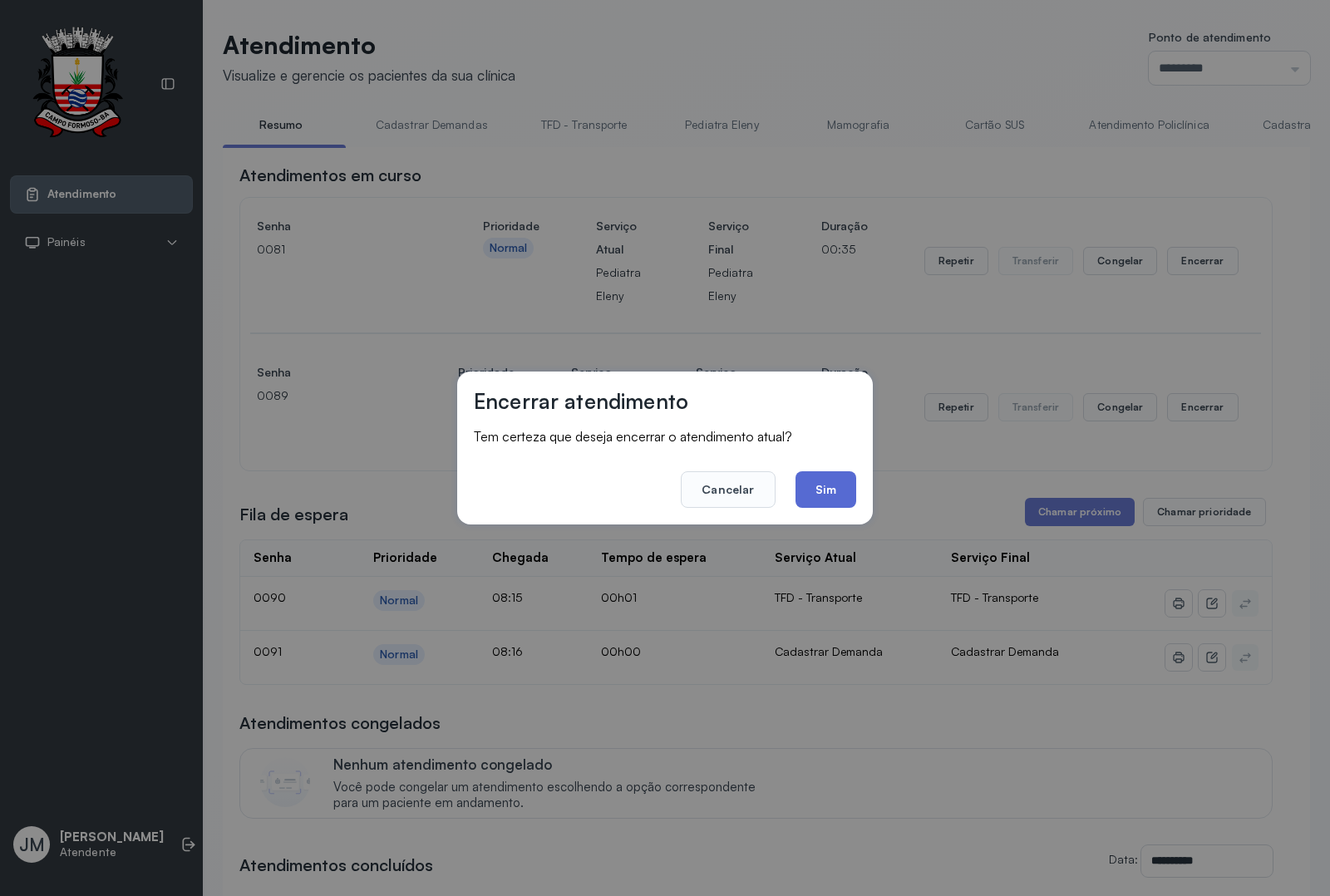
click at [833, 487] on button "Sim" at bounding box center [826, 490] width 61 height 37
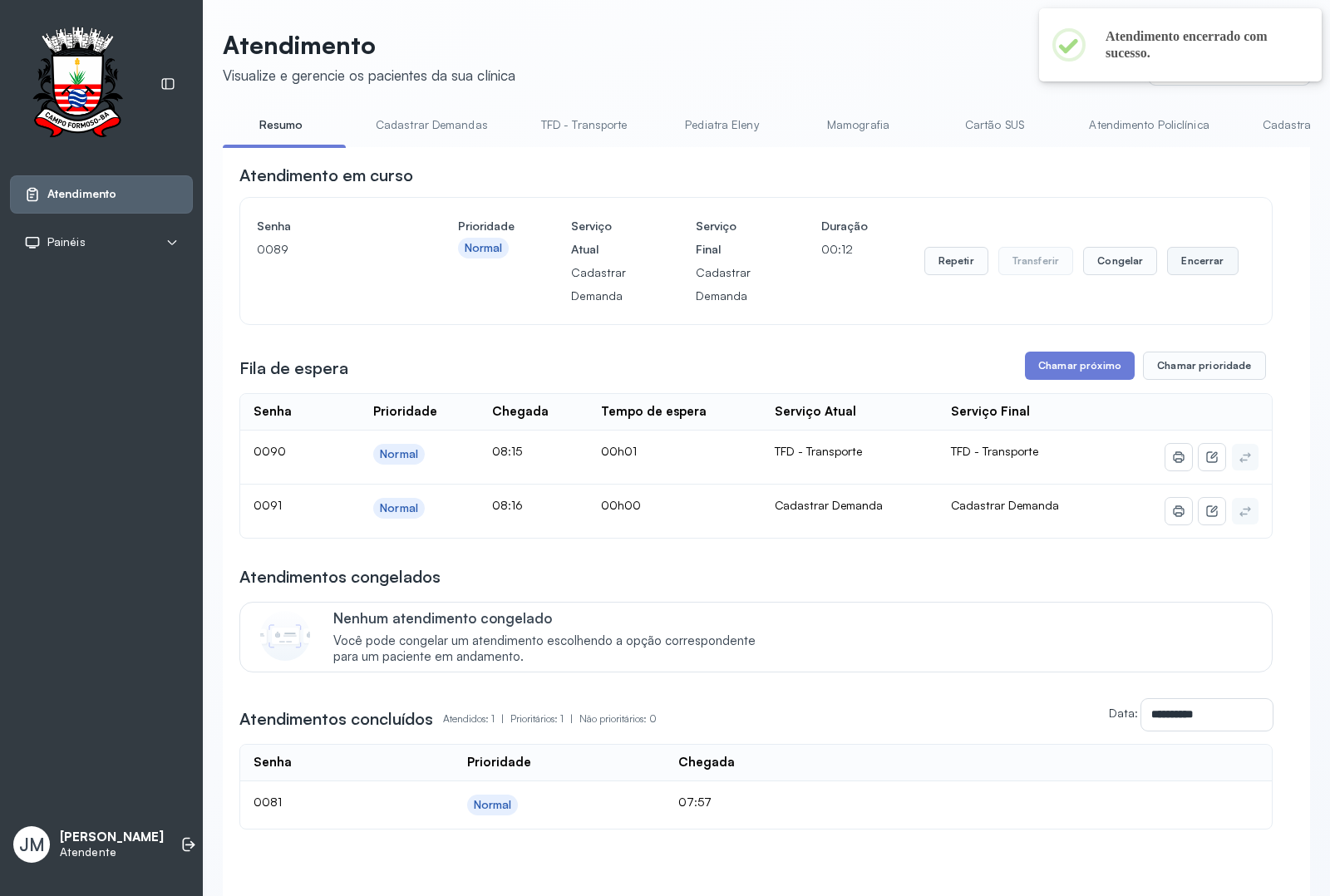
click at [1186, 264] on button "Encerrar" at bounding box center [1202, 261] width 70 height 29
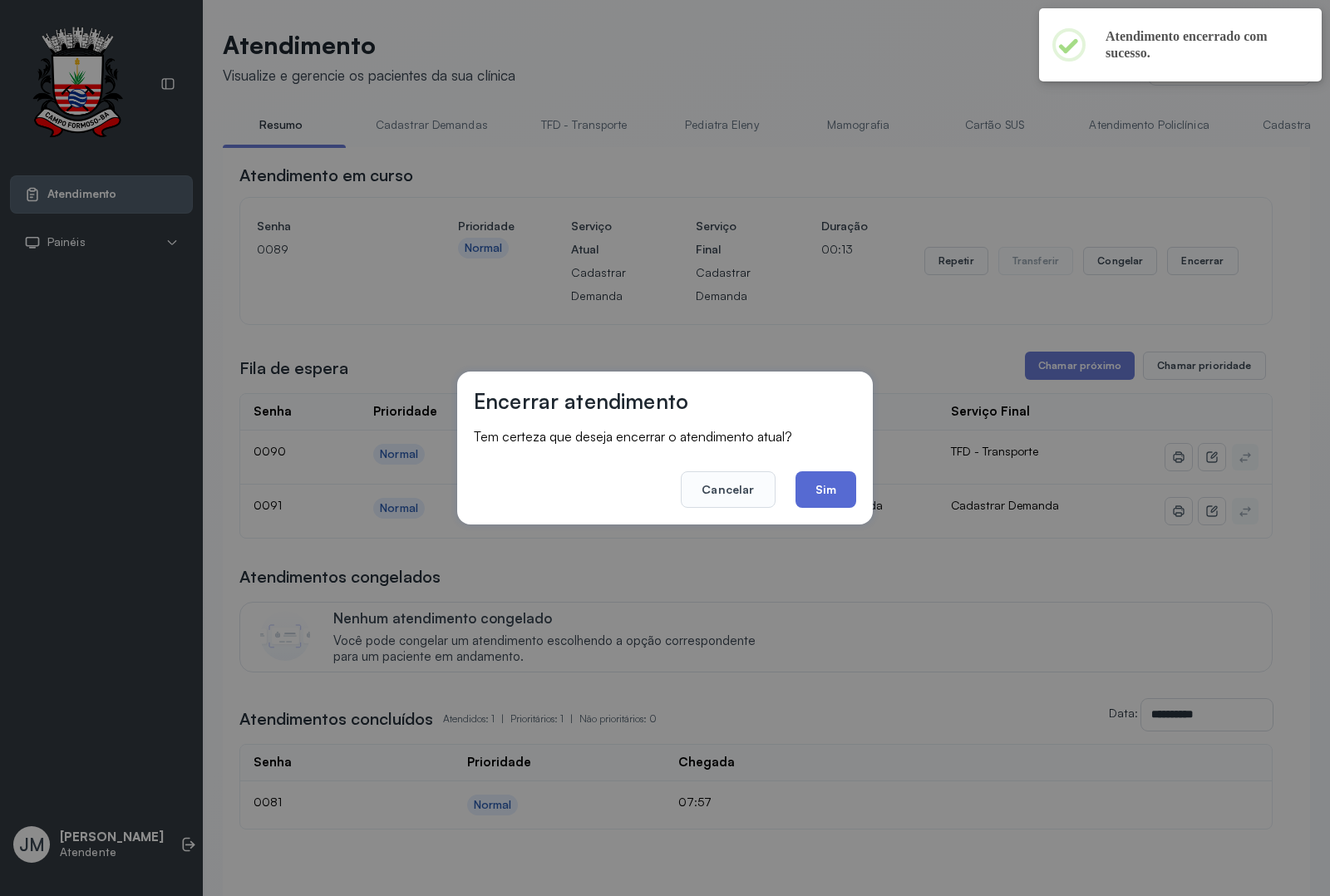
click at [832, 481] on button "Sim" at bounding box center [826, 490] width 61 height 37
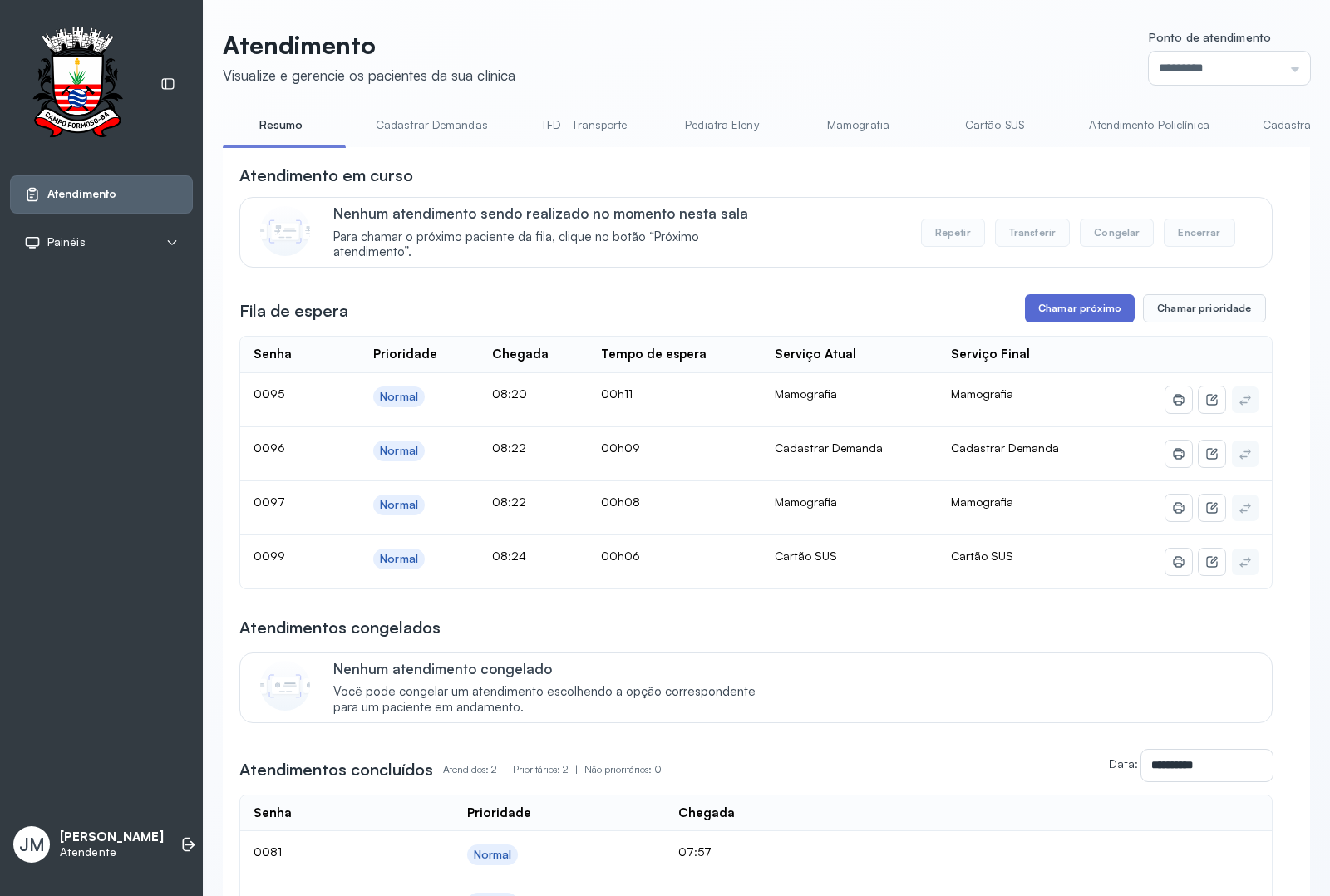
click at [1082, 309] on button "Chamar próximo" at bounding box center [1080, 308] width 110 height 29
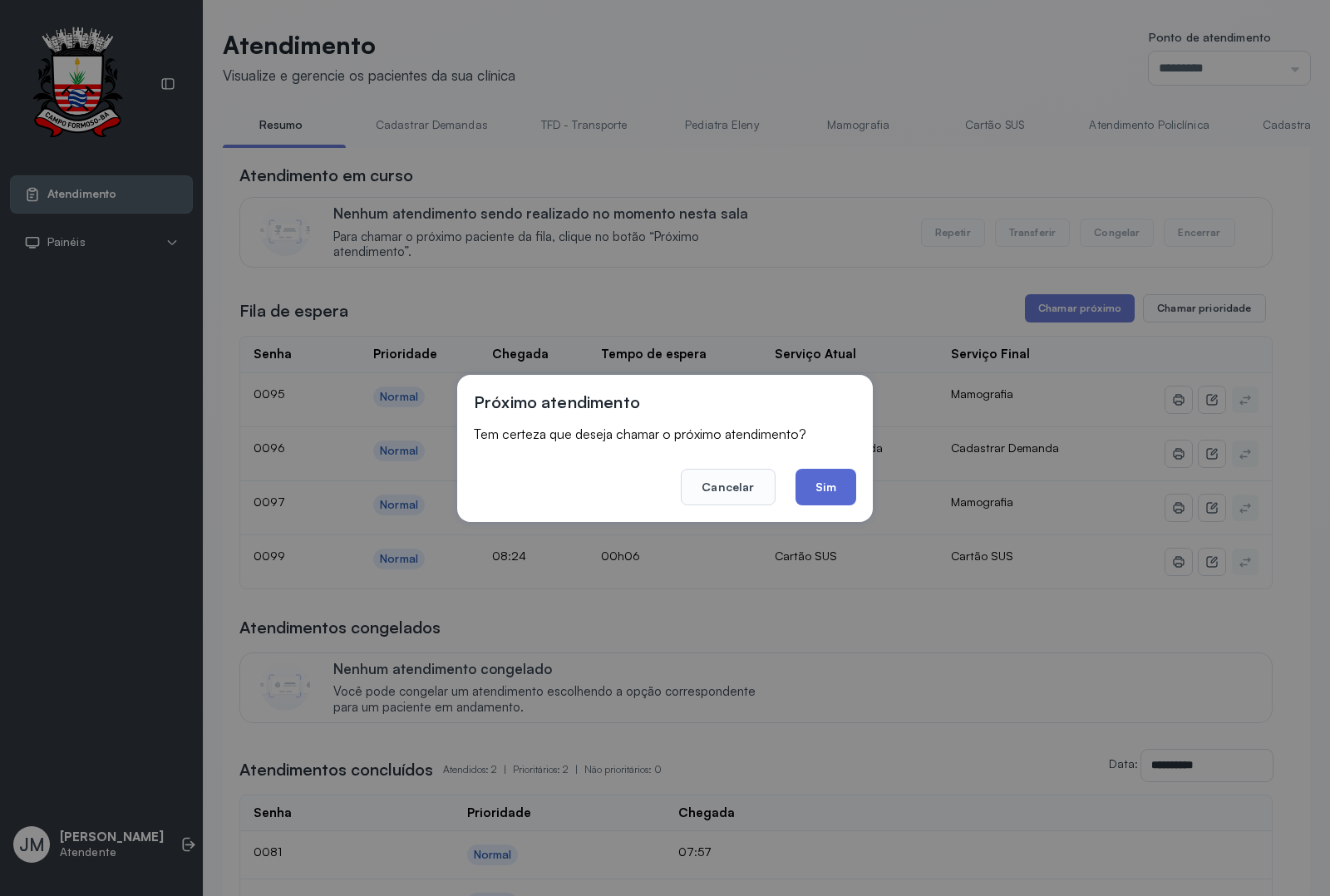
click at [823, 487] on button "Sim" at bounding box center [826, 487] width 61 height 37
